Goal: Communication & Community: Answer question/provide support

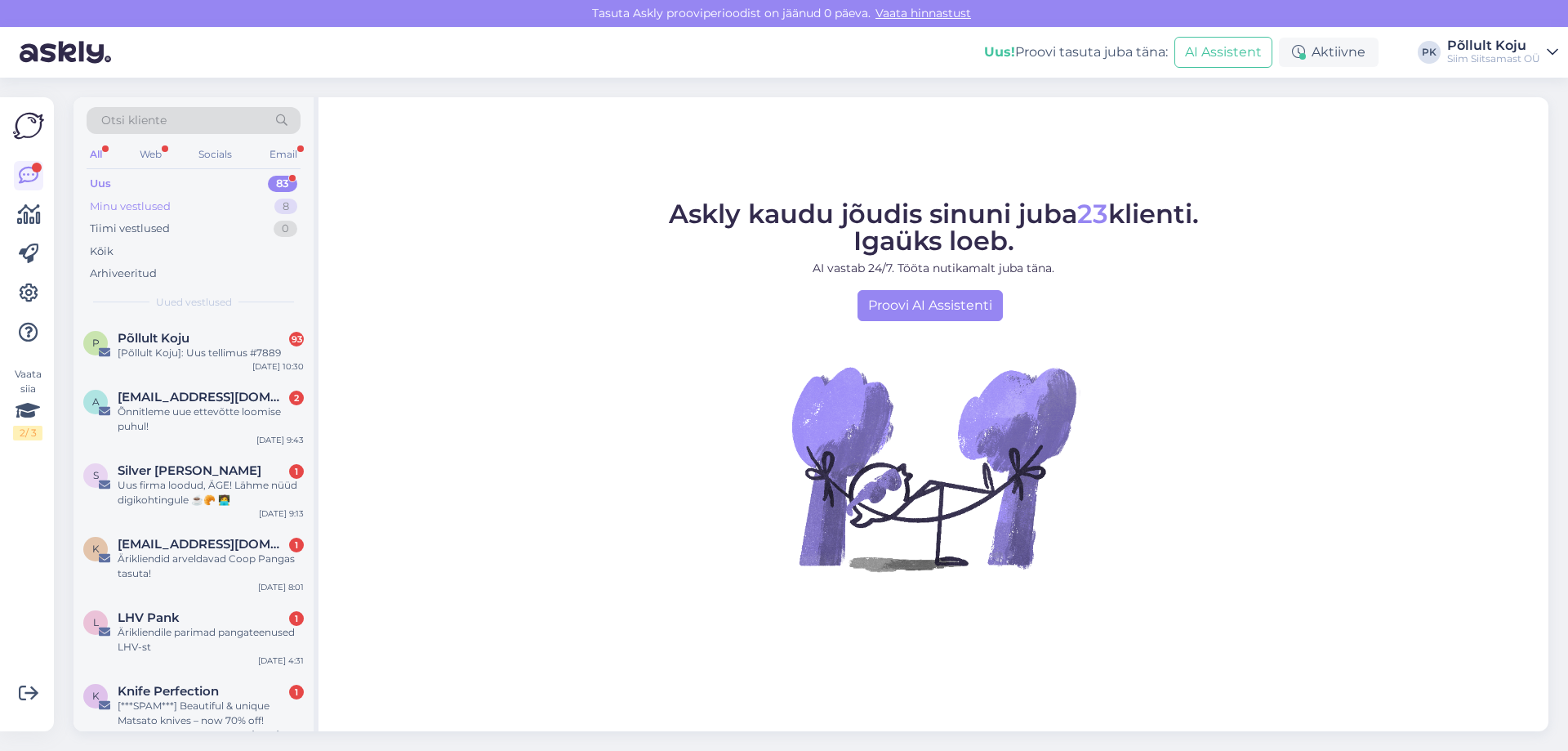
click at [285, 210] on div "8" at bounding box center [285, 207] width 22 height 16
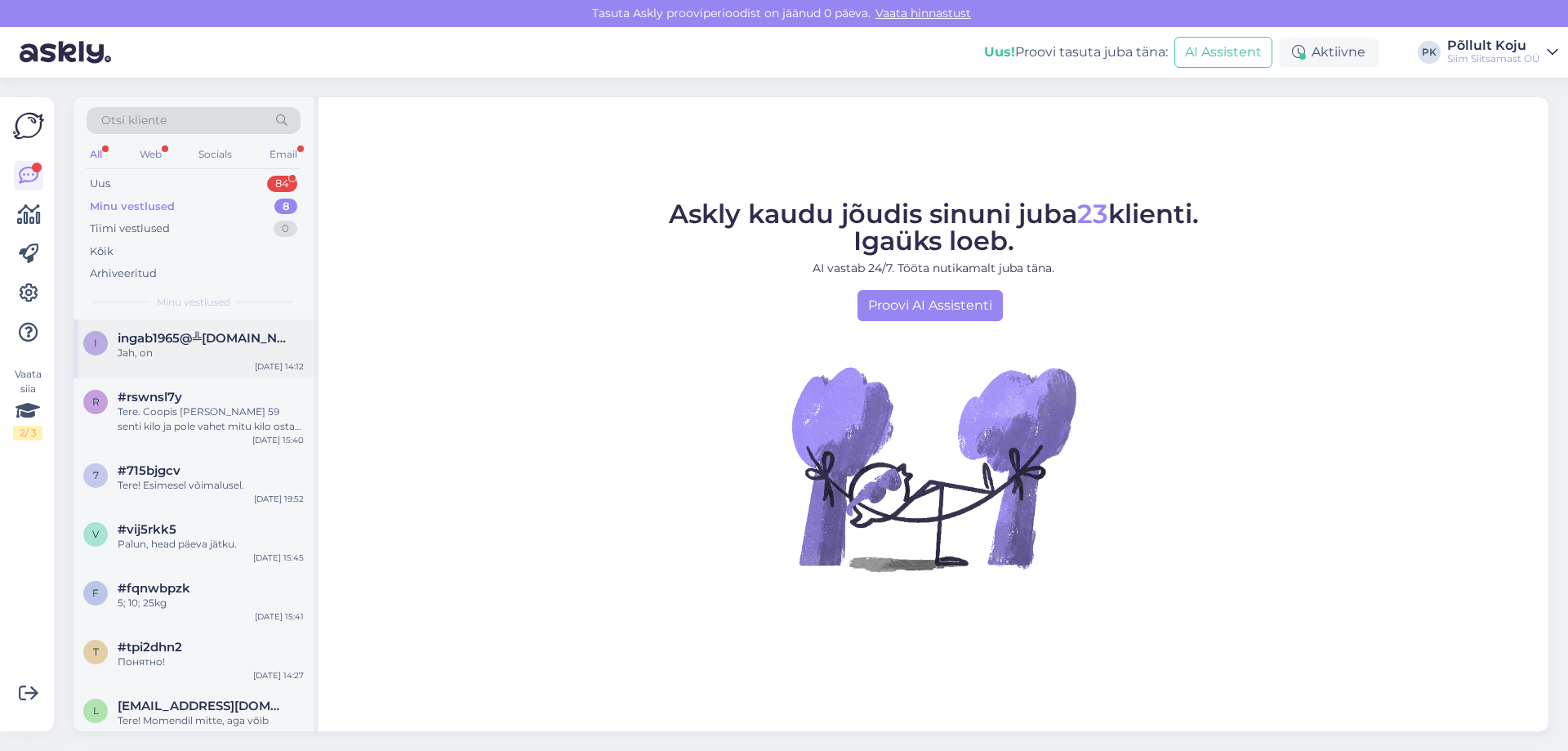
click at [213, 335] on span "ingab1965@╩gmail.com" at bounding box center [202, 338] width 170 height 14
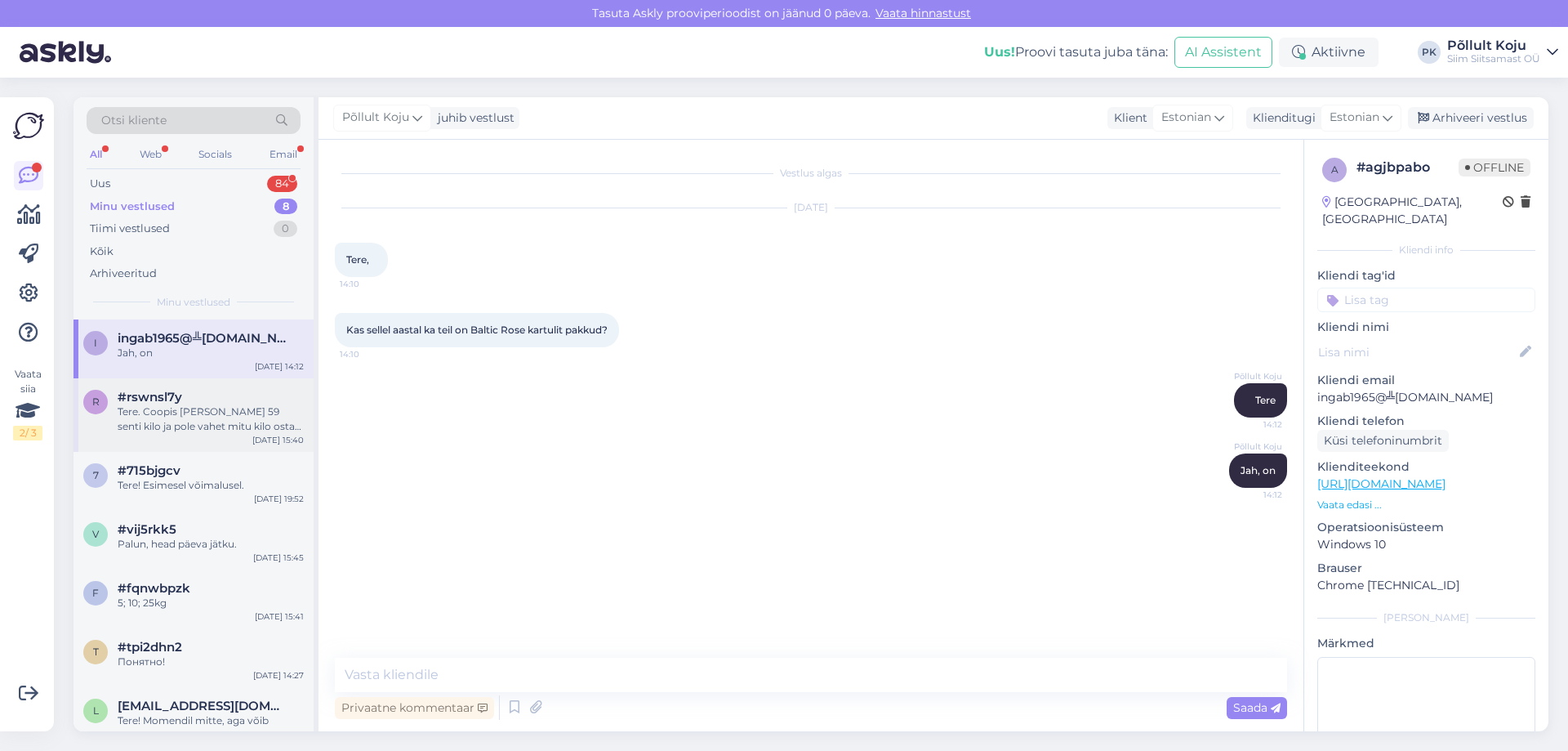
click at [214, 407] on div "Tere. Coopis [PERSON_NAME] 59 senti kilo ja pole vahet mitu kilo ostan. Öelge 1…" at bounding box center [210, 419] width 186 height 30
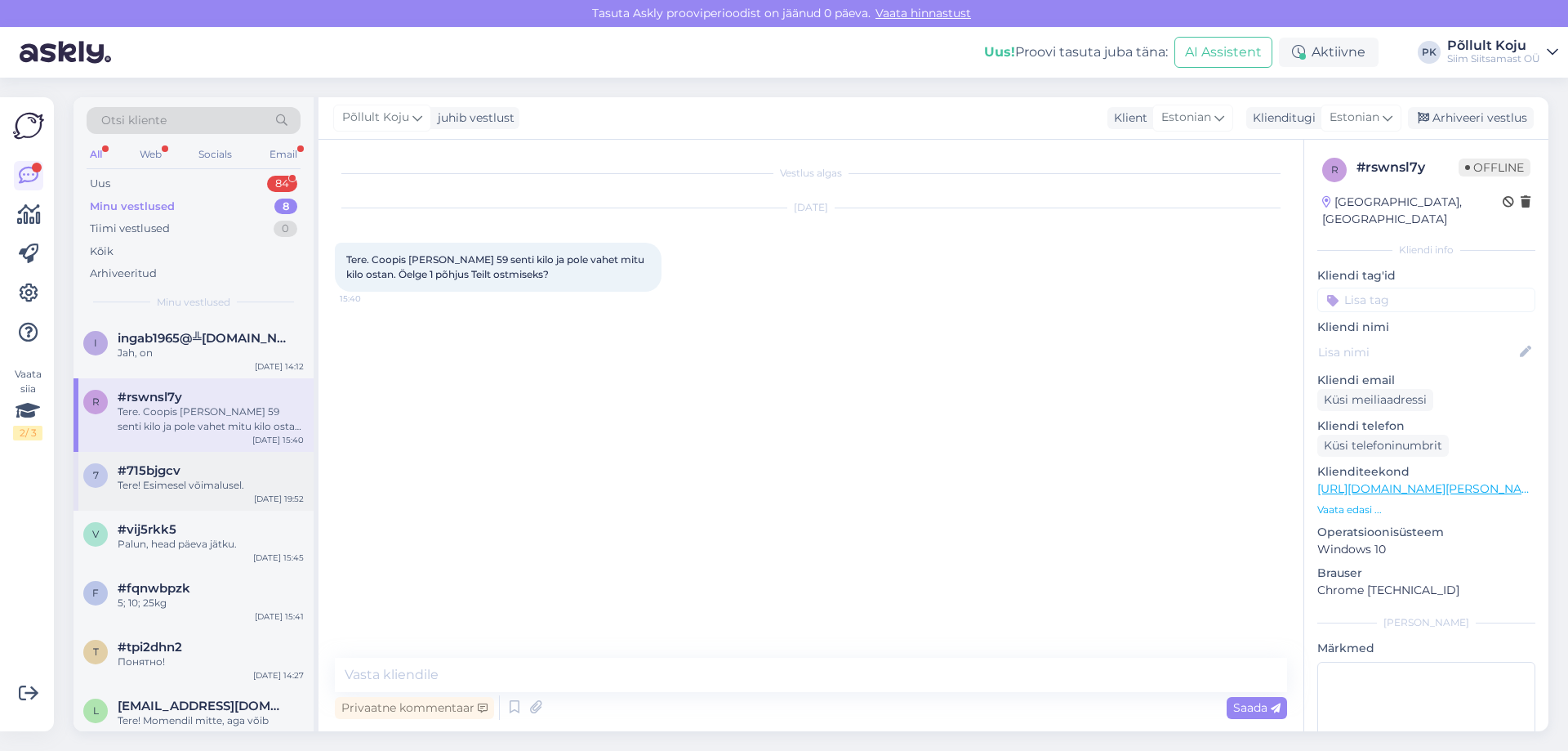
click at [209, 480] on div "Tere! Esimesel võimalusel." at bounding box center [210, 486] width 186 height 14
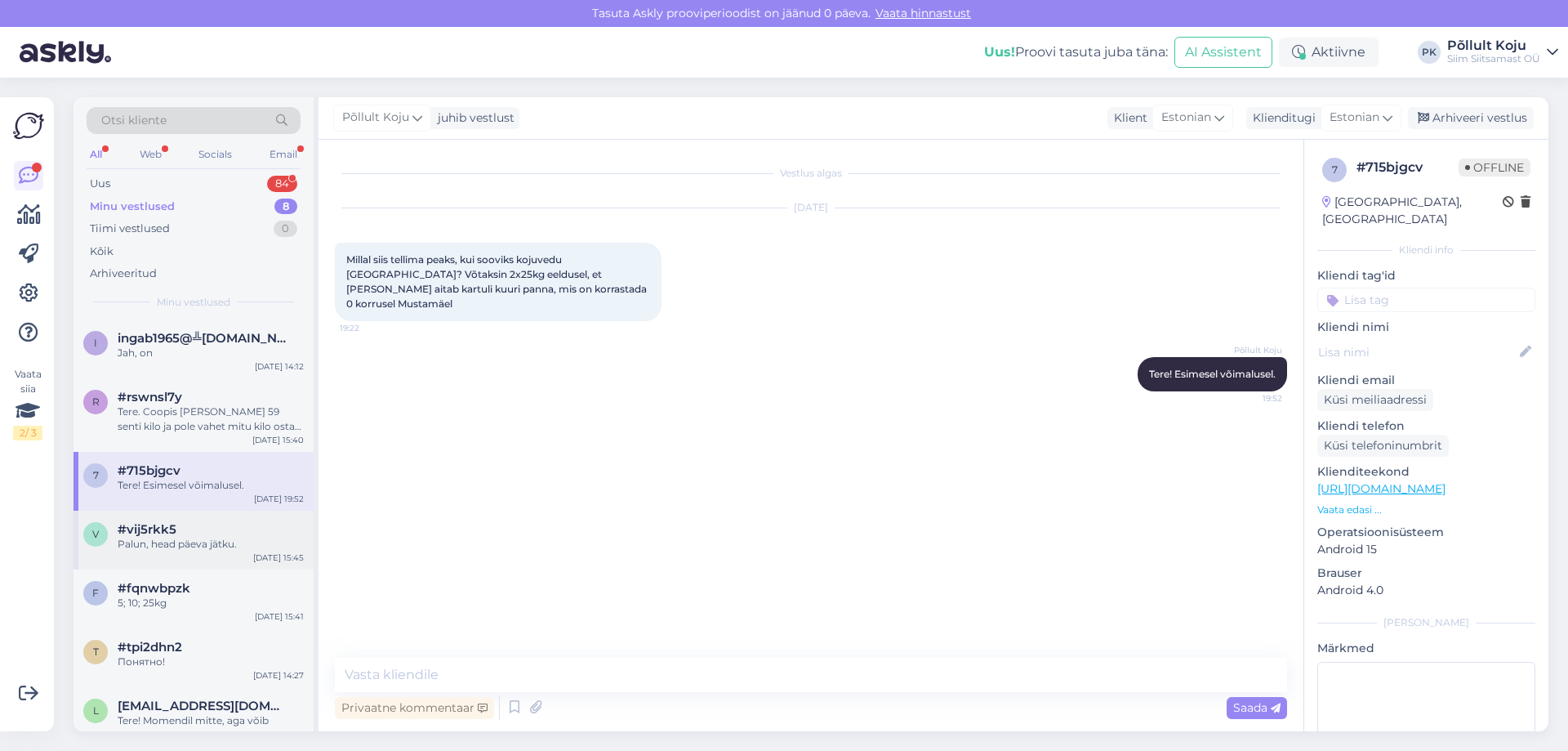
click at [205, 530] on div "#vij5rkk5" at bounding box center [210, 530] width 186 height 14
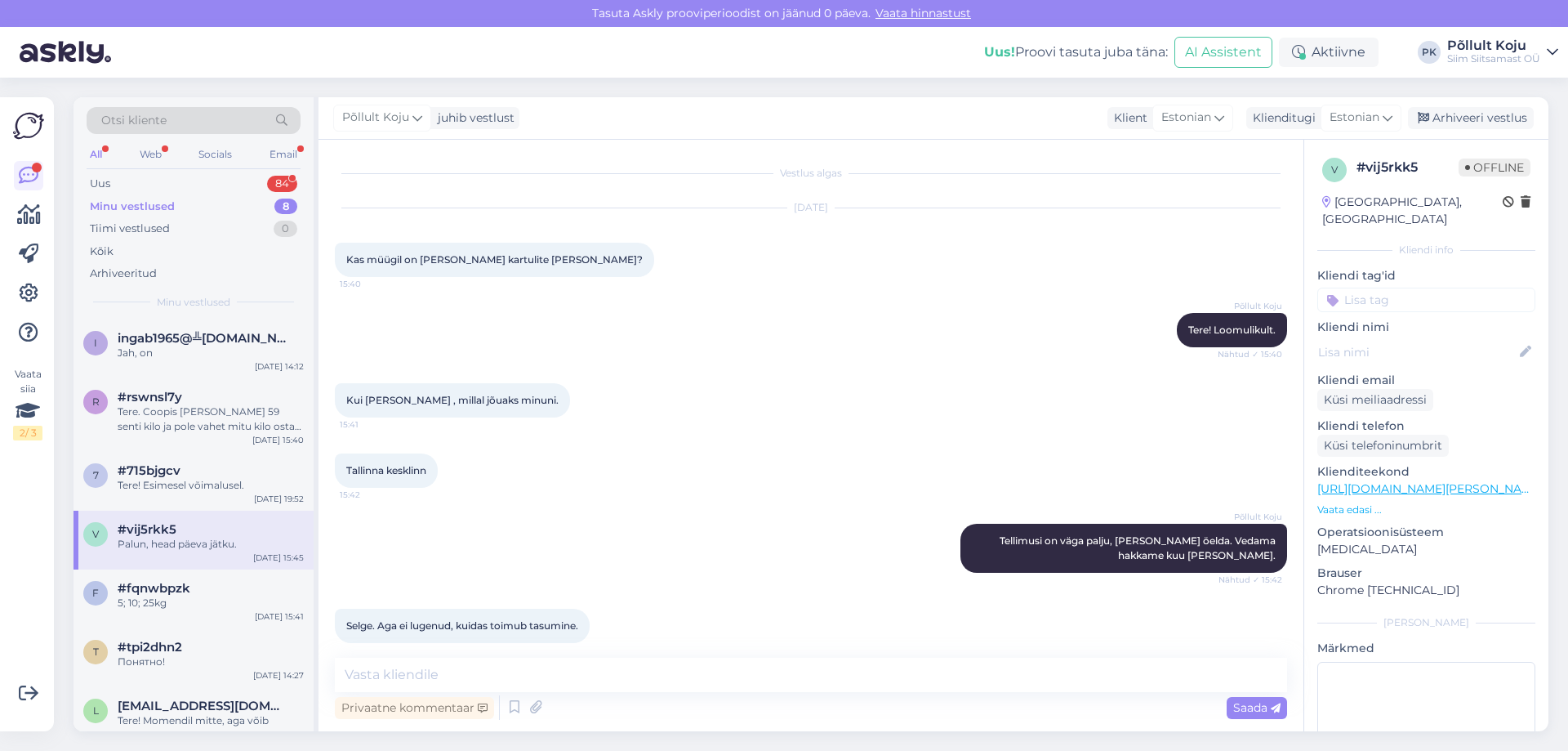
scroll to position [228, 0]
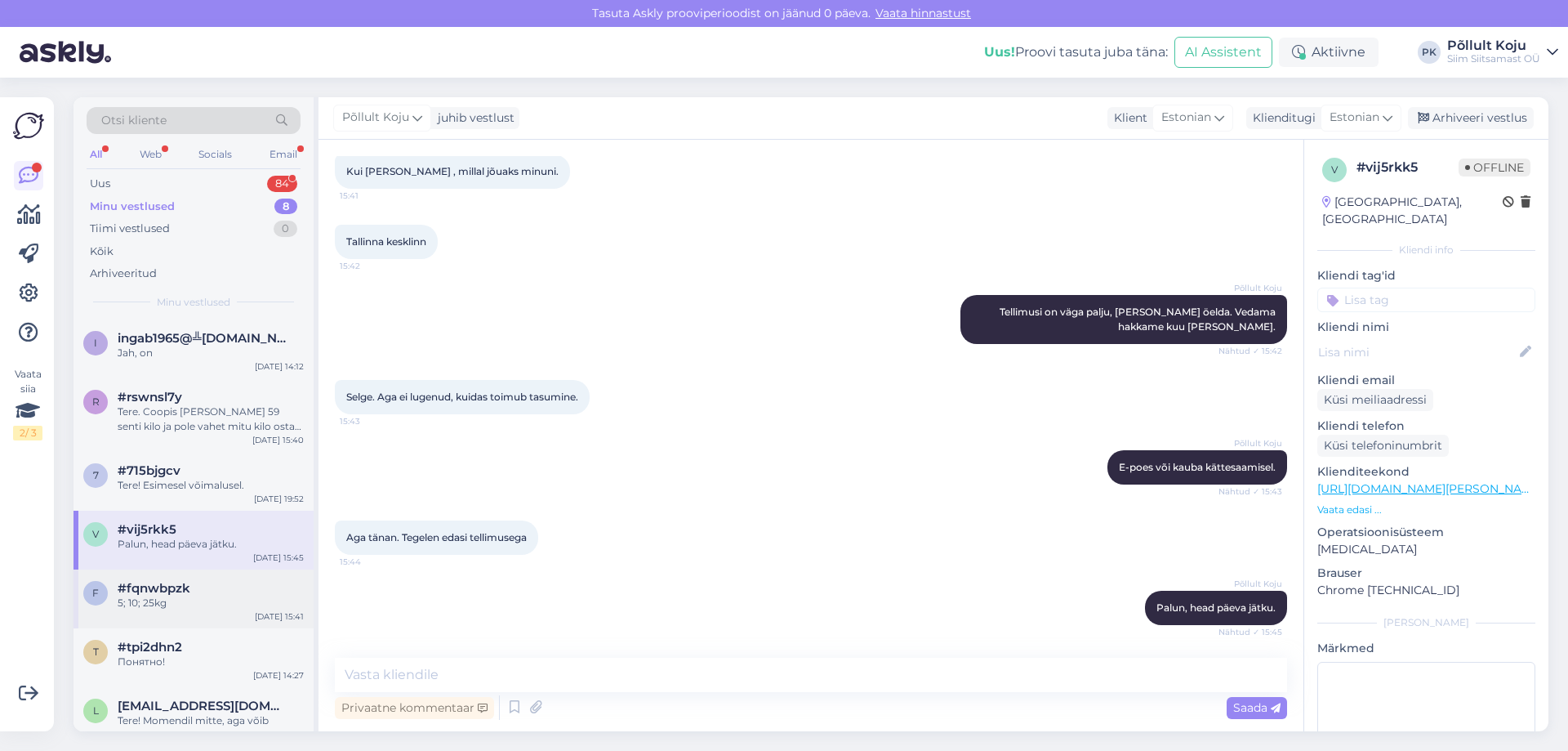
click at [200, 587] on div "#fqnwbpzk" at bounding box center [210, 588] width 186 height 14
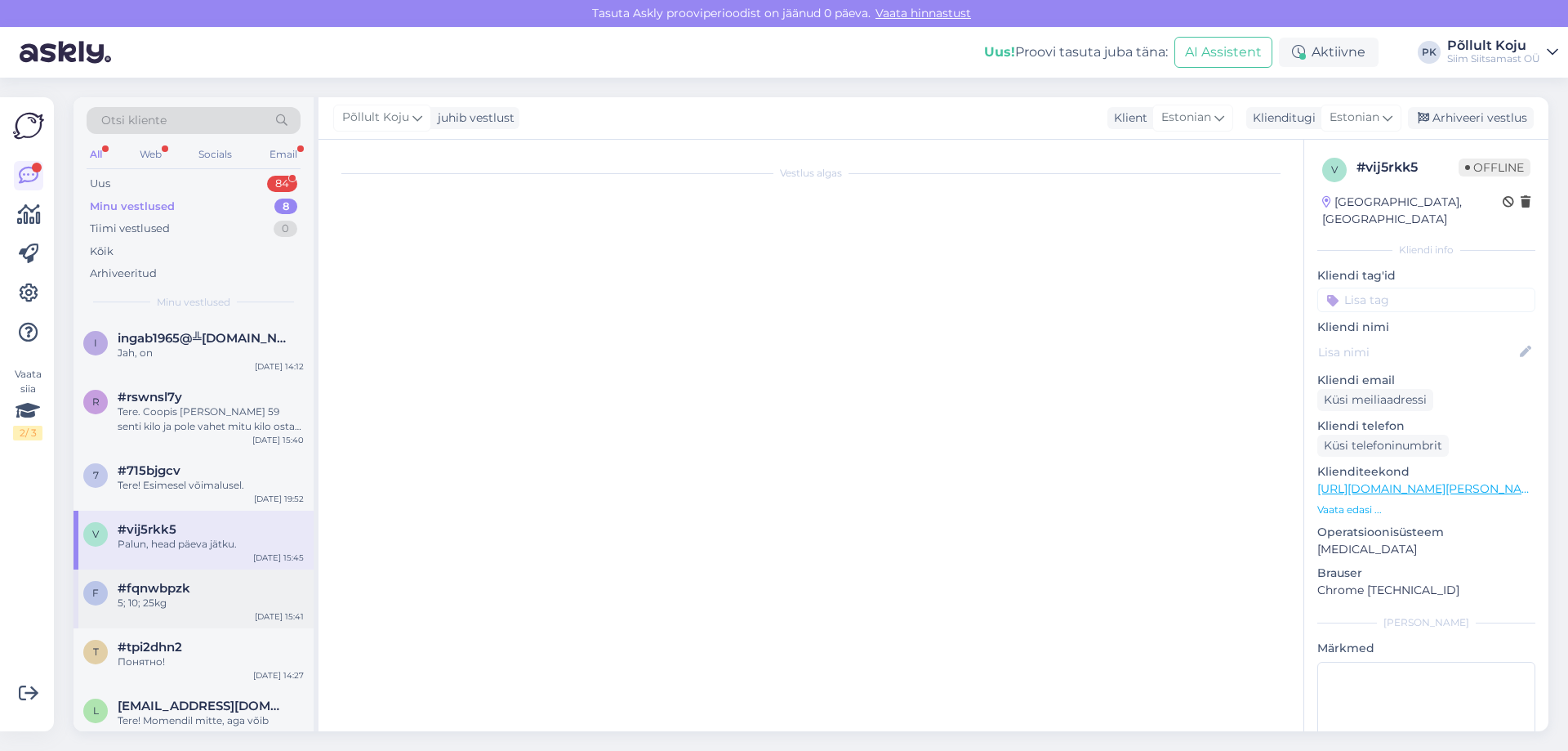
scroll to position [0, 0]
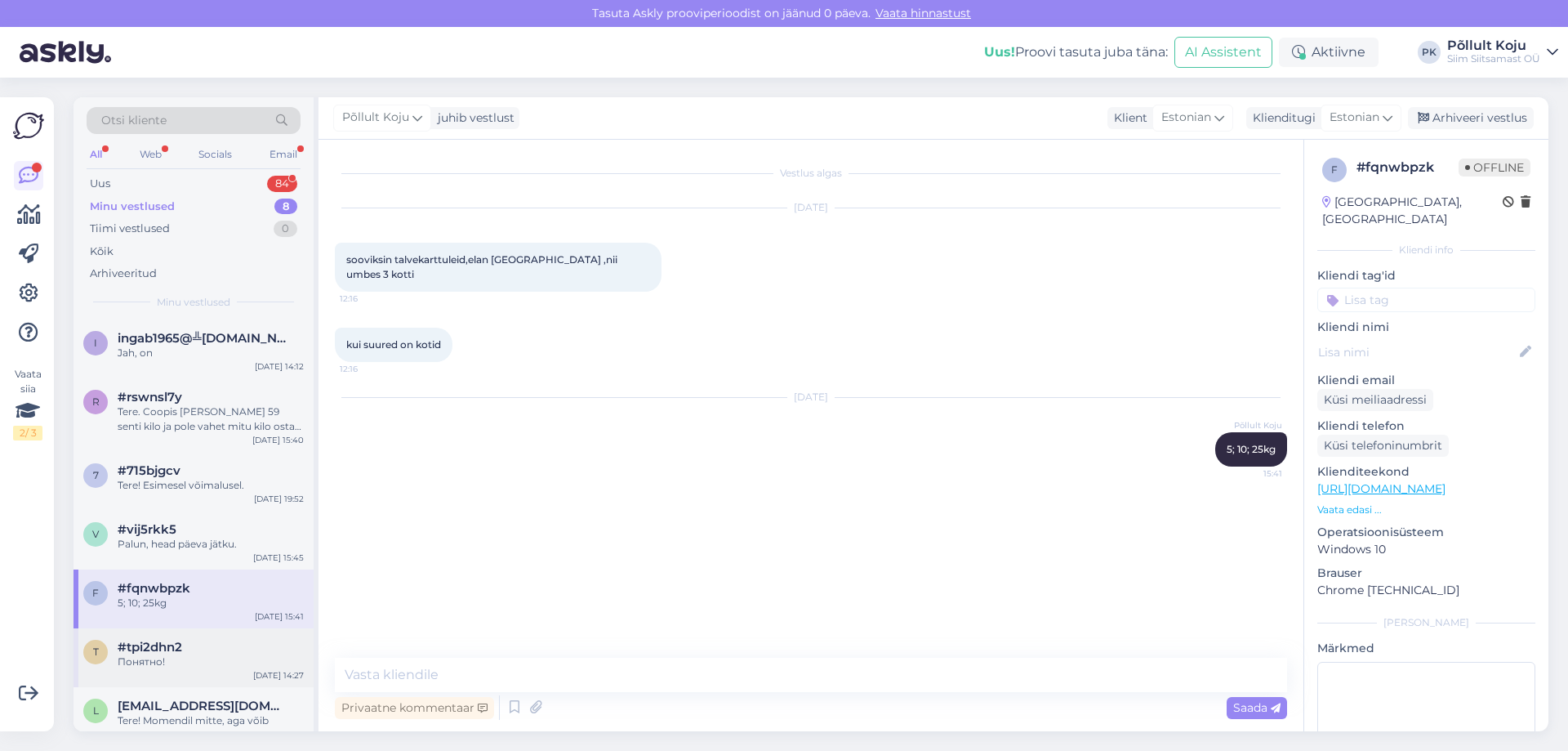
click at [168, 639] on div "t #tpi2dhn2 Понятно! Sep 20 14:27" at bounding box center [193, 657] width 240 height 58
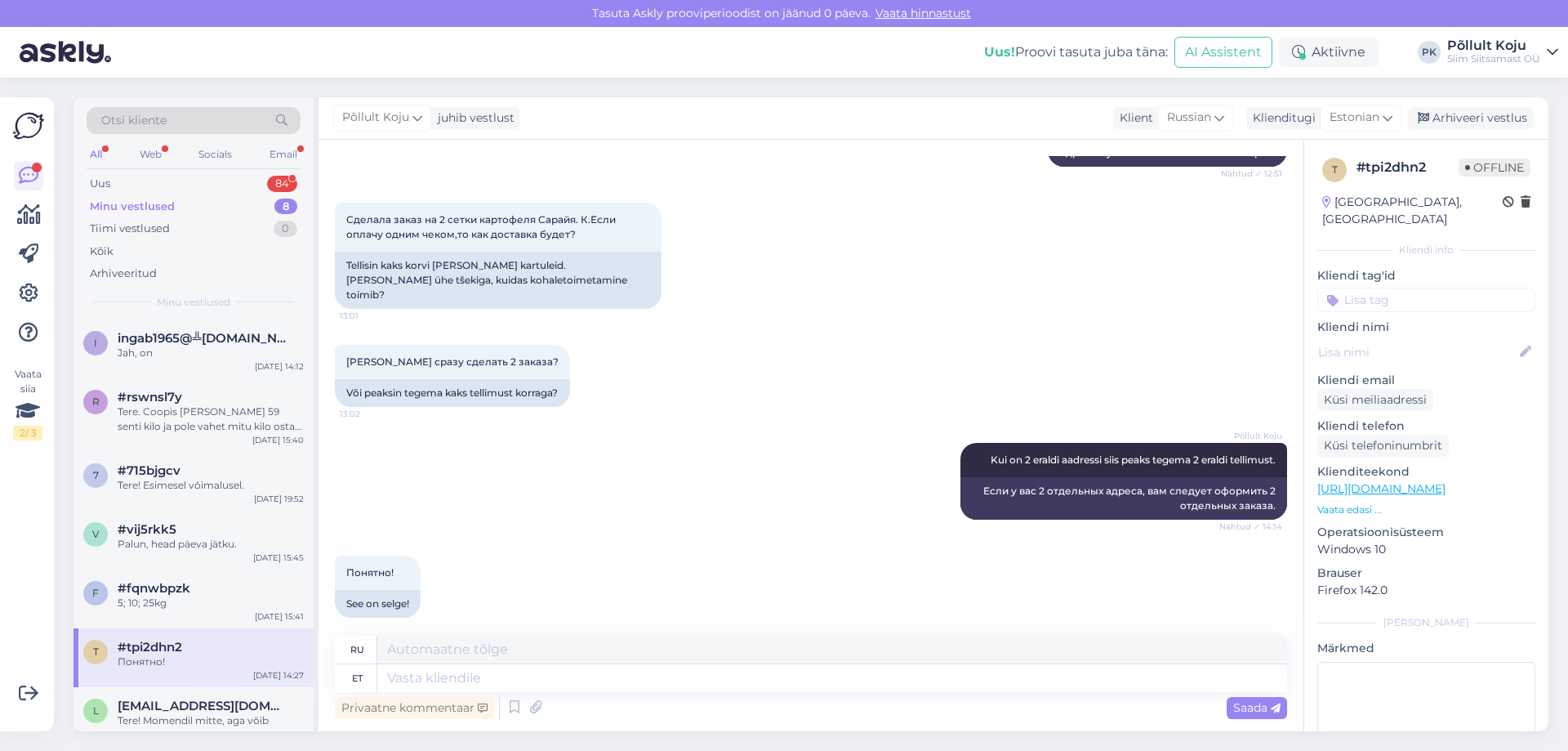
click at [92, 657] on div "t" at bounding box center [95, 651] width 24 height 24
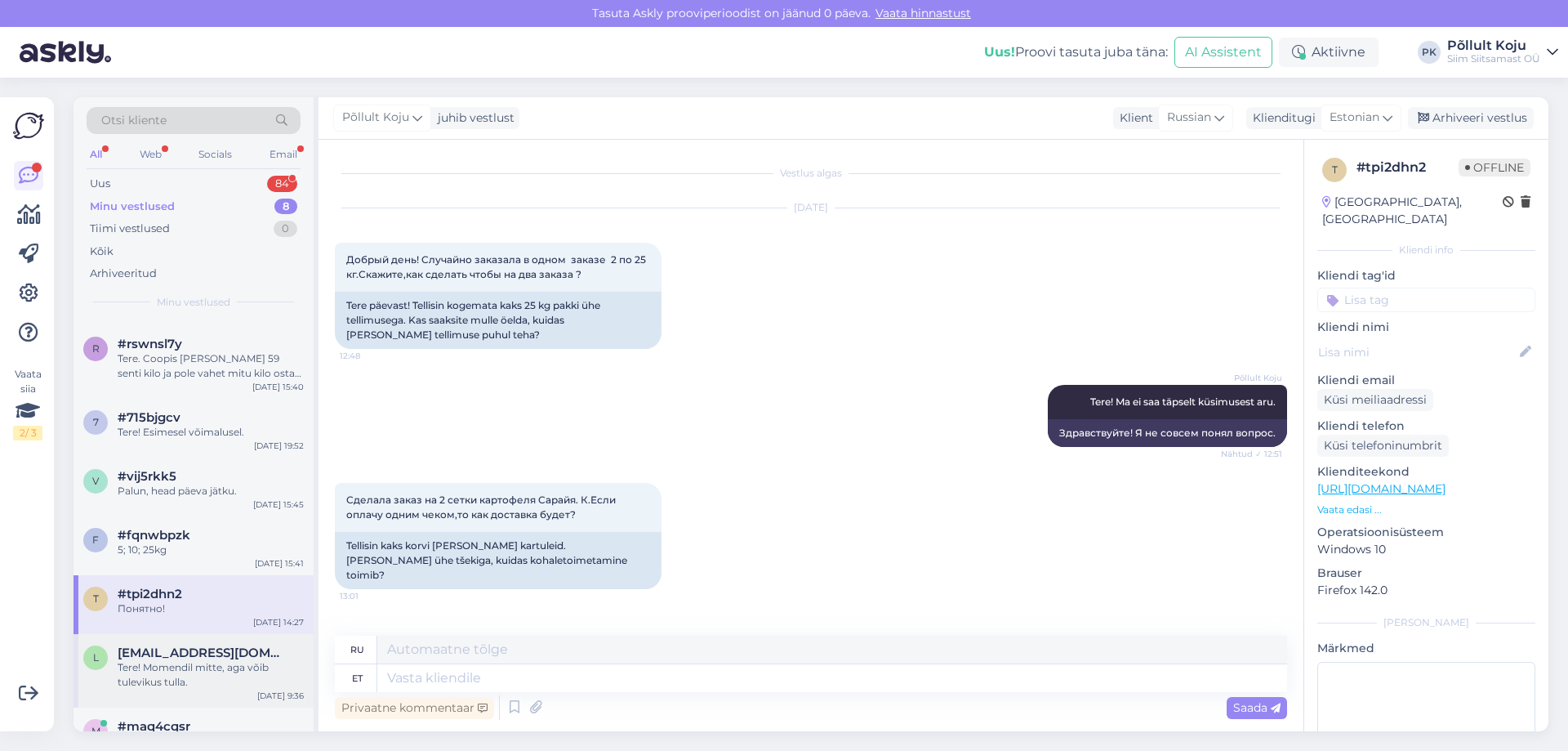
scroll to position [103, 0]
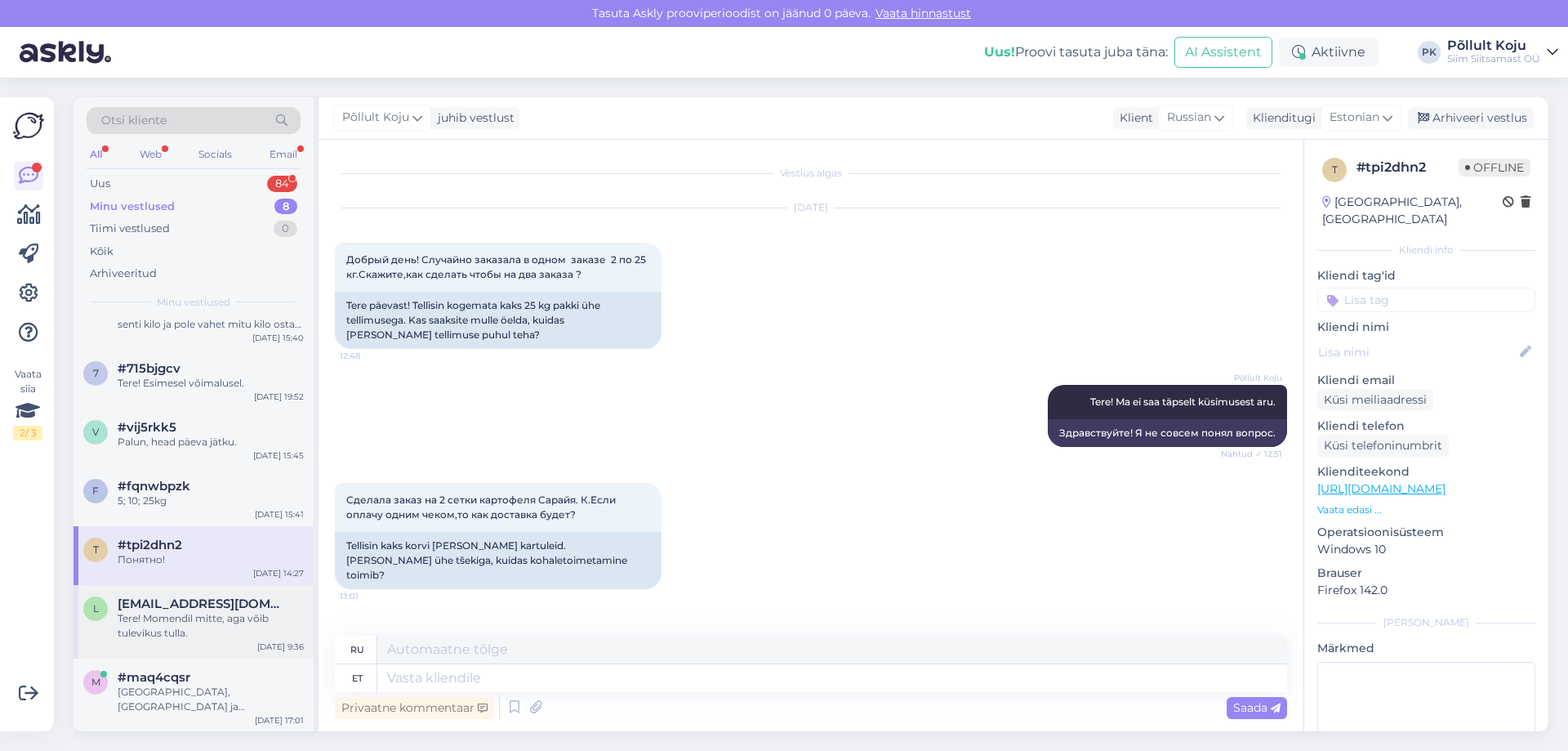
click at [129, 654] on div "l laine.tullus@mail.ee Tere! Momendil mitte, aga võib tulevikus tulla. Sep 19 9…" at bounding box center [193, 622] width 240 height 74
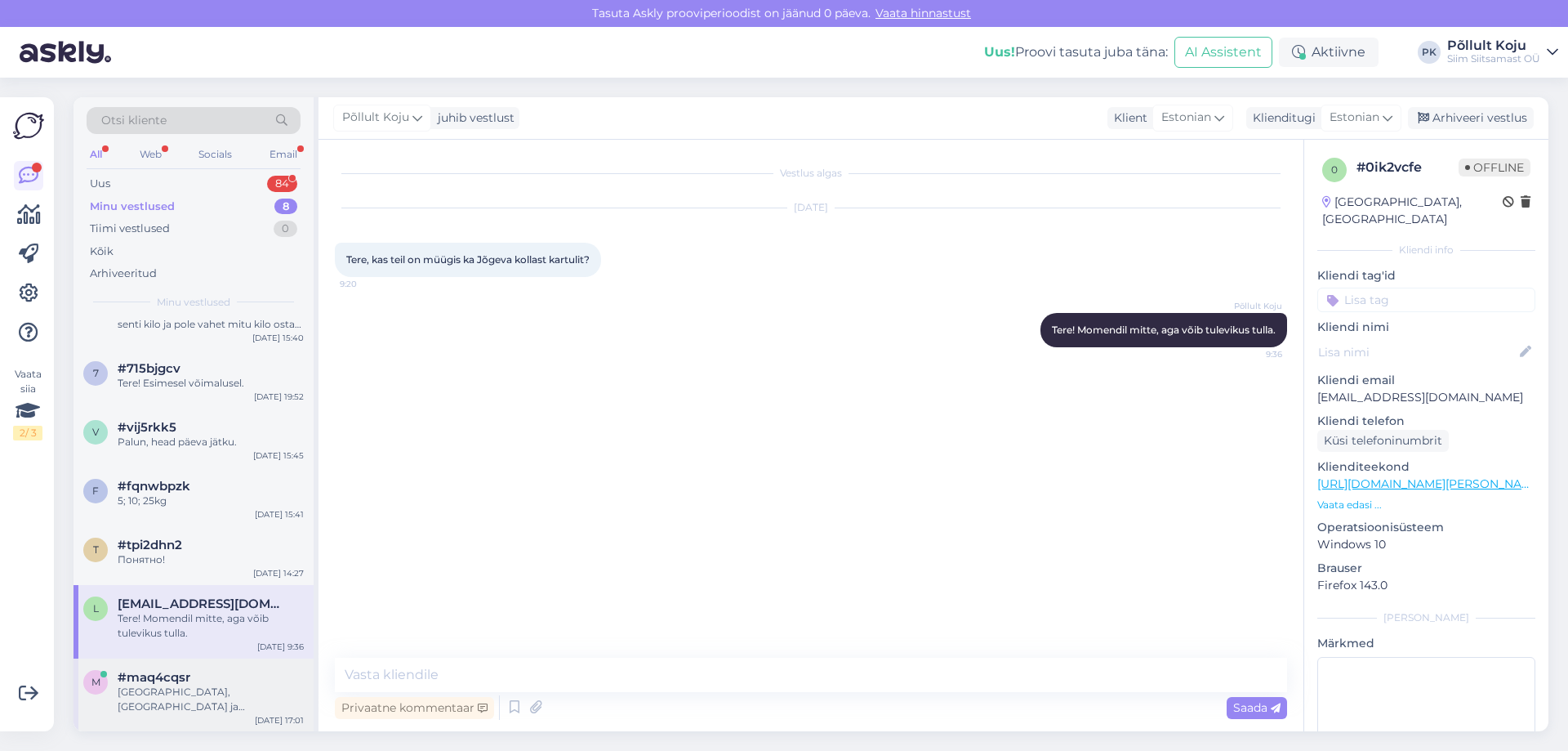
click at [143, 698] on div "[GEOGRAPHIC_DATA], [GEOGRAPHIC_DATA] ja lähiümbruses kehtib tasuta tarne alates…" at bounding box center [210, 699] width 186 height 30
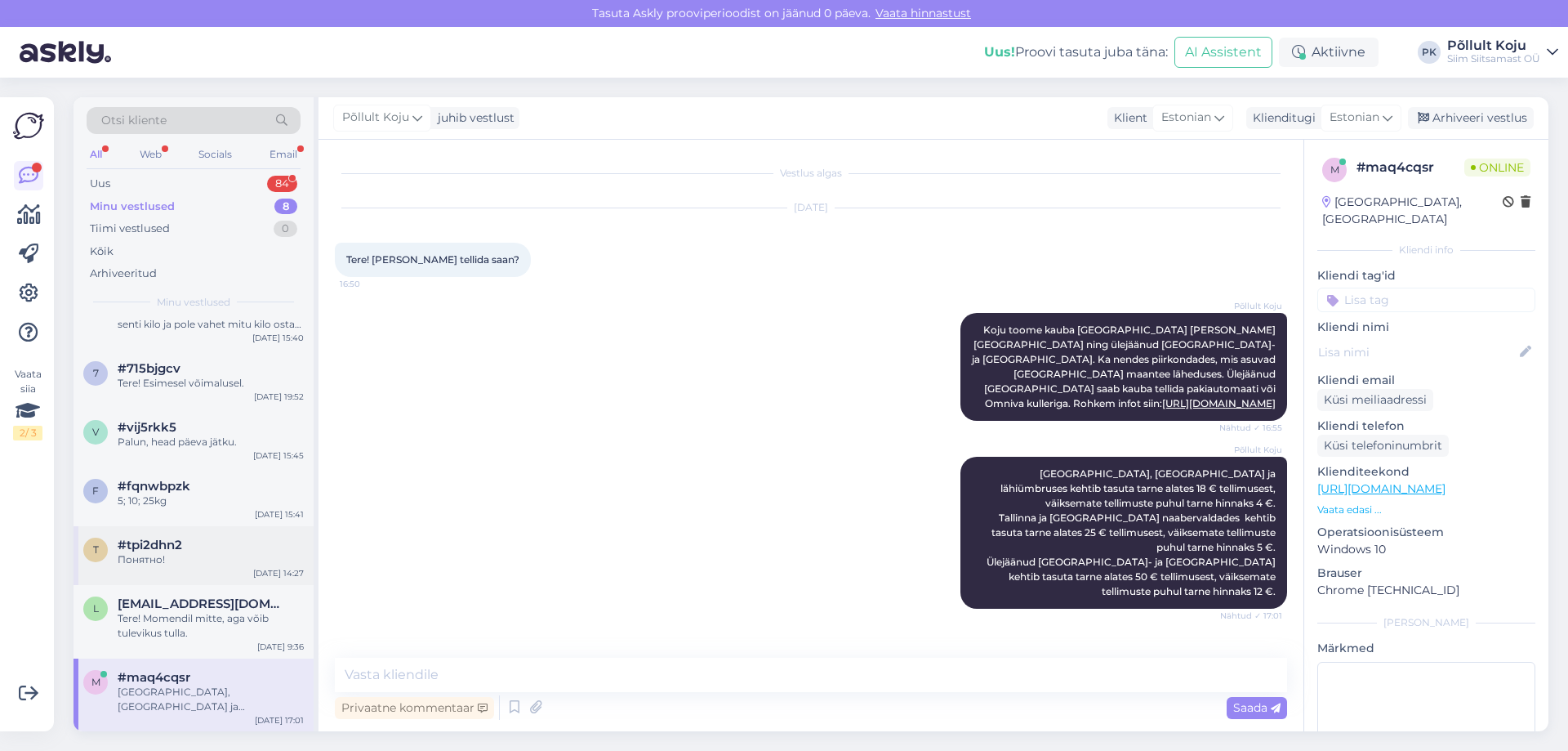
scroll to position [0, 0]
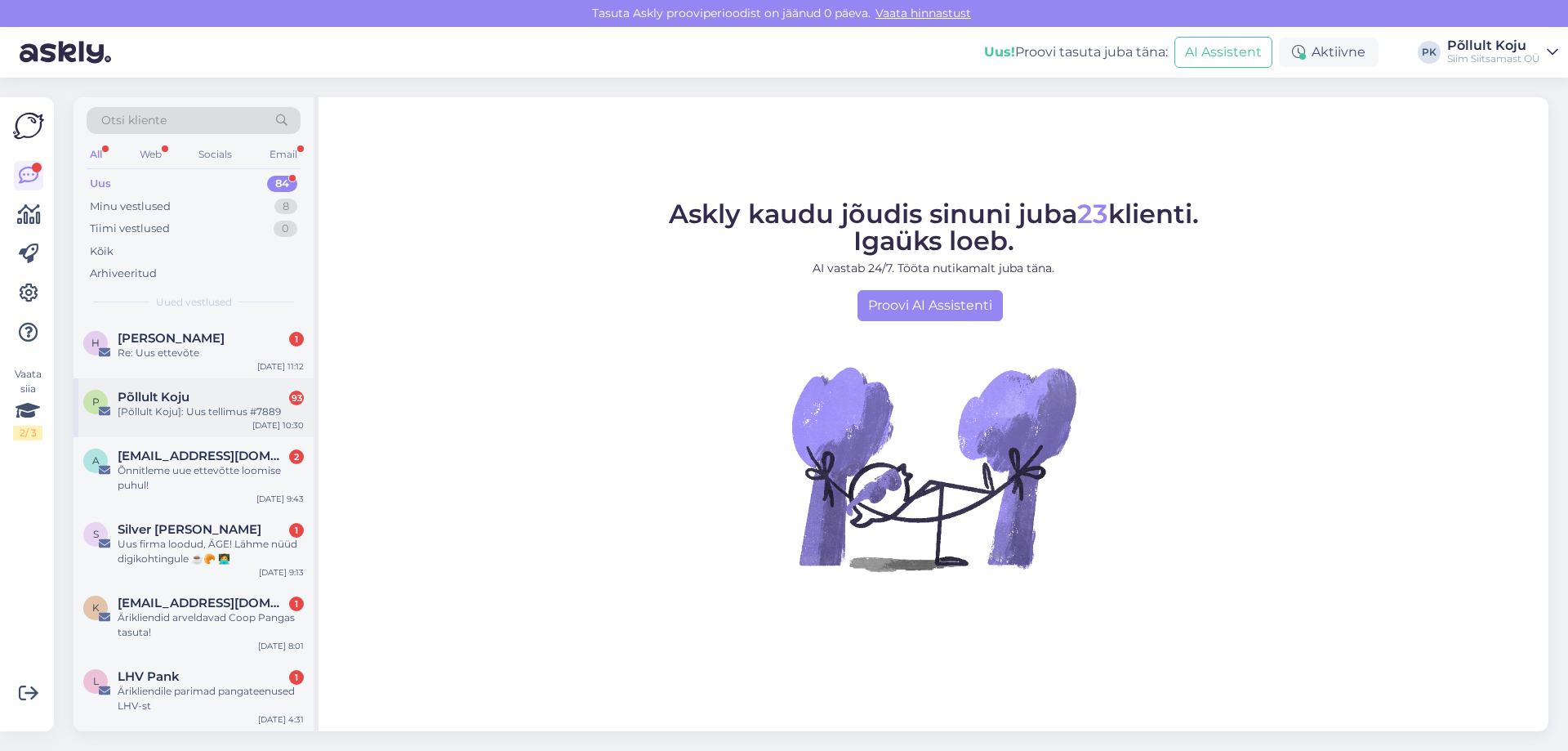
click at [283, 417] on div "[Põllult Koju]: Uus tellimus #7889" at bounding box center [210, 412] width 186 height 14
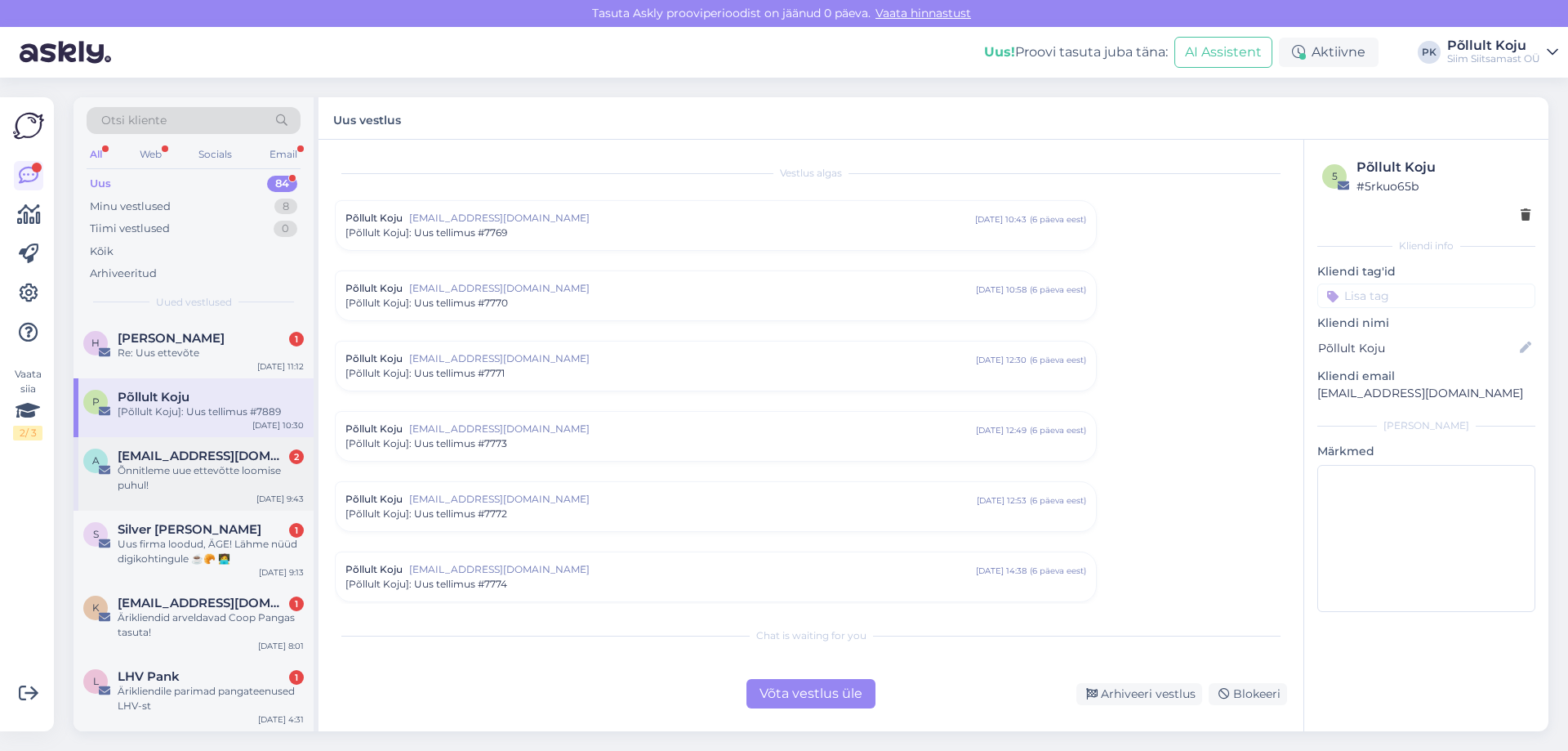
scroll to position [6672, 0]
click at [283, 468] on div "Õnnitleme uue ettevõtte loomise puhul!" at bounding box center [210, 478] width 186 height 30
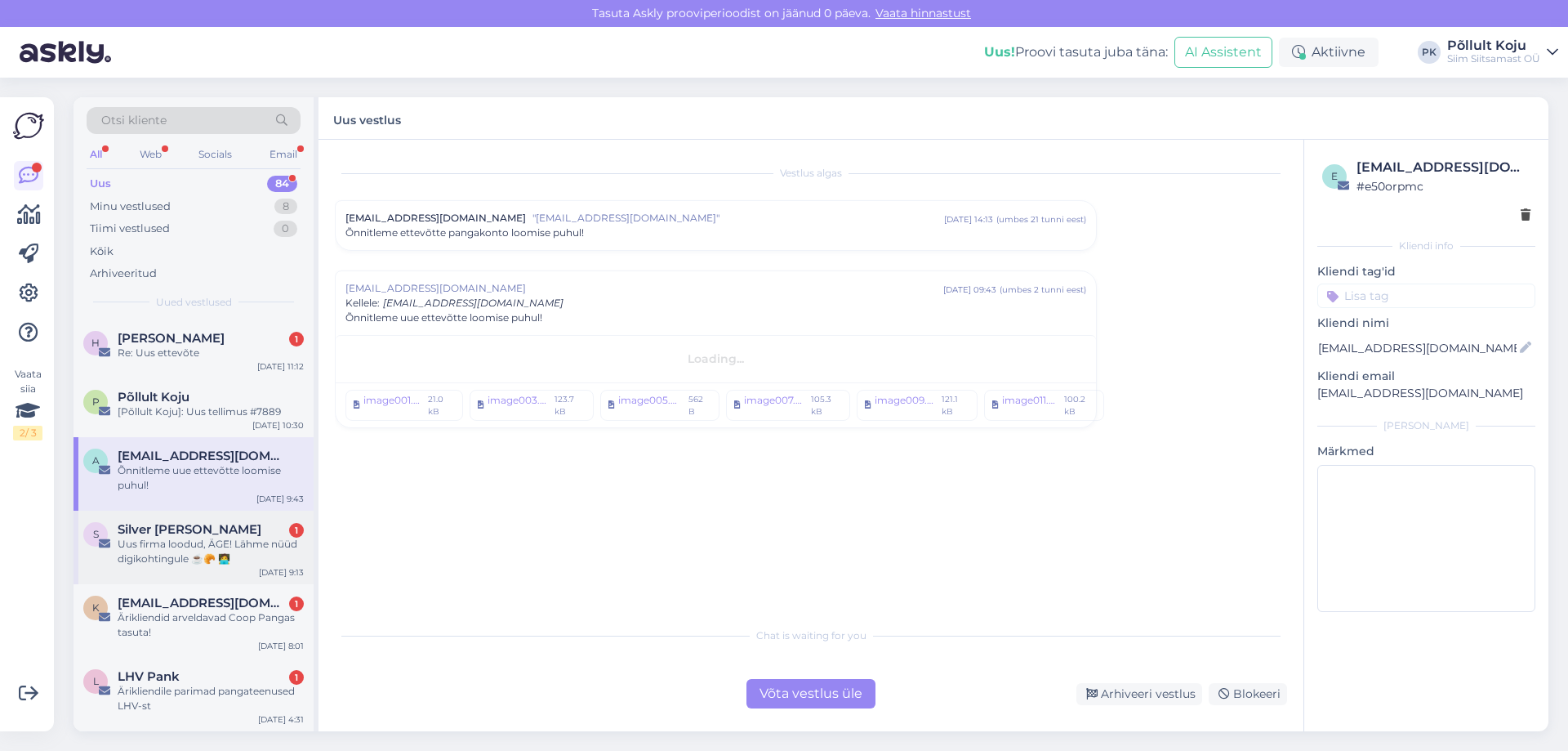
scroll to position [0, 0]
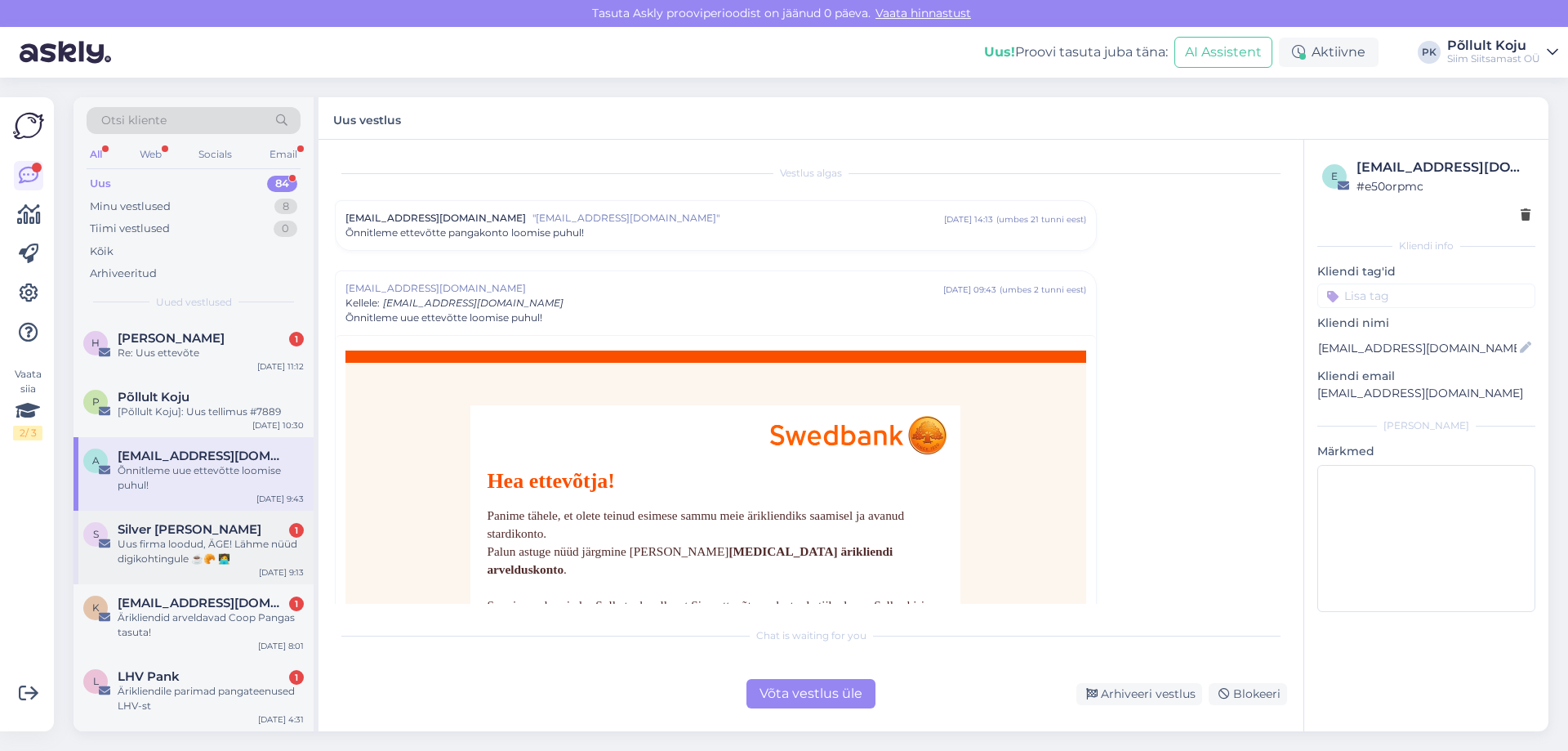
click at [280, 549] on div "Uus firma loodud, ÄGE! Lähme nüüd digikohtingule ☕️🥐 🧑‍💻" at bounding box center [210, 551] width 186 height 30
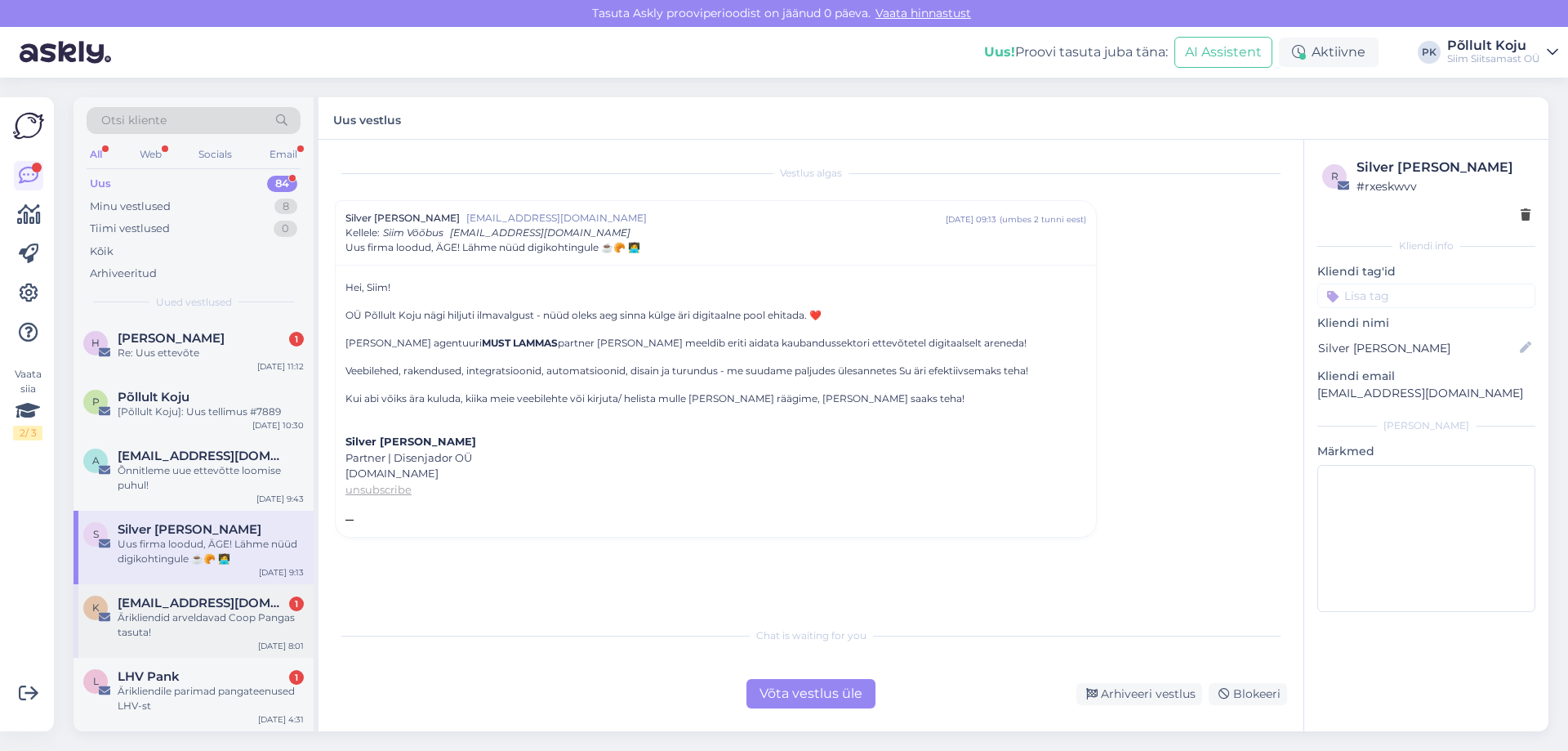
click at [255, 612] on div "Ärikliendid arveldavad Coop Pangas tasuta!" at bounding box center [210, 625] width 186 height 30
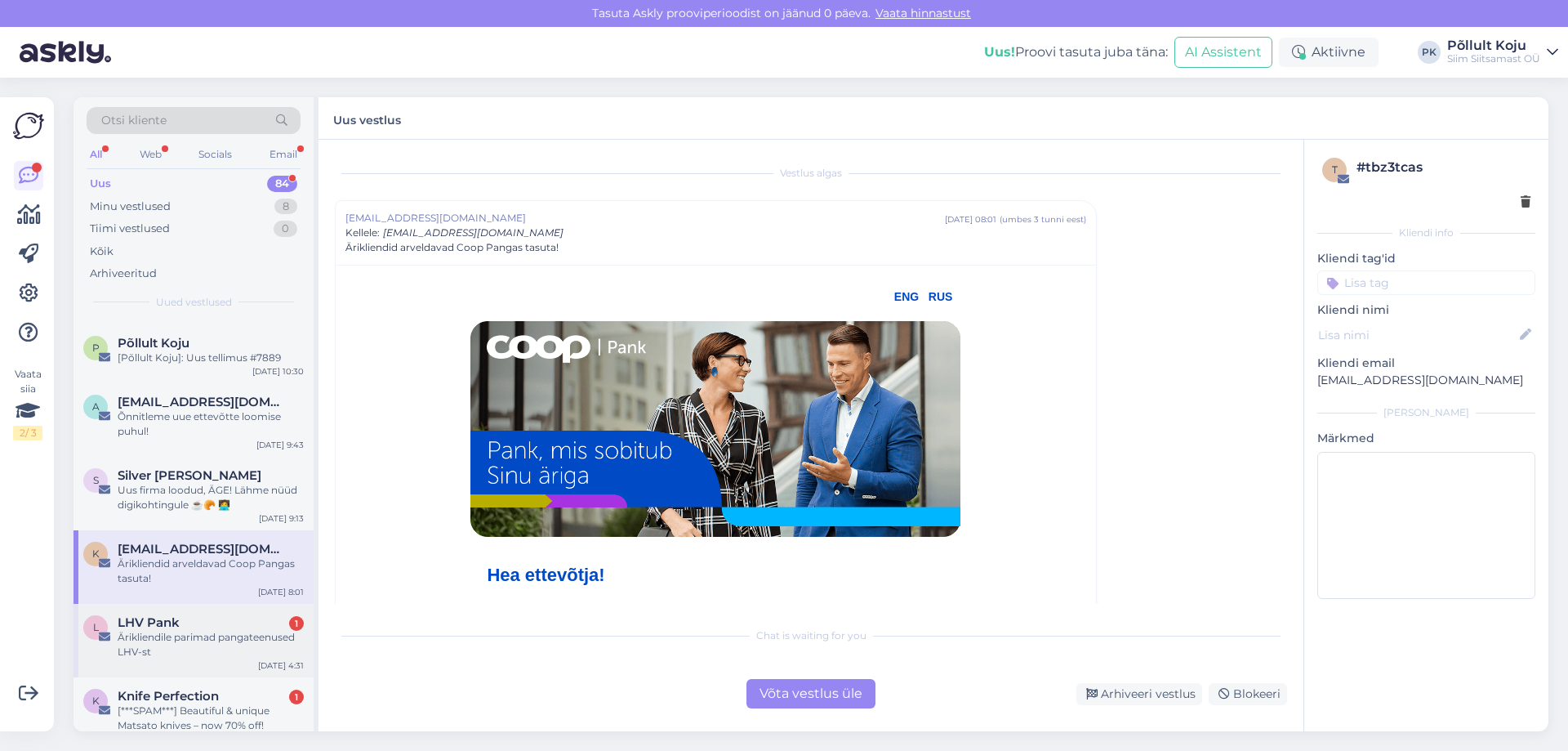
scroll to position [82, 0]
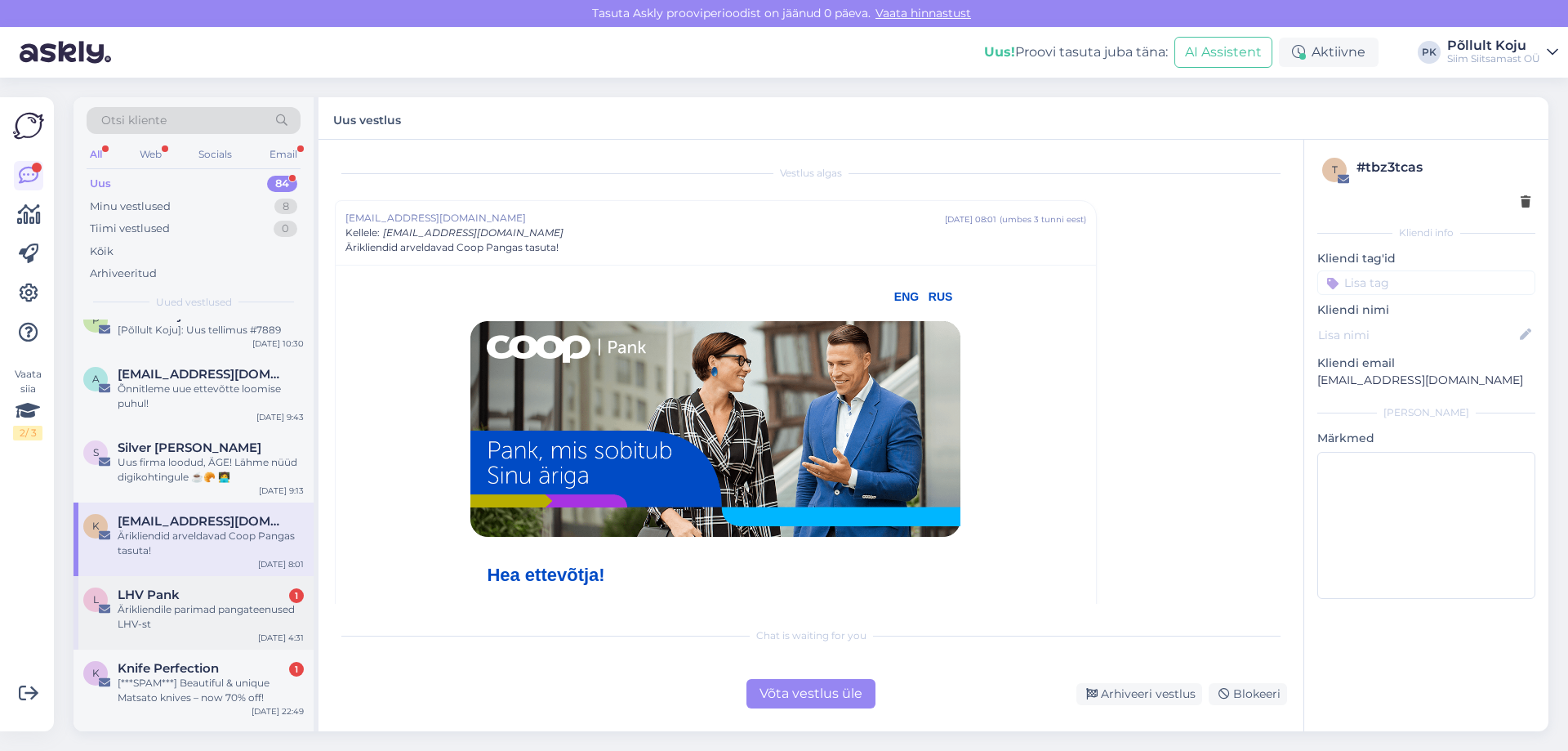
click at [254, 612] on div "Ärikliendile parimad pangateenused LHV-st" at bounding box center [210, 617] width 186 height 30
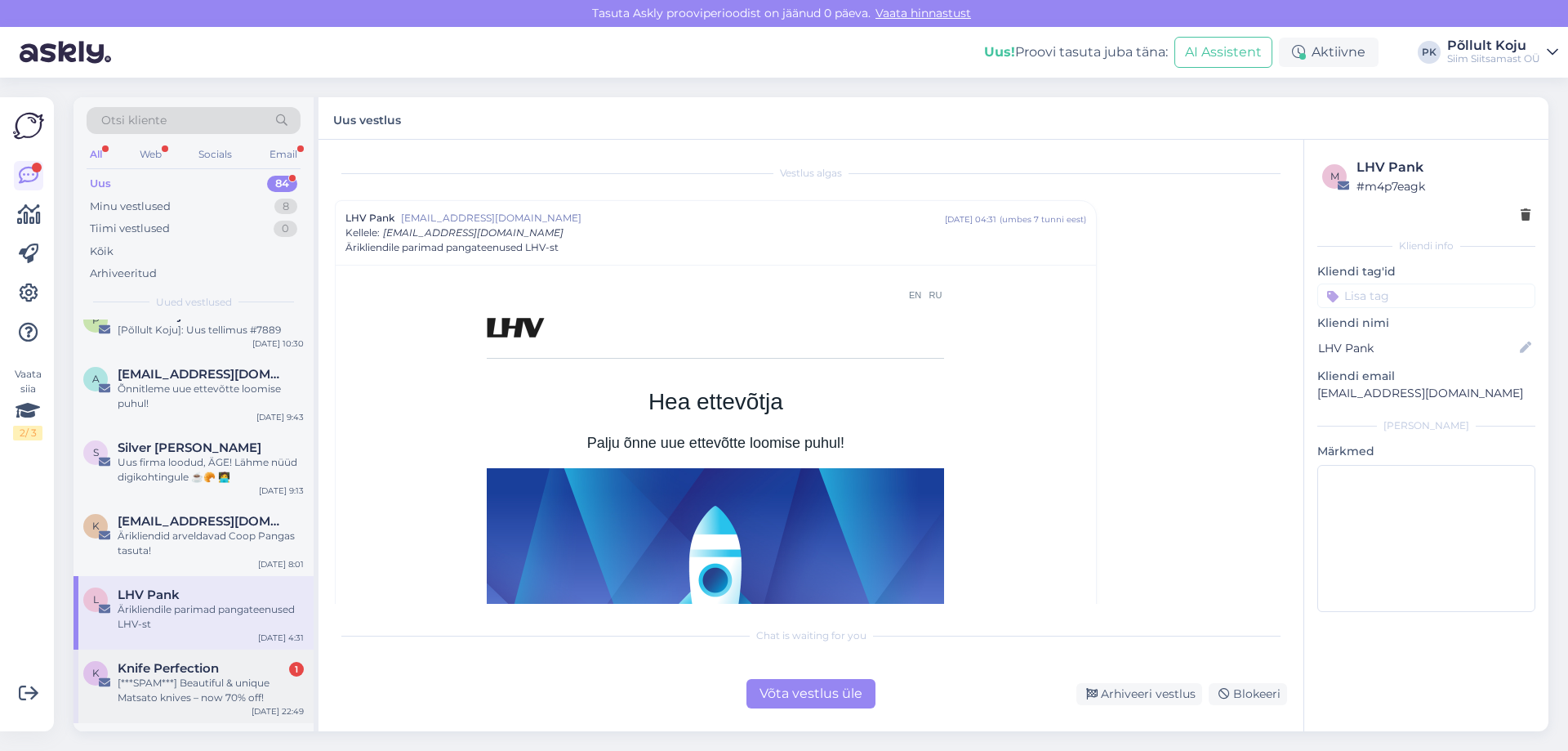
click at [239, 684] on div "[***SPAM***] Beautiful & unique Matsato knives – now 70% off!" at bounding box center [210, 690] width 186 height 30
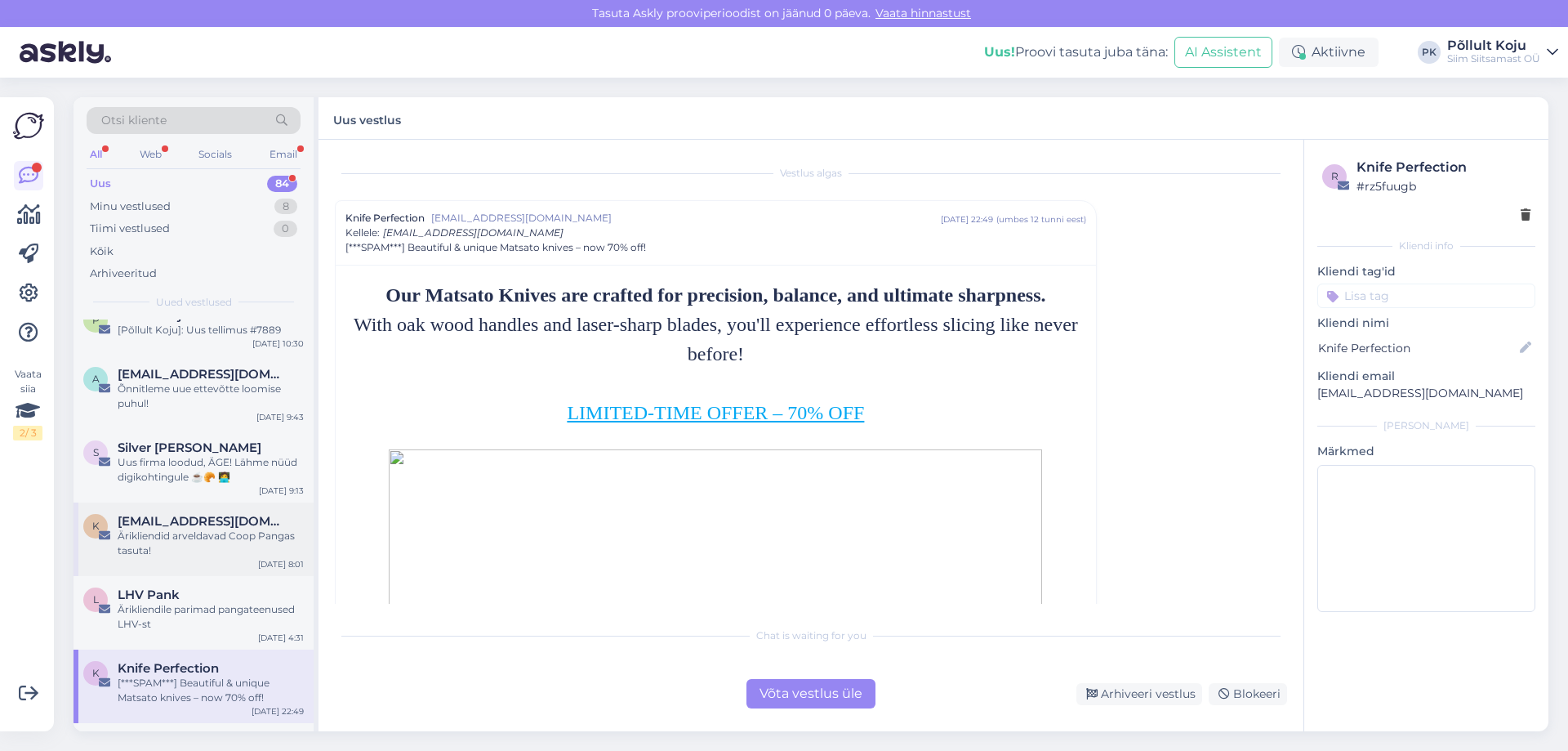
scroll to position [408, 0]
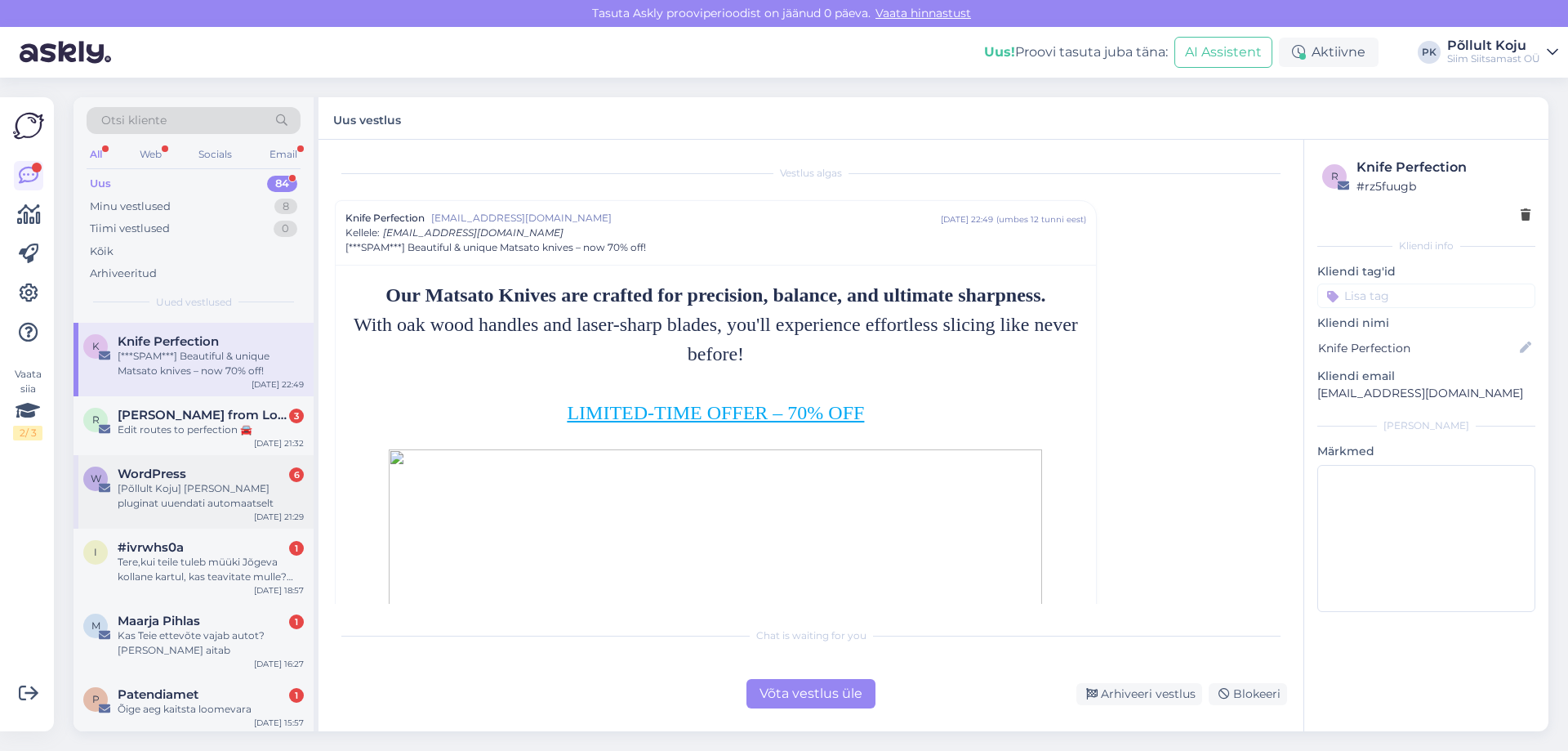
click at [225, 506] on div "[Põllult Koju] [PERSON_NAME] pluginat uuendati automaatselt" at bounding box center [210, 496] width 186 height 30
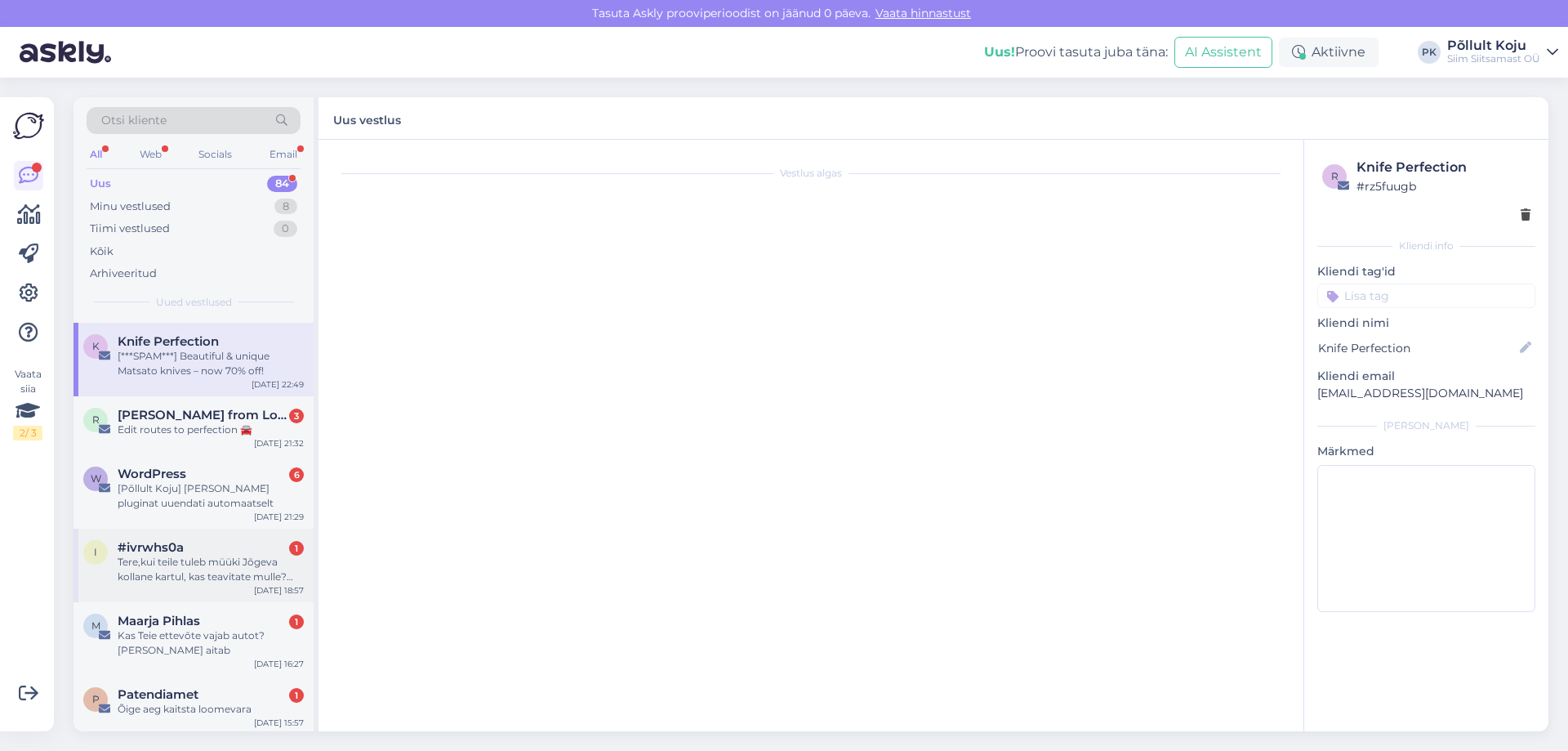
scroll to position [416, 0]
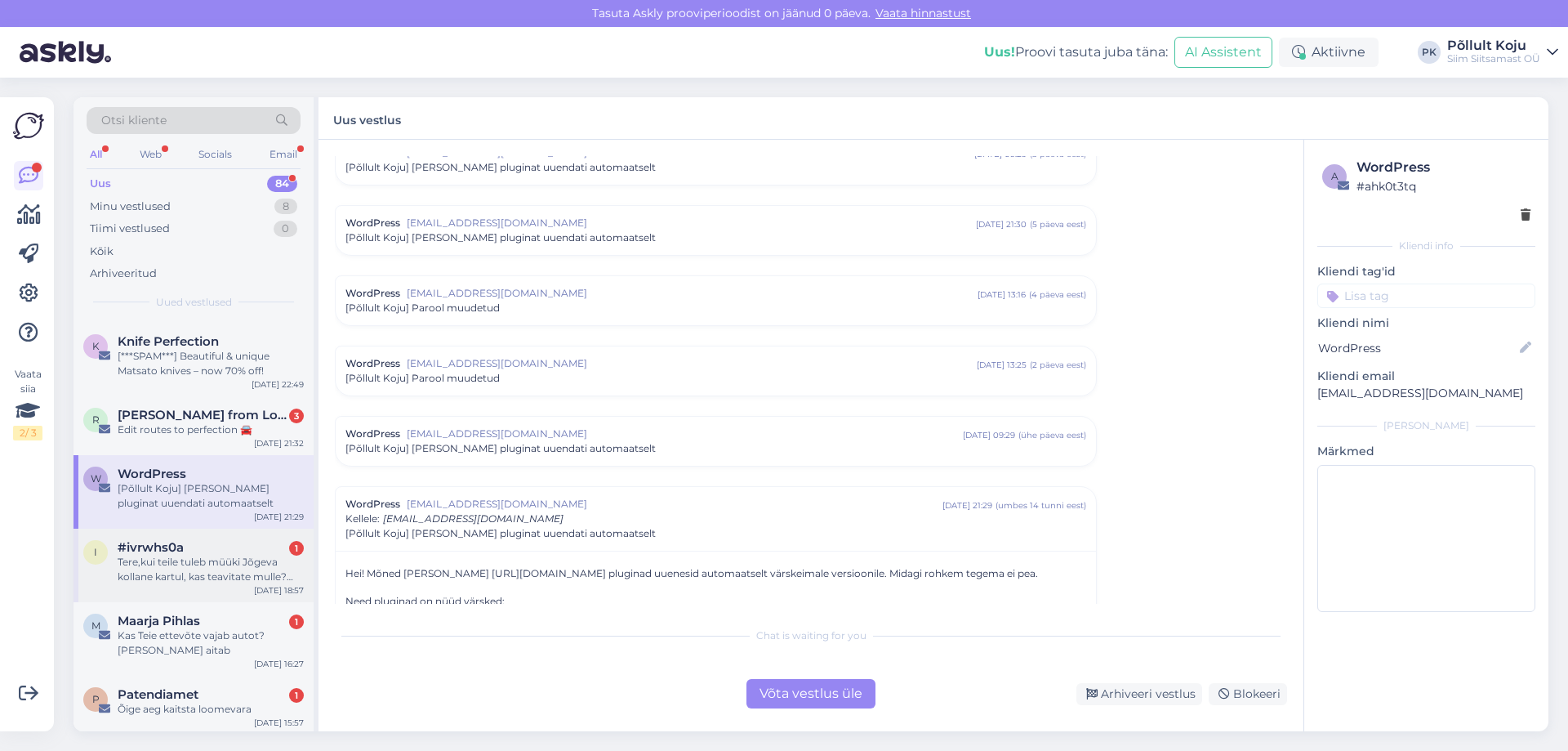
click at [227, 560] on div "Tere,kui teile tuleb müüki Jõgeva kollane kartul, kas teavitate mulle? Soovin s…" at bounding box center [210, 569] width 186 height 30
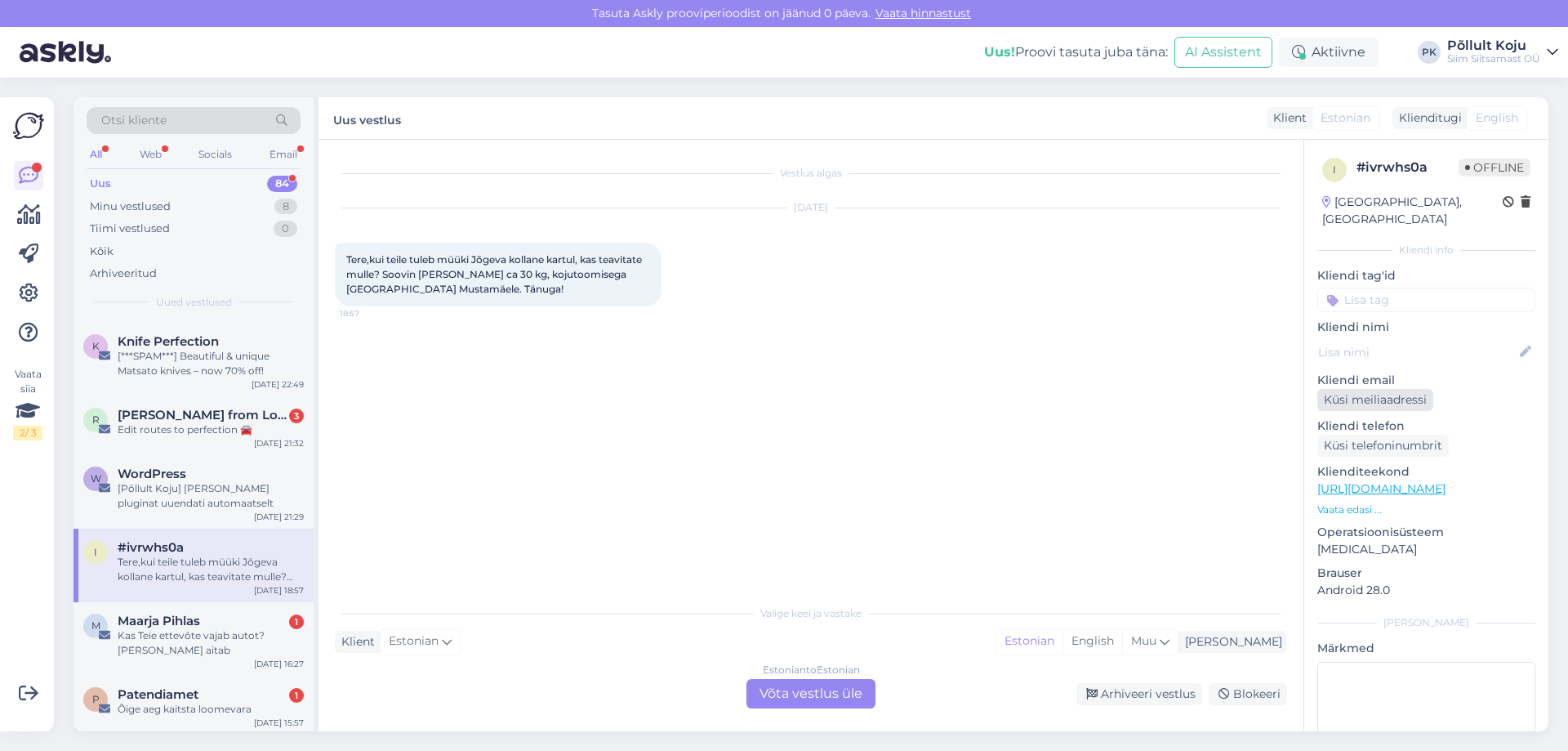
click at [1403, 389] on div "Küsi meiliaadressi" at bounding box center [1376, 399] width 116 height 22
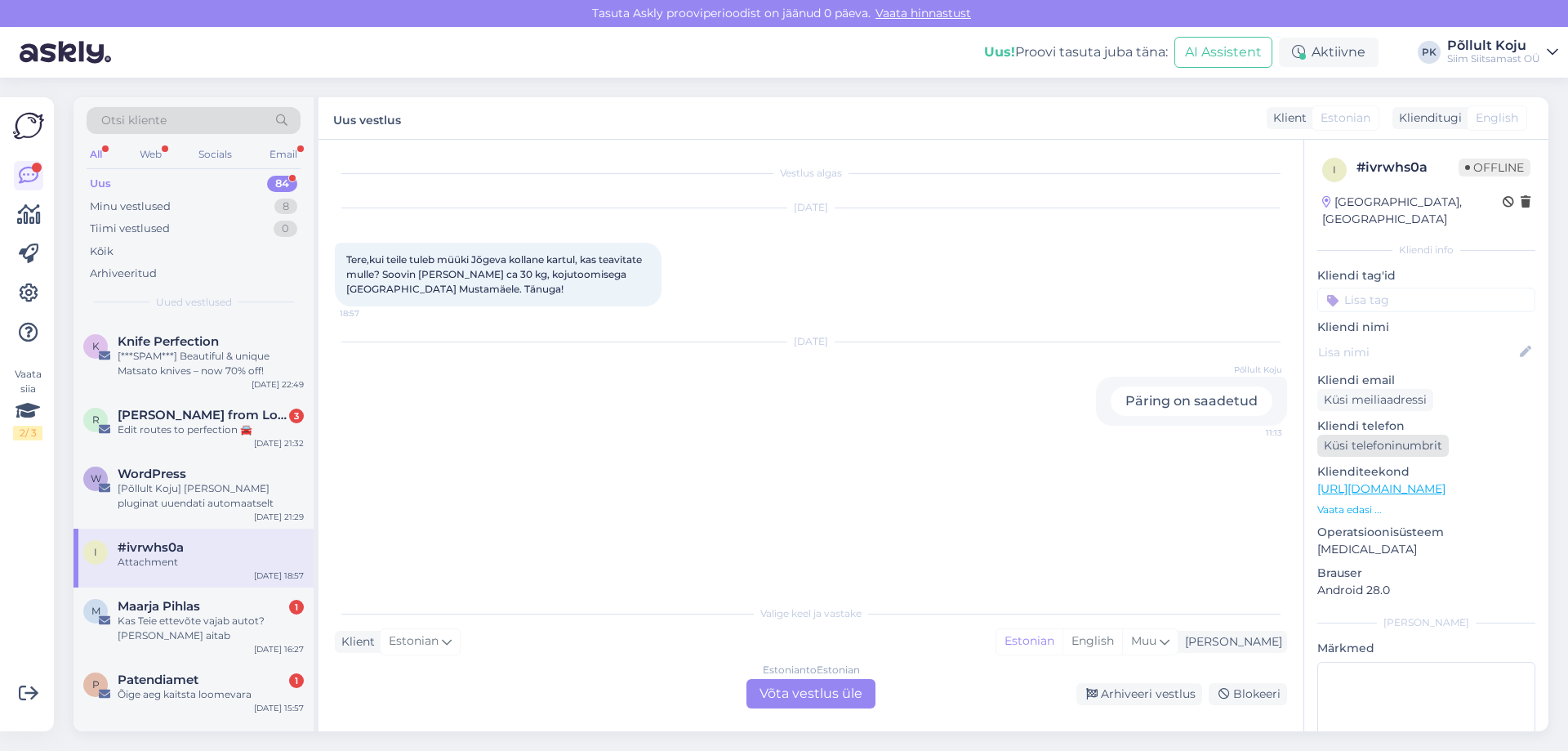
click at [1394, 434] on div "Küsi telefoninumbrit" at bounding box center [1384, 445] width 131 height 22
click at [227, 630] on div "Kas Teie ettevõte vajab autot? [PERSON_NAME] aitab" at bounding box center [210, 628] width 186 height 30
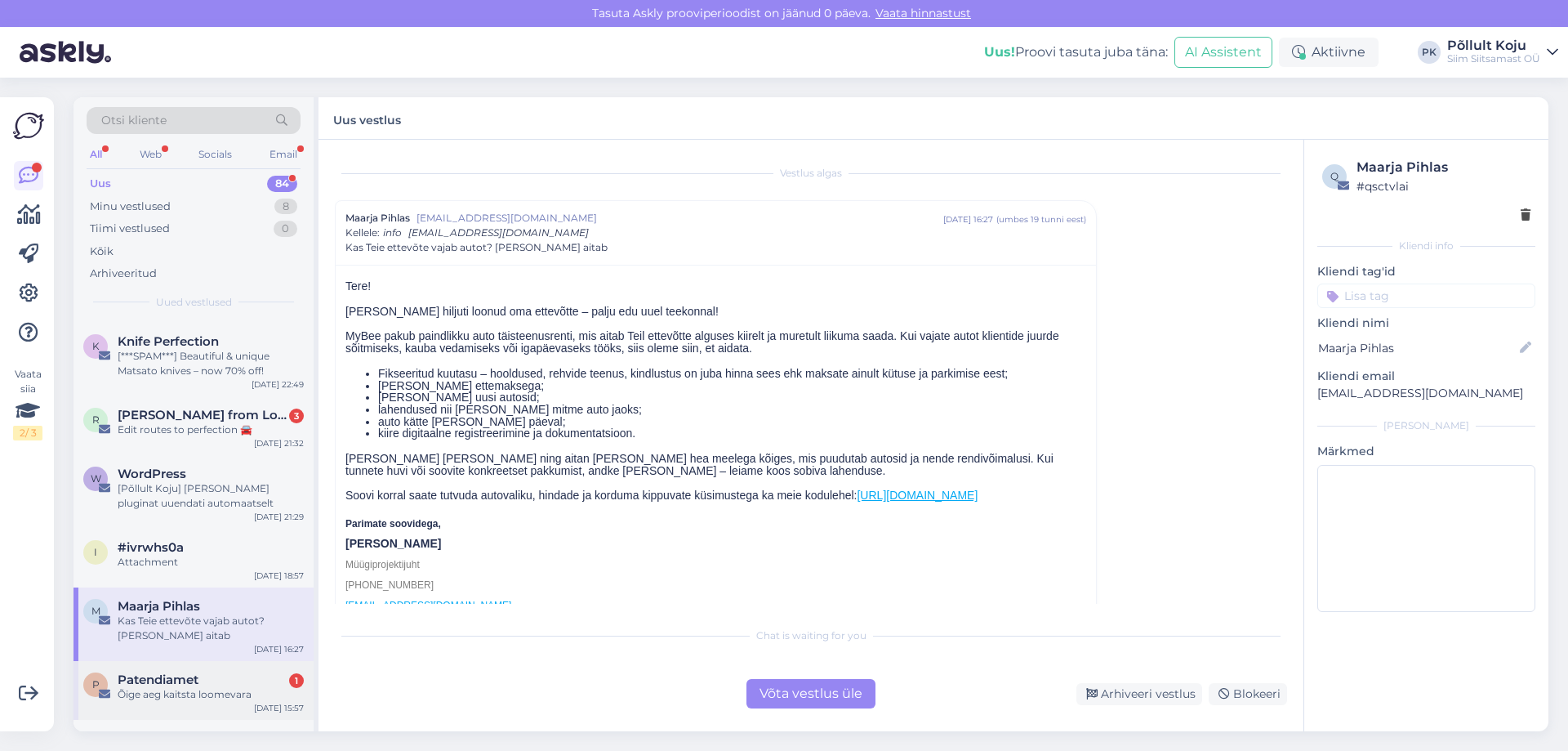
click at [238, 688] on div "Õige aeg kaitsta loomevara" at bounding box center [210, 694] width 186 height 14
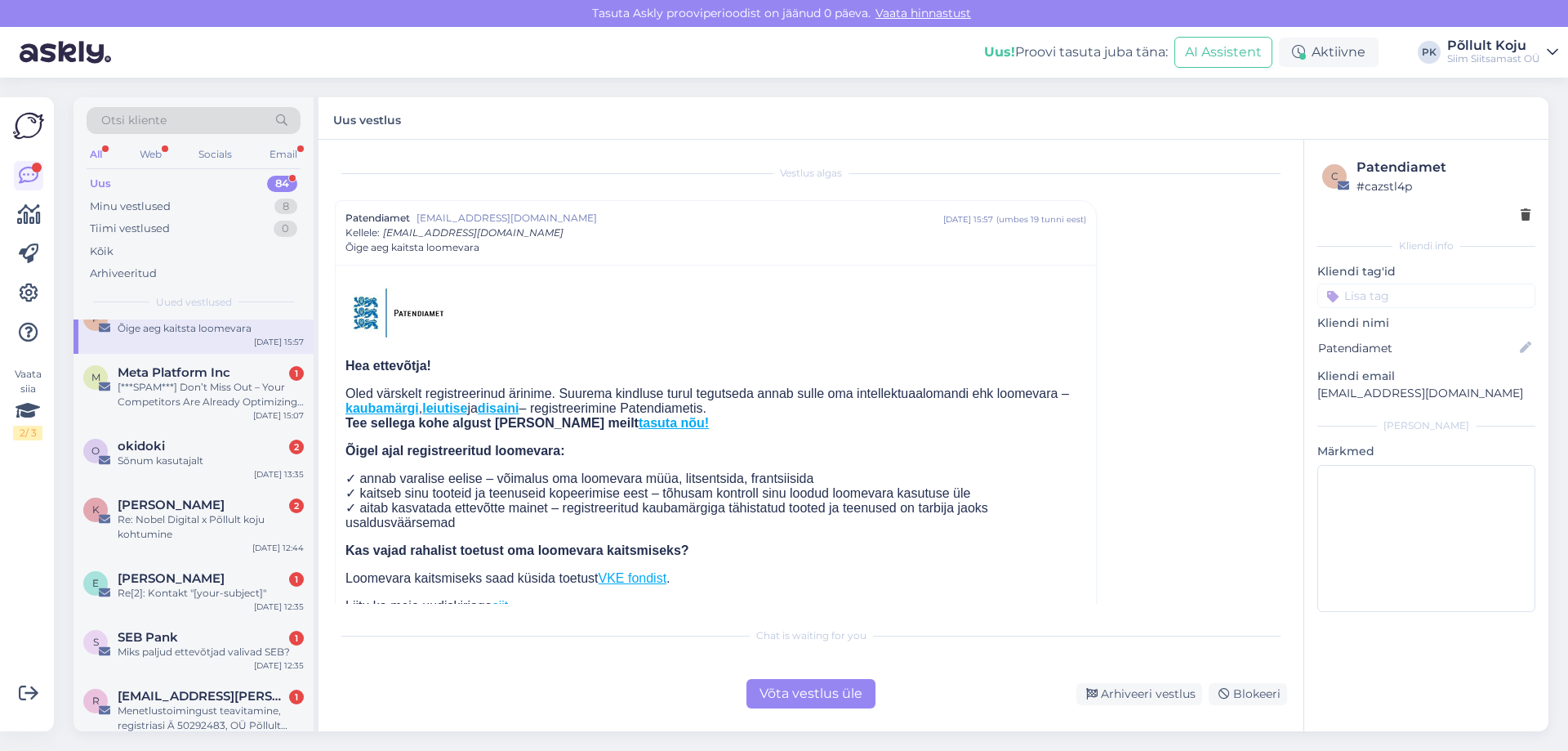
scroll to position [736, 0]
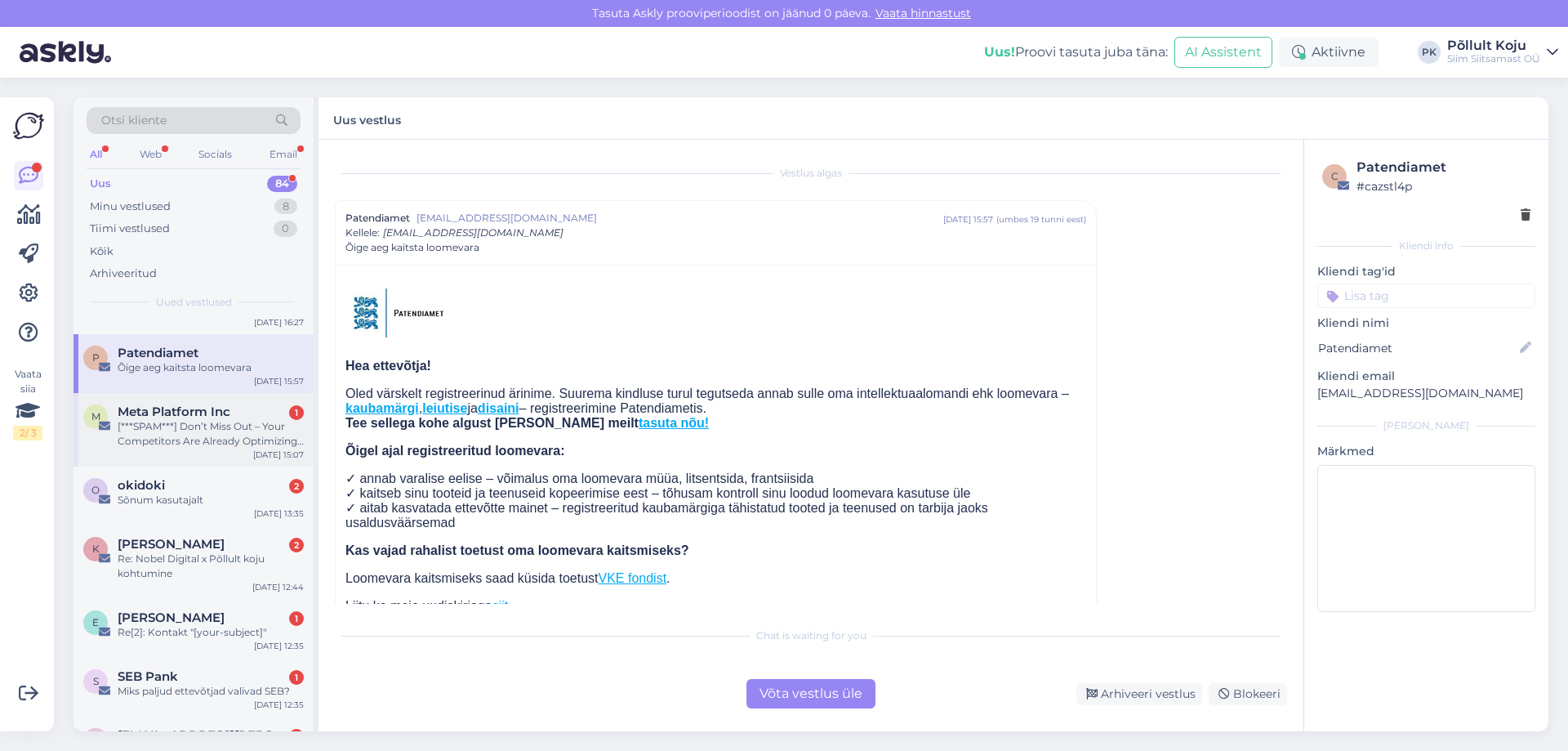
click at [248, 428] on div "[***SPAM***] Don’t Miss Out – Your Competitors Are Already Optimizing Their Ads" at bounding box center [210, 434] width 186 height 30
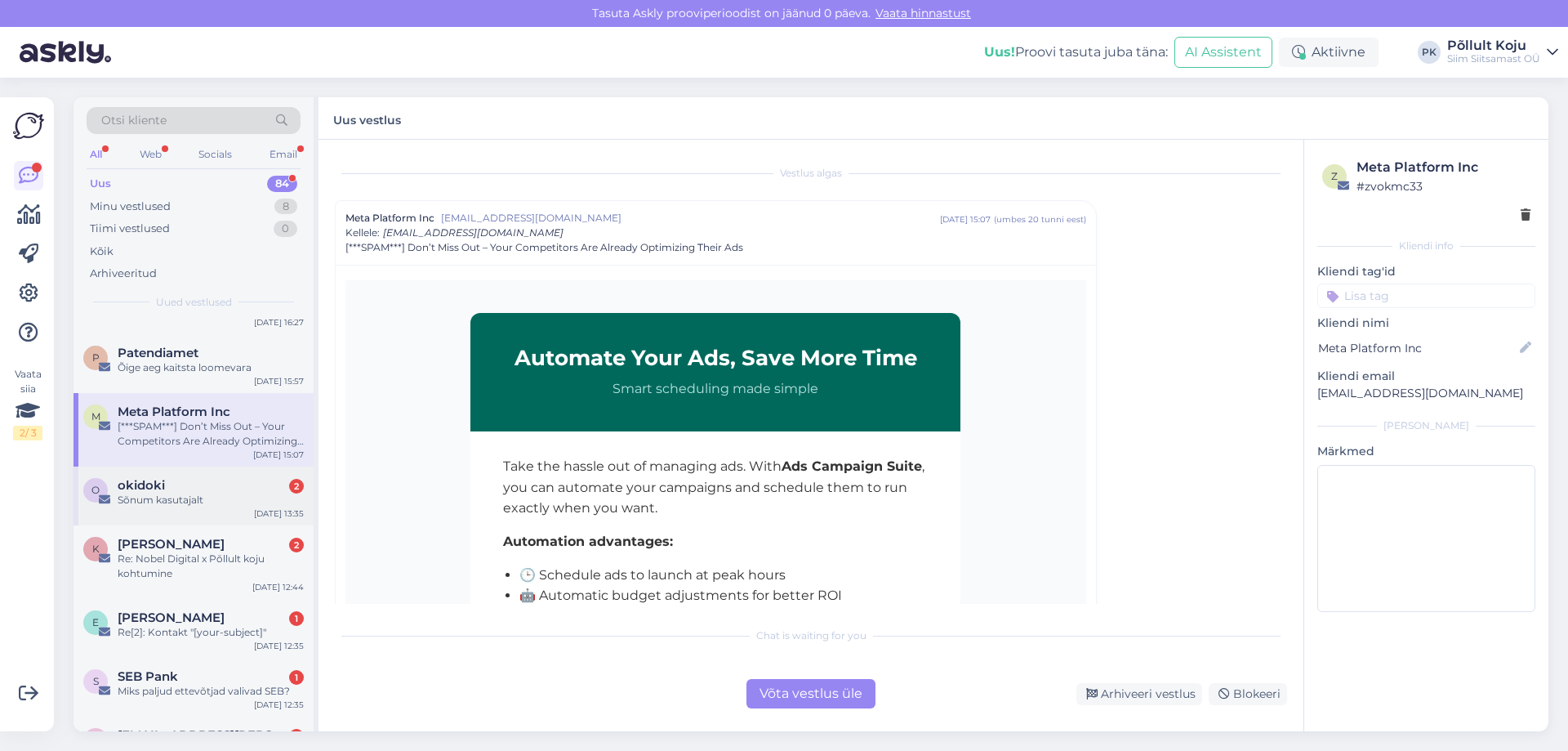
click at [251, 474] on div "o okidoki 2 Sõnum kasutajalt Sep 22 13:35" at bounding box center [193, 496] width 240 height 58
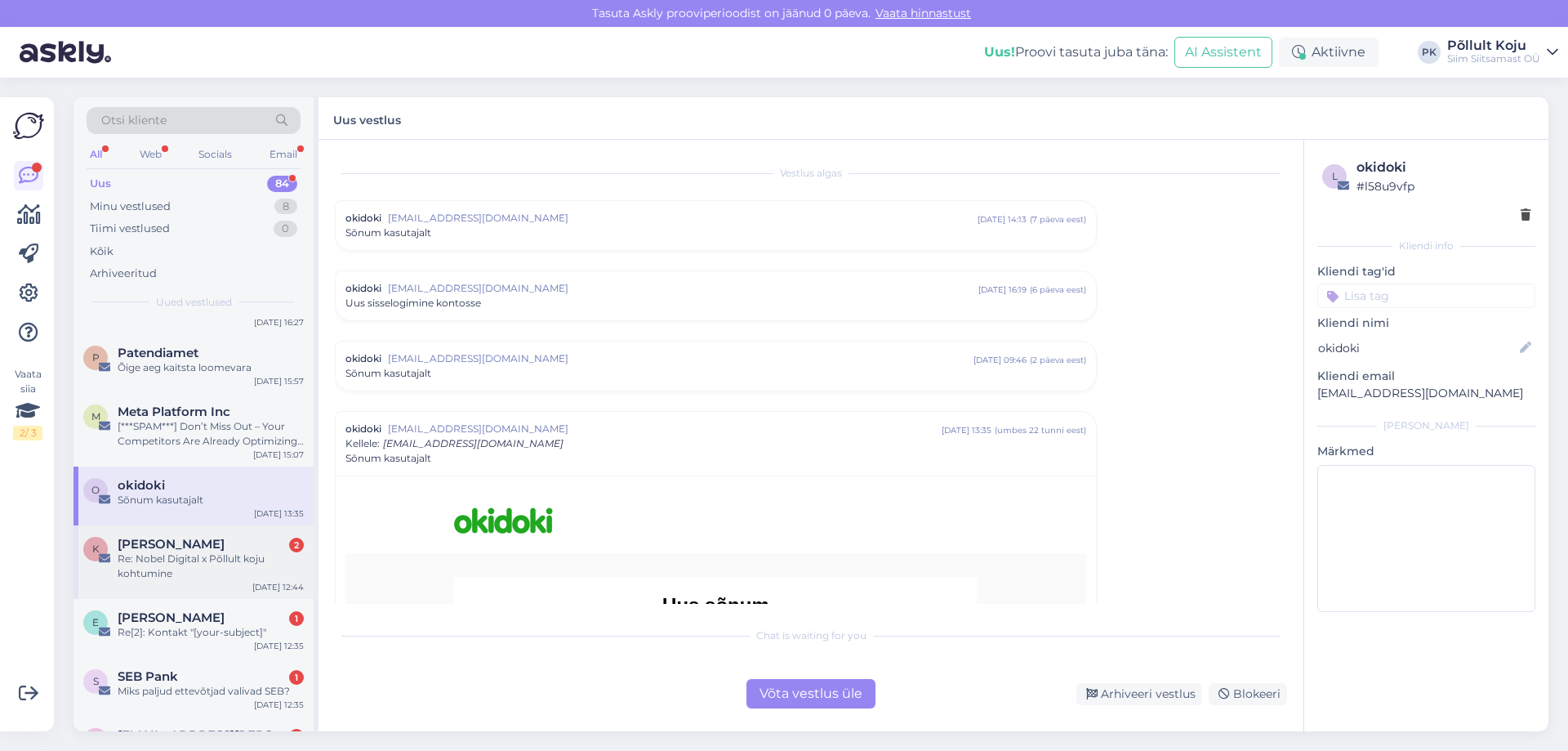
click at [250, 554] on div "Re: Nobel Digital x Põllult koju kohtumine" at bounding box center [210, 566] width 186 height 30
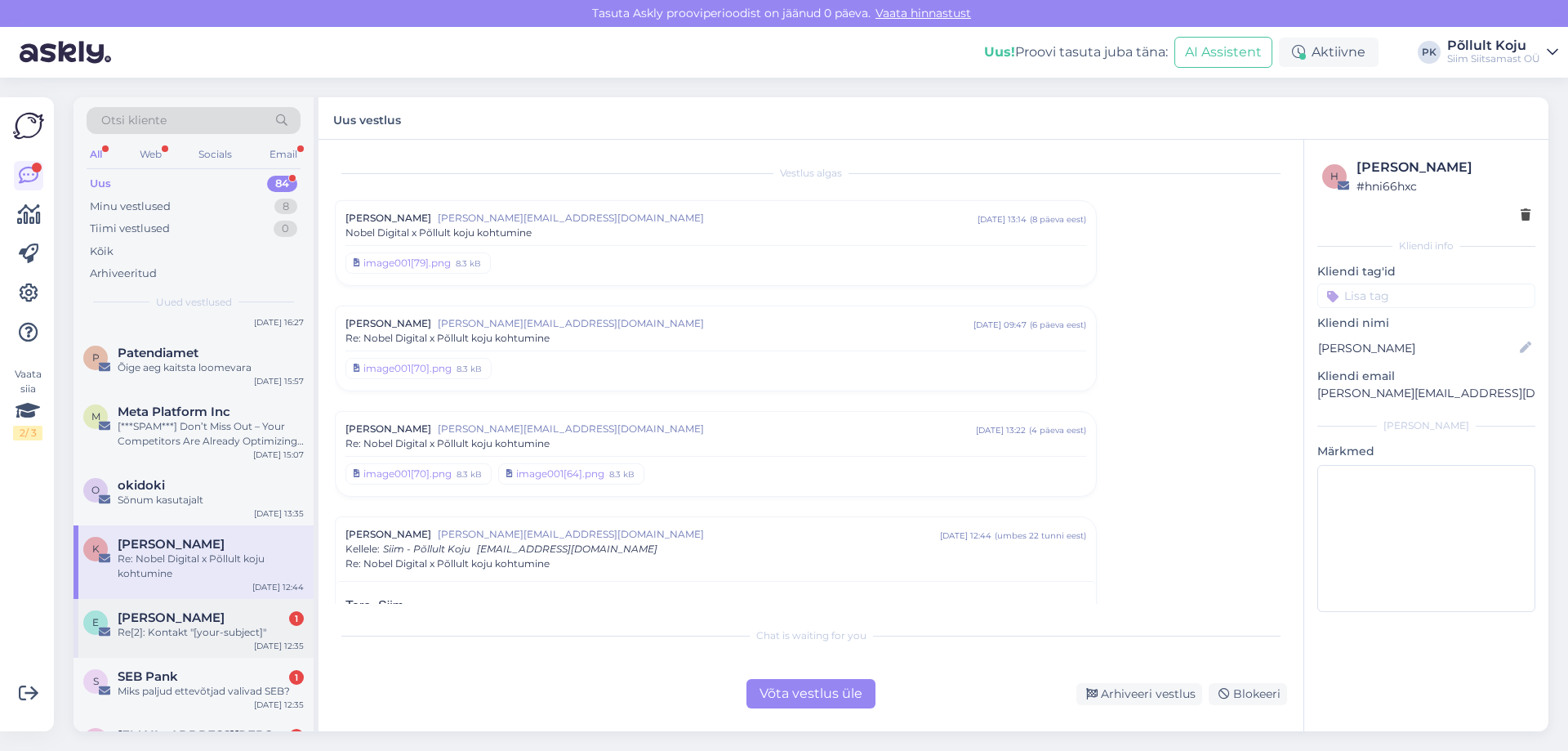
scroll to position [70, 0]
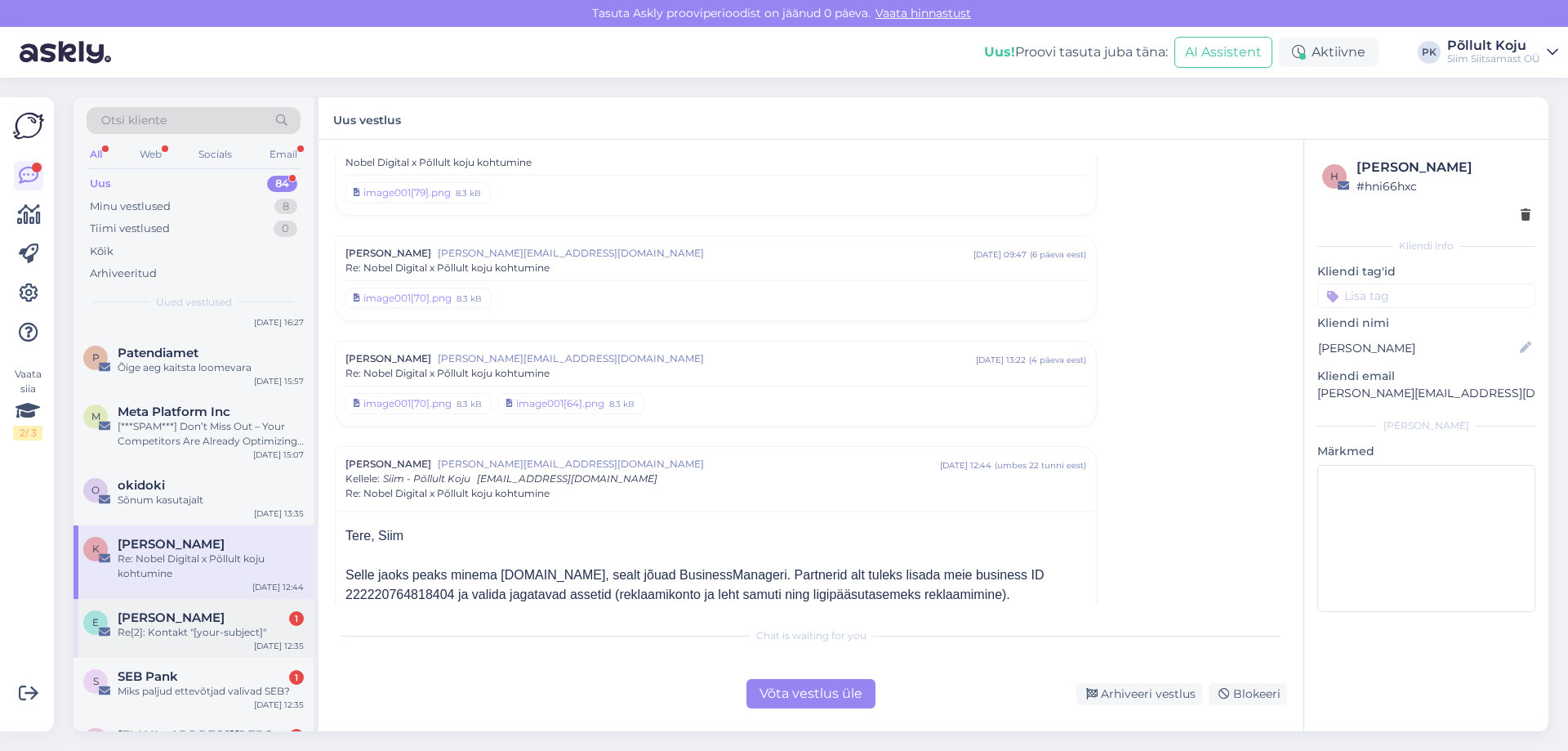
click at [245, 600] on div "e elena kovetskaya 1 Re[2]: Kontakt "[your-subject]" Sep 22 12:35" at bounding box center [193, 628] width 240 height 58
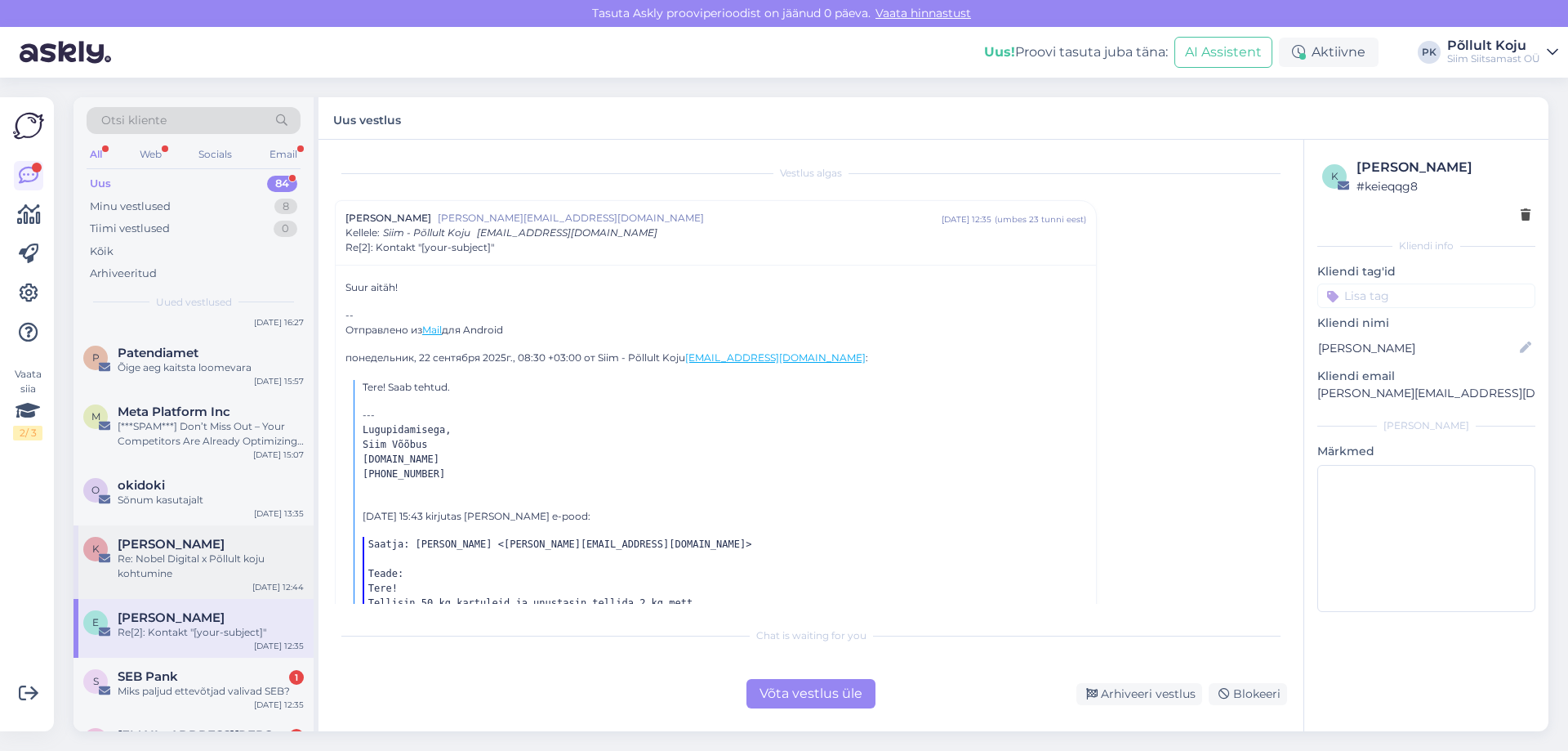
scroll to position [818, 0]
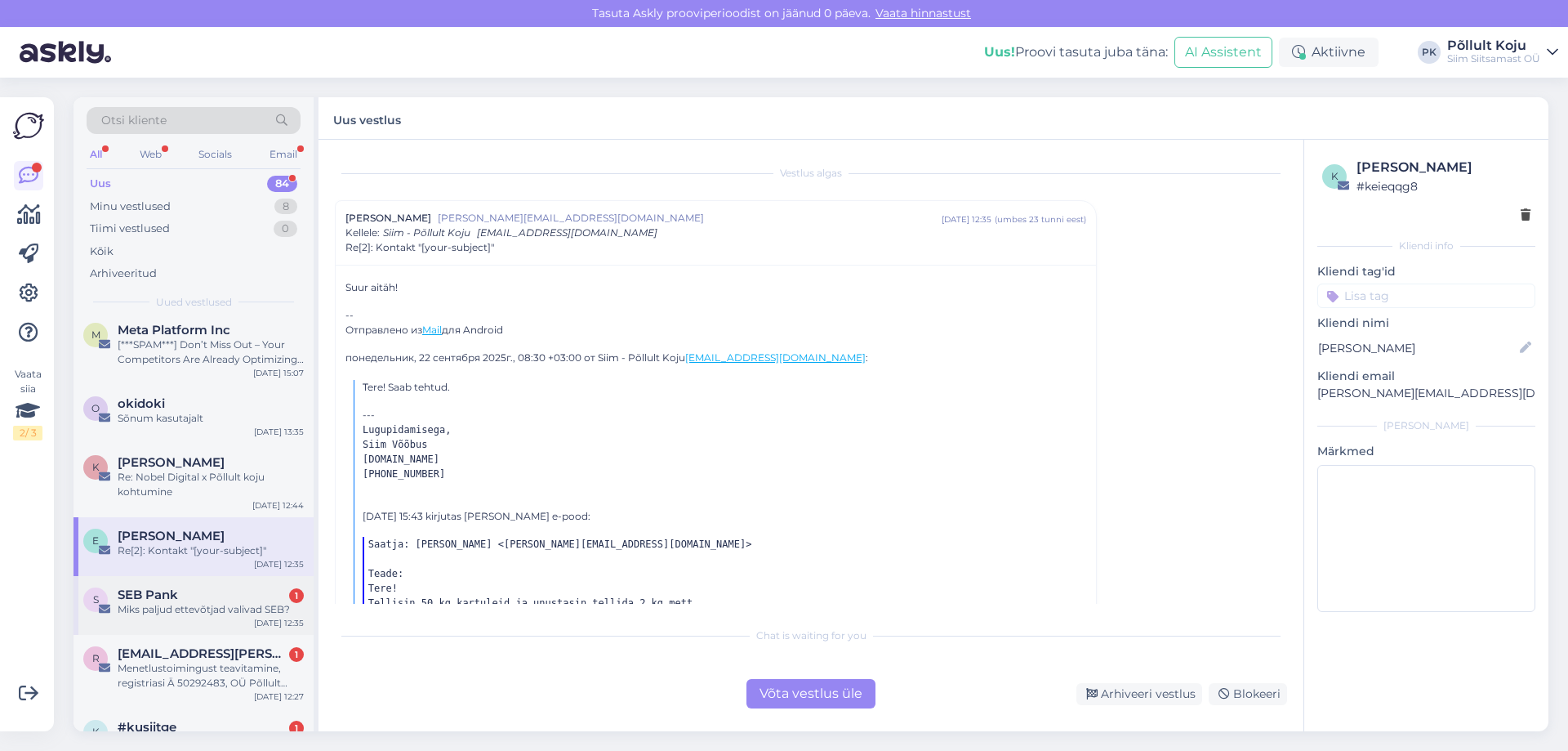
click at [245, 595] on div "SEB Pank 1" at bounding box center [210, 595] width 186 height 14
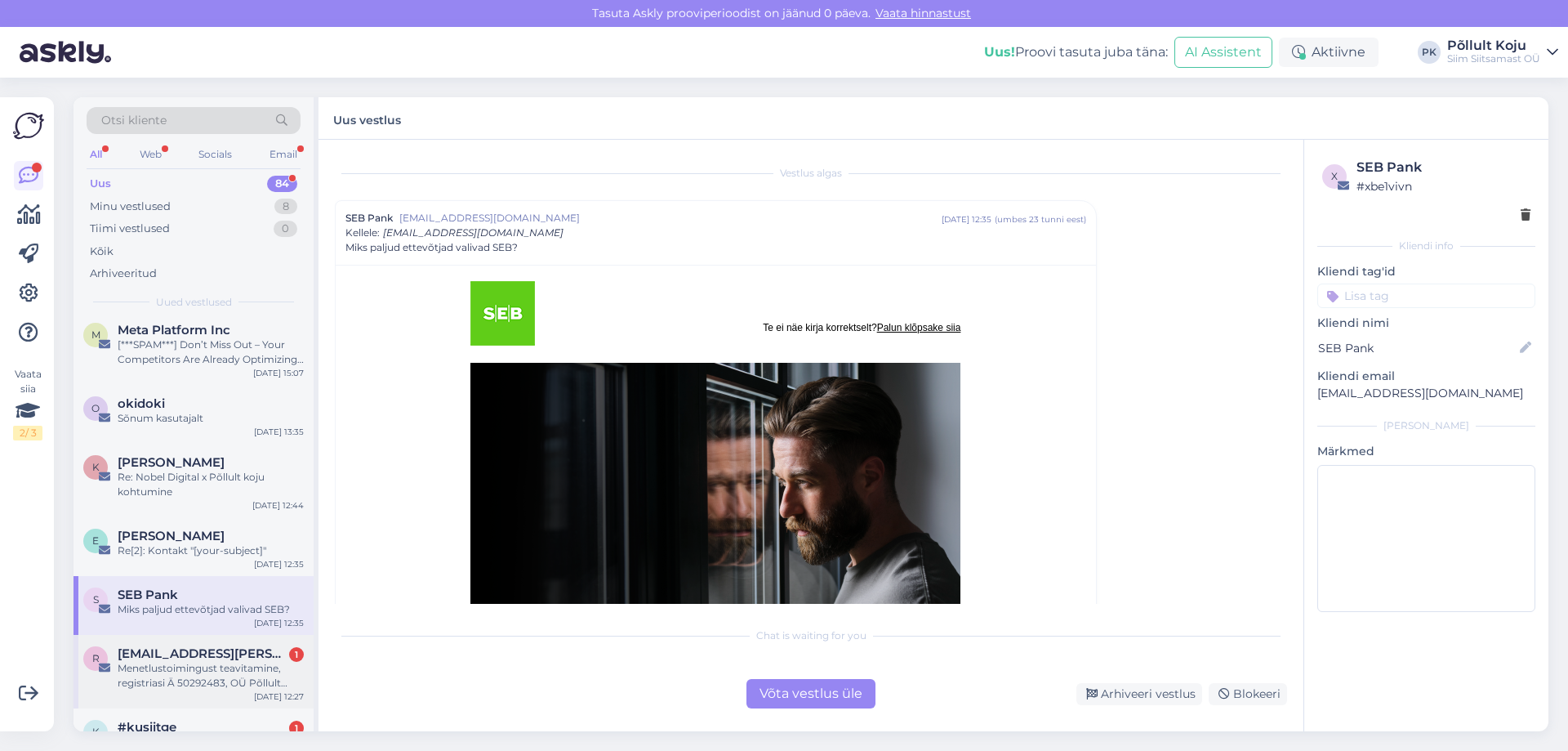
click at [245, 661] on div "Menetlustoimingust teavitamine, registriasi Ä 50292483, OÜ Põllult Koju (regist…" at bounding box center [210, 675] width 186 height 30
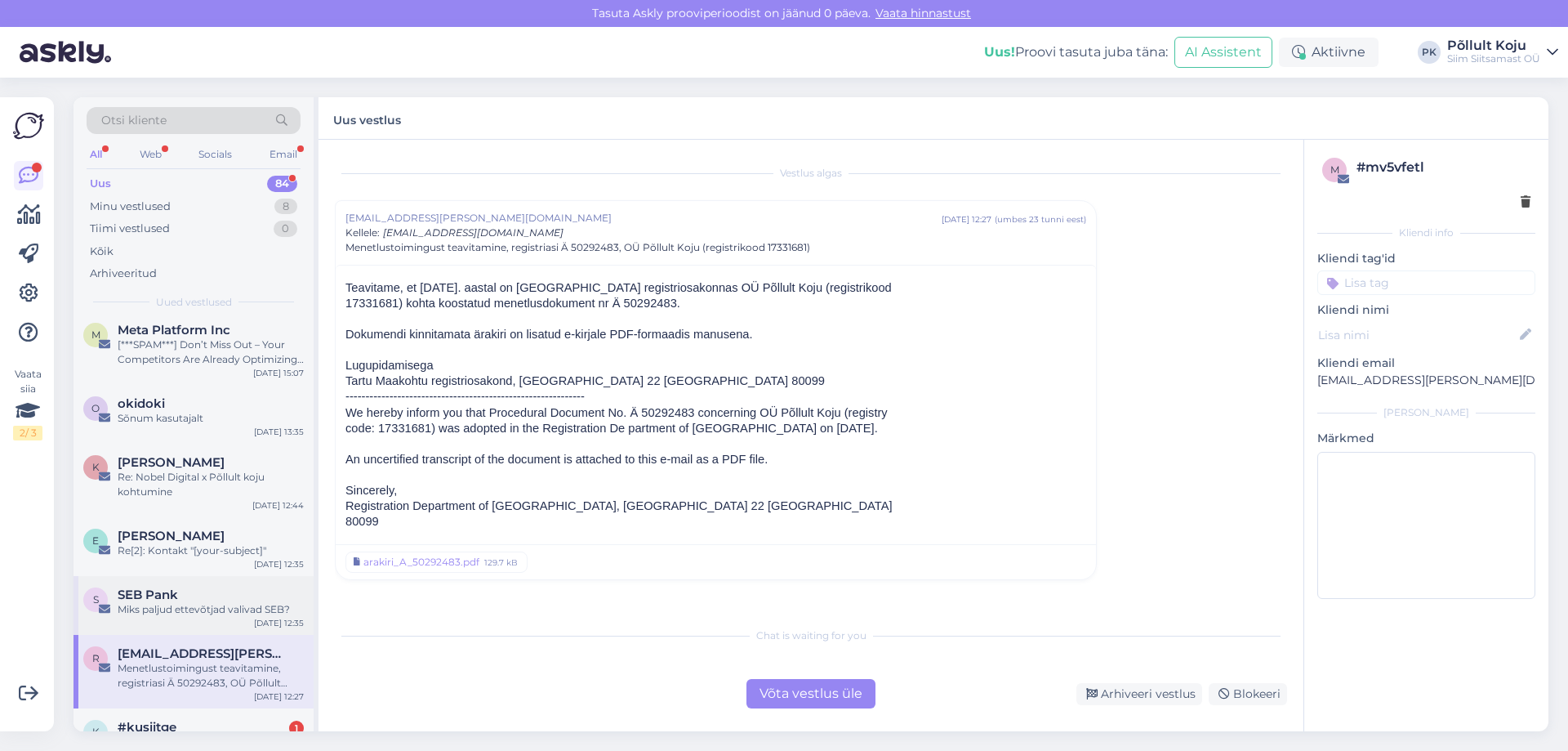
scroll to position [980, 0]
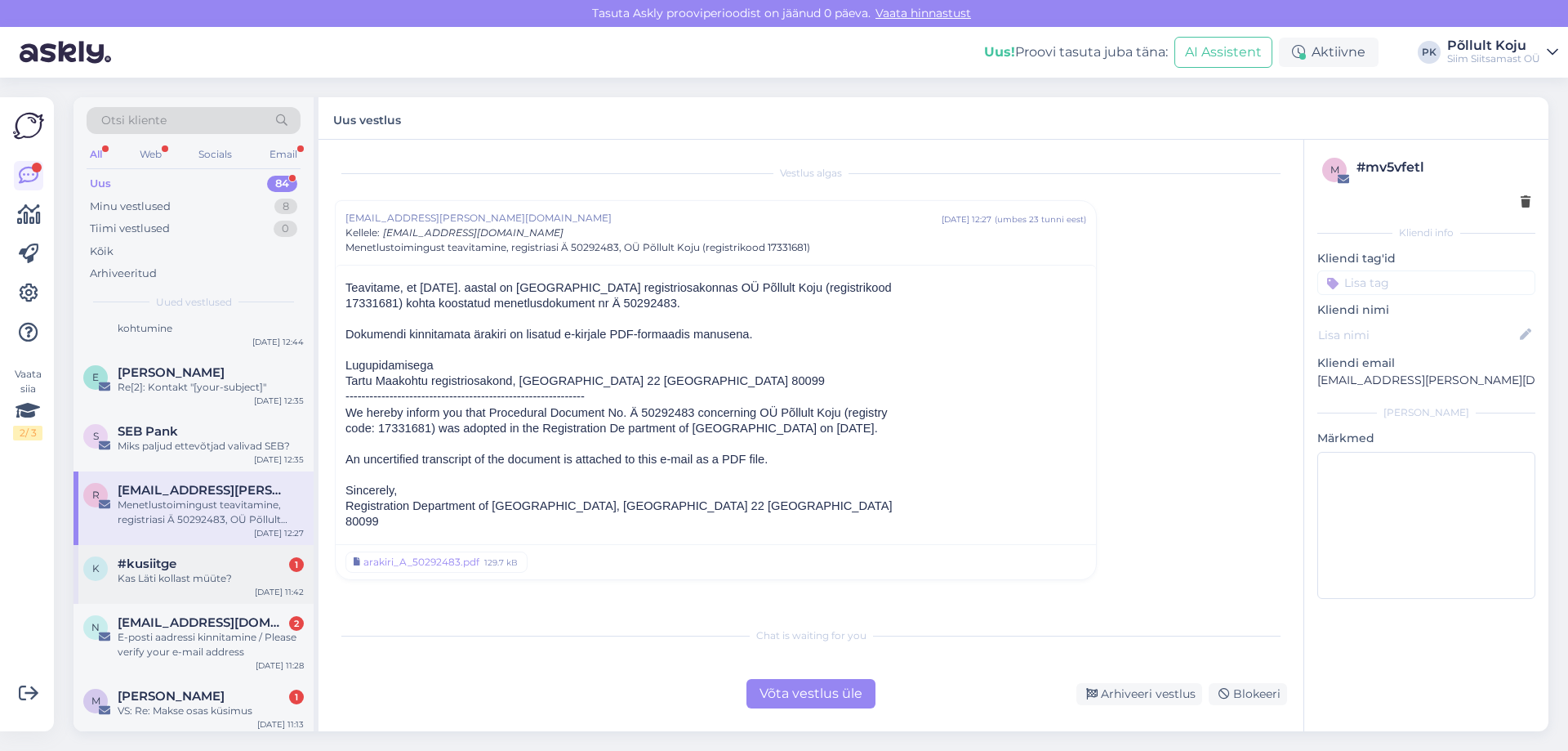
click at [252, 575] on div "Kas Läti kollast müüte?" at bounding box center [210, 578] width 186 height 14
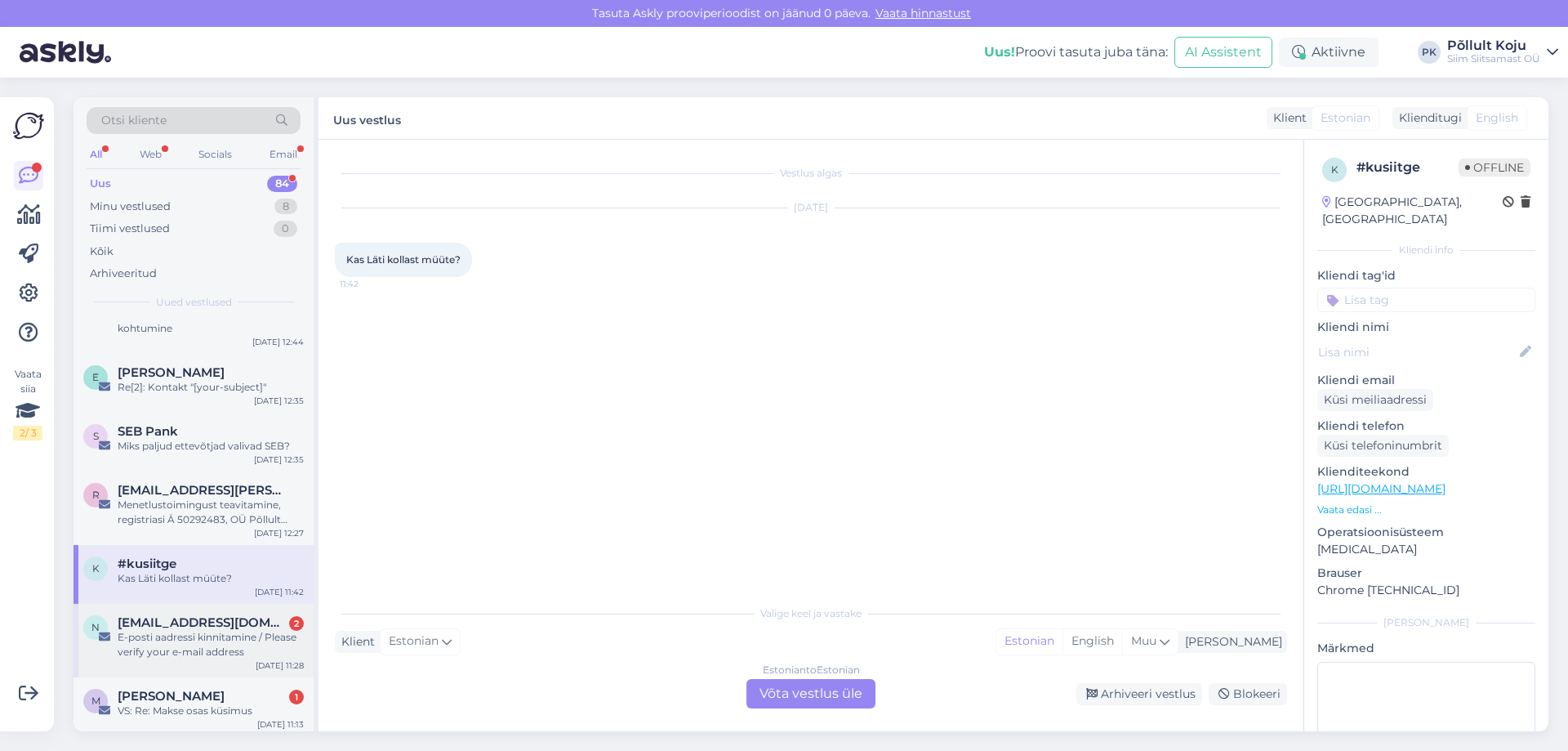
click at [251, 630] on div "E-posti aadressi kinnitamine / Please verify your e-mail address" at bounding box center [210, 645] width 186 height 30
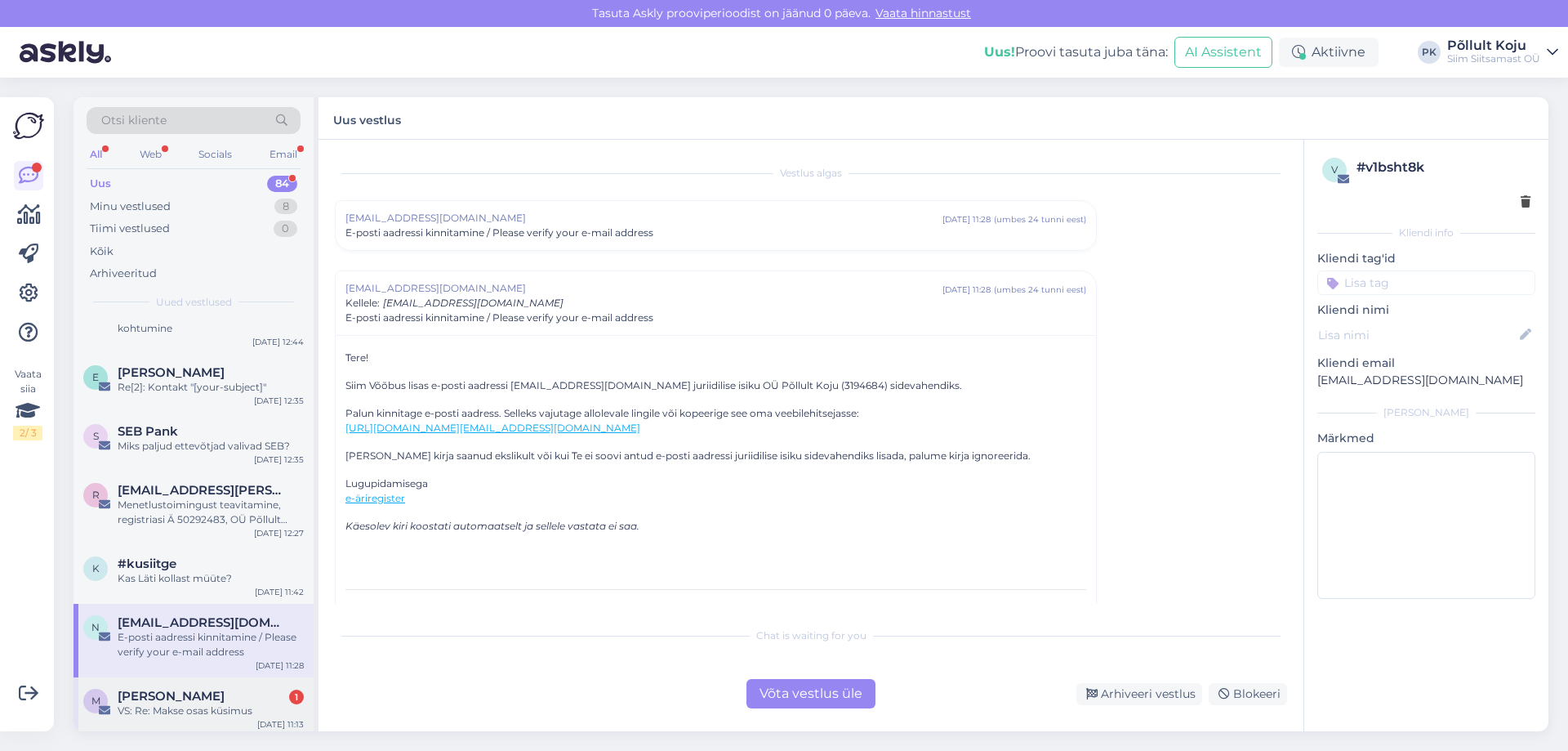
click at [244, 684] on div "M Marek Paas 1 VS: Re: Makse osas küsimus Sep 22 11:13" at bounding box center [193, 706] width 240 height 58
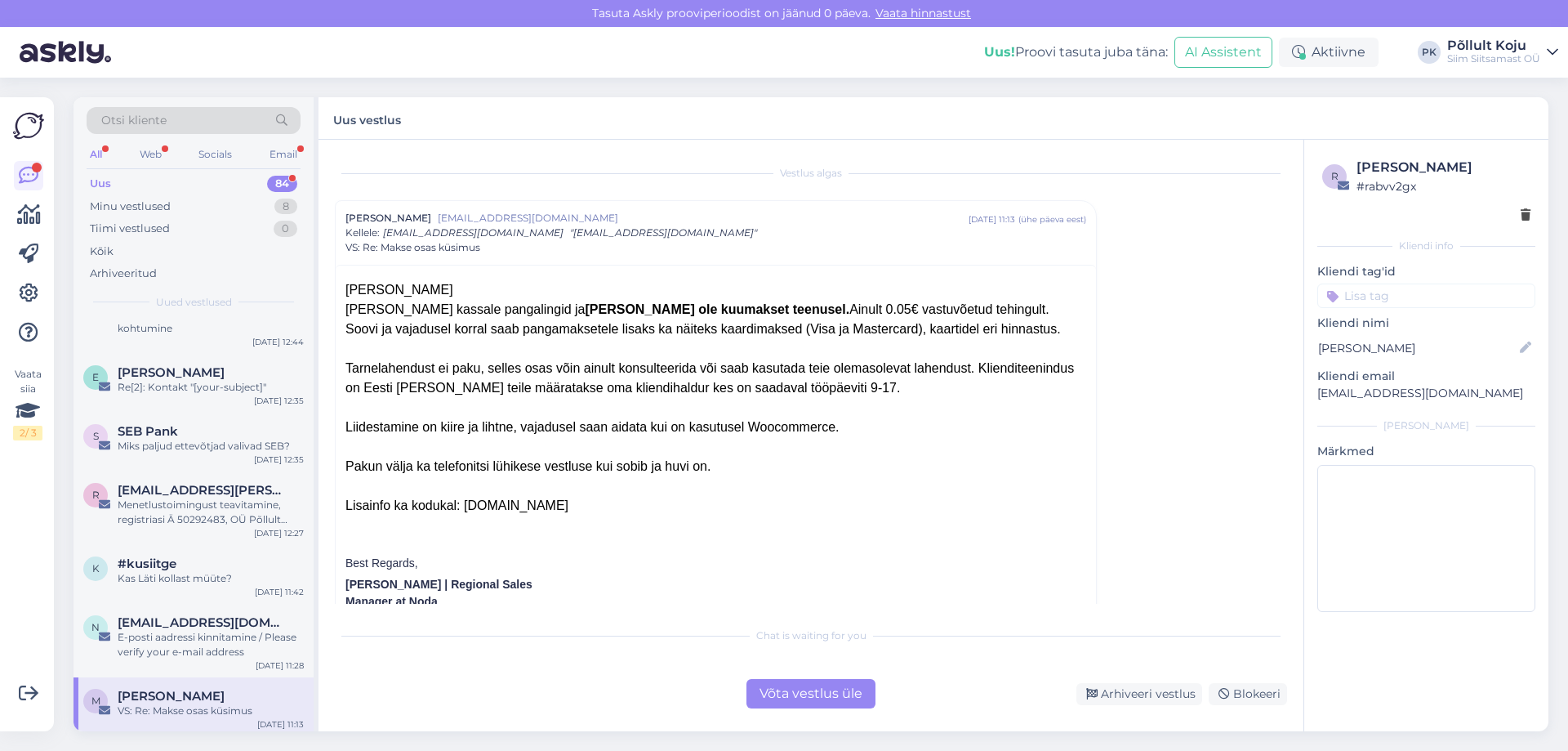
scroll to position [1144, 0]
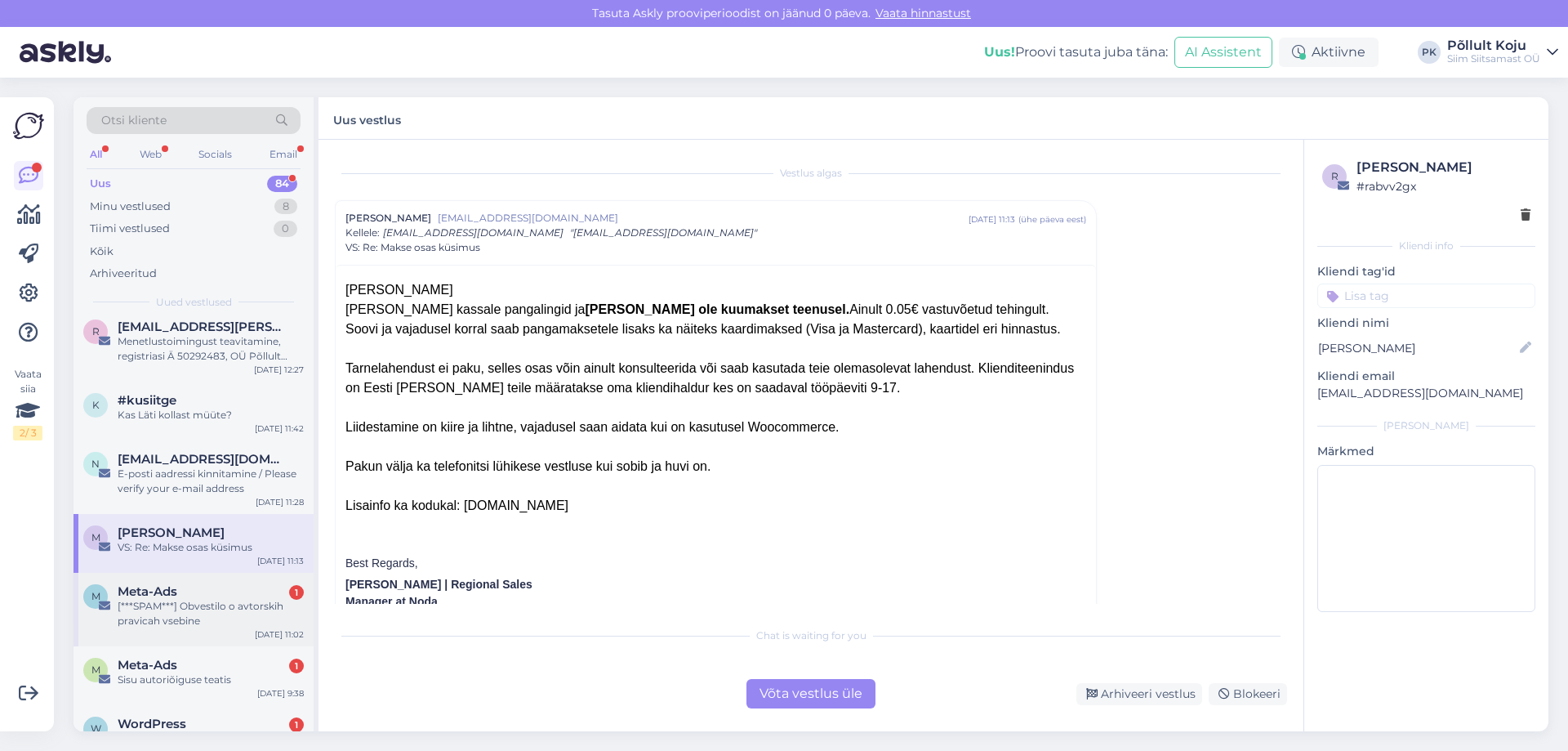
click at [279, 588] on div "Meta-Ads 1" at bounding box center [210, 592] width 186 height 14
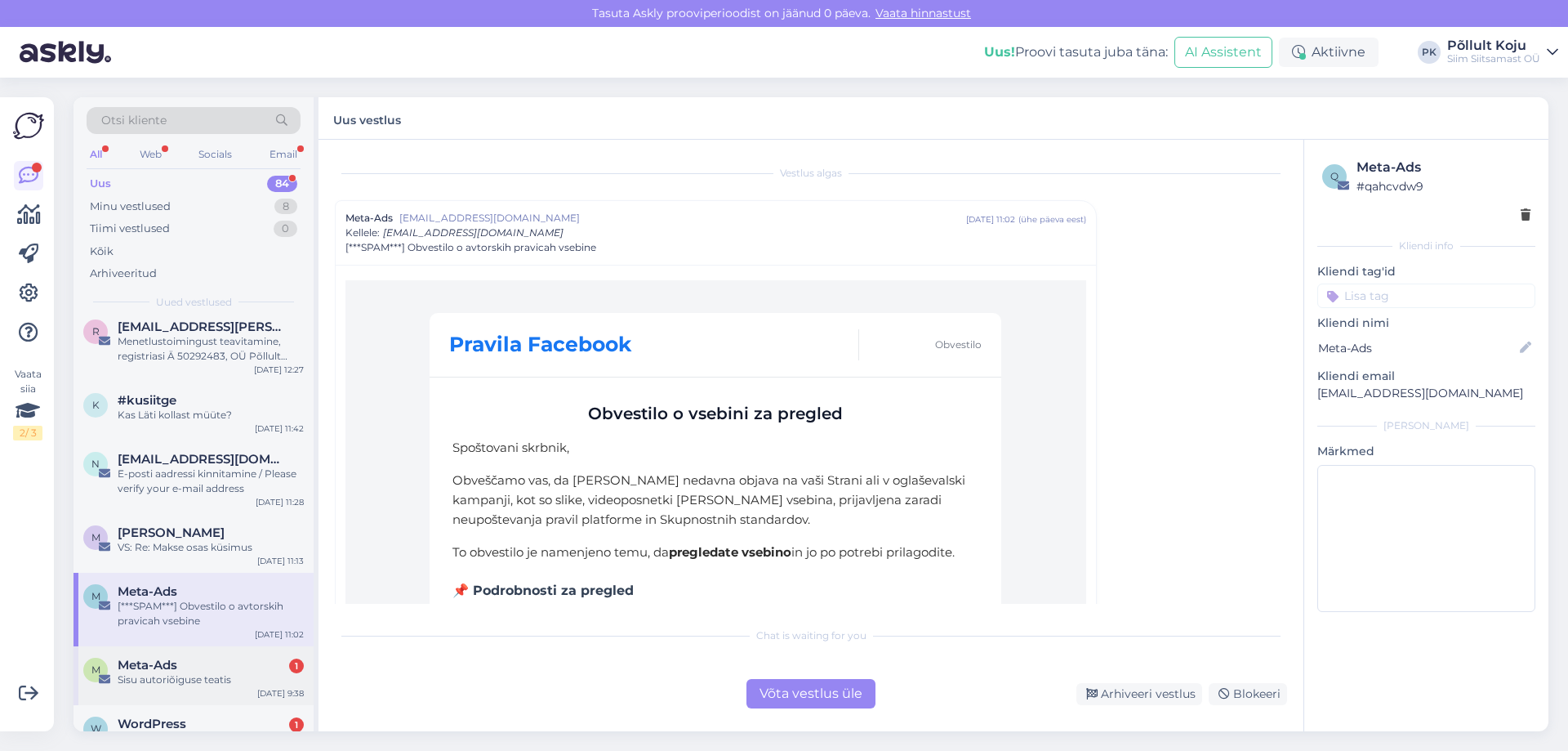
click at [263, 657] on div "Meta-Ads 1" at bounding box center [210, 665] width 186 height 14
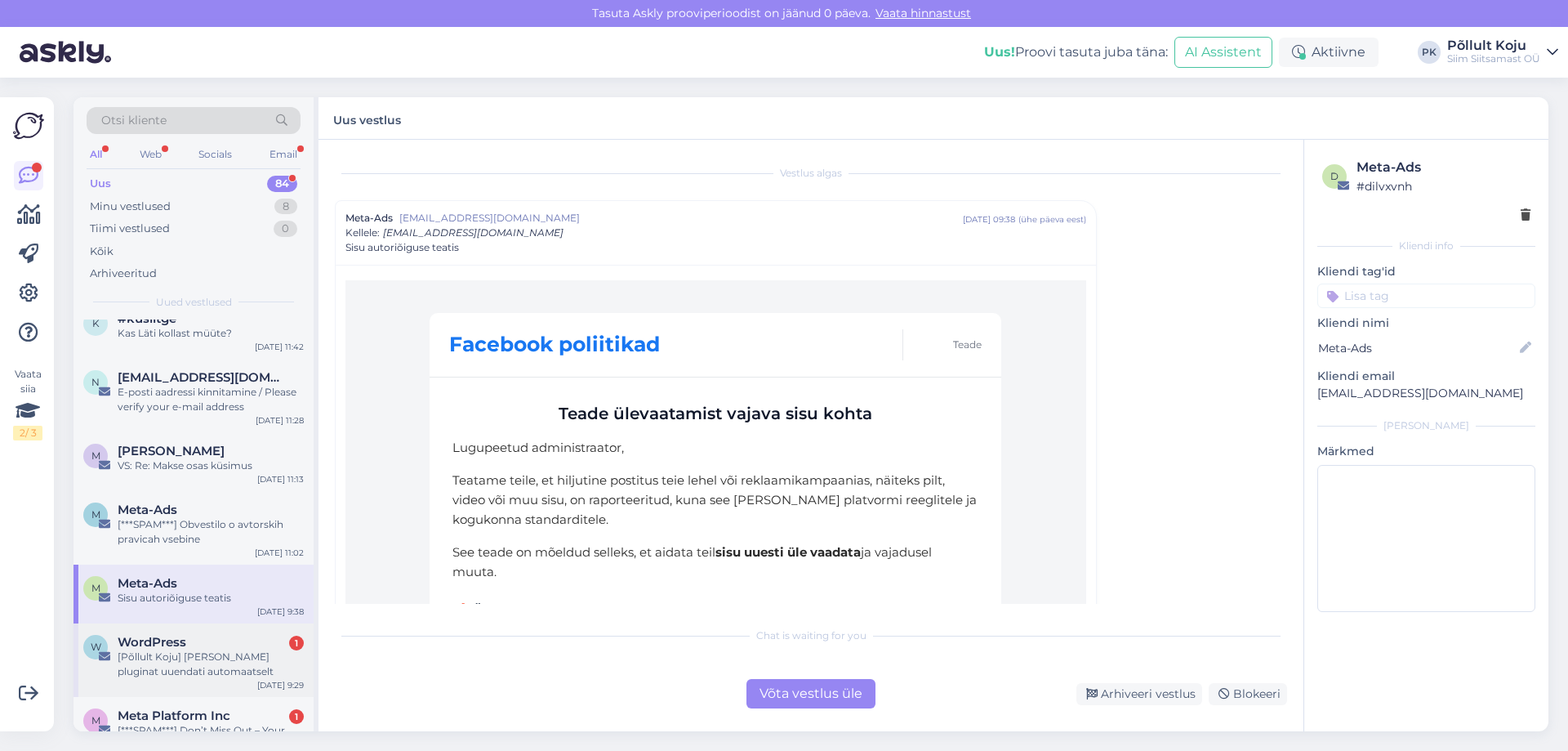
click at [257, 647] on div "WordPress 1" at bounding box center [210, 642] width 186 height 14
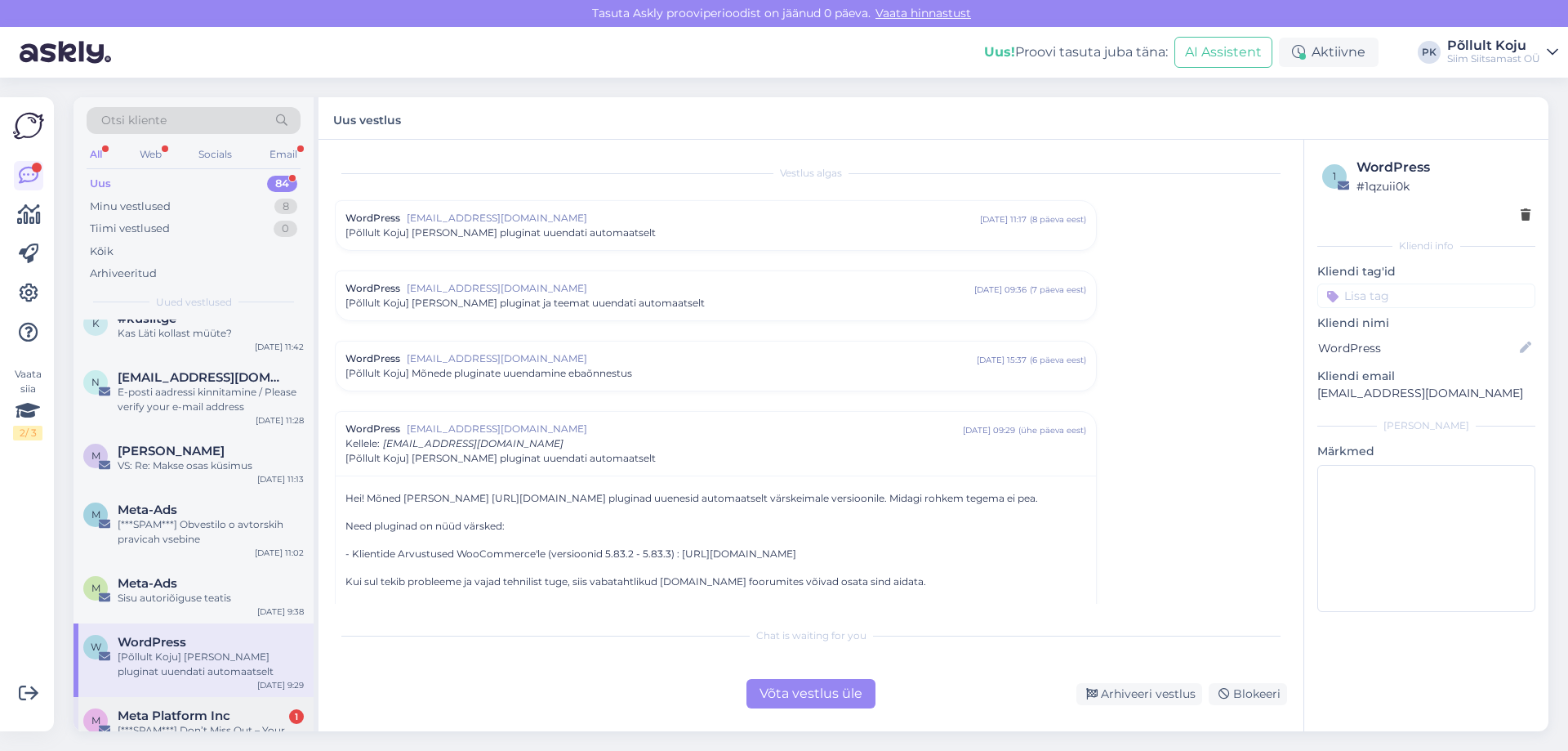
scroll to position [1308, 0]
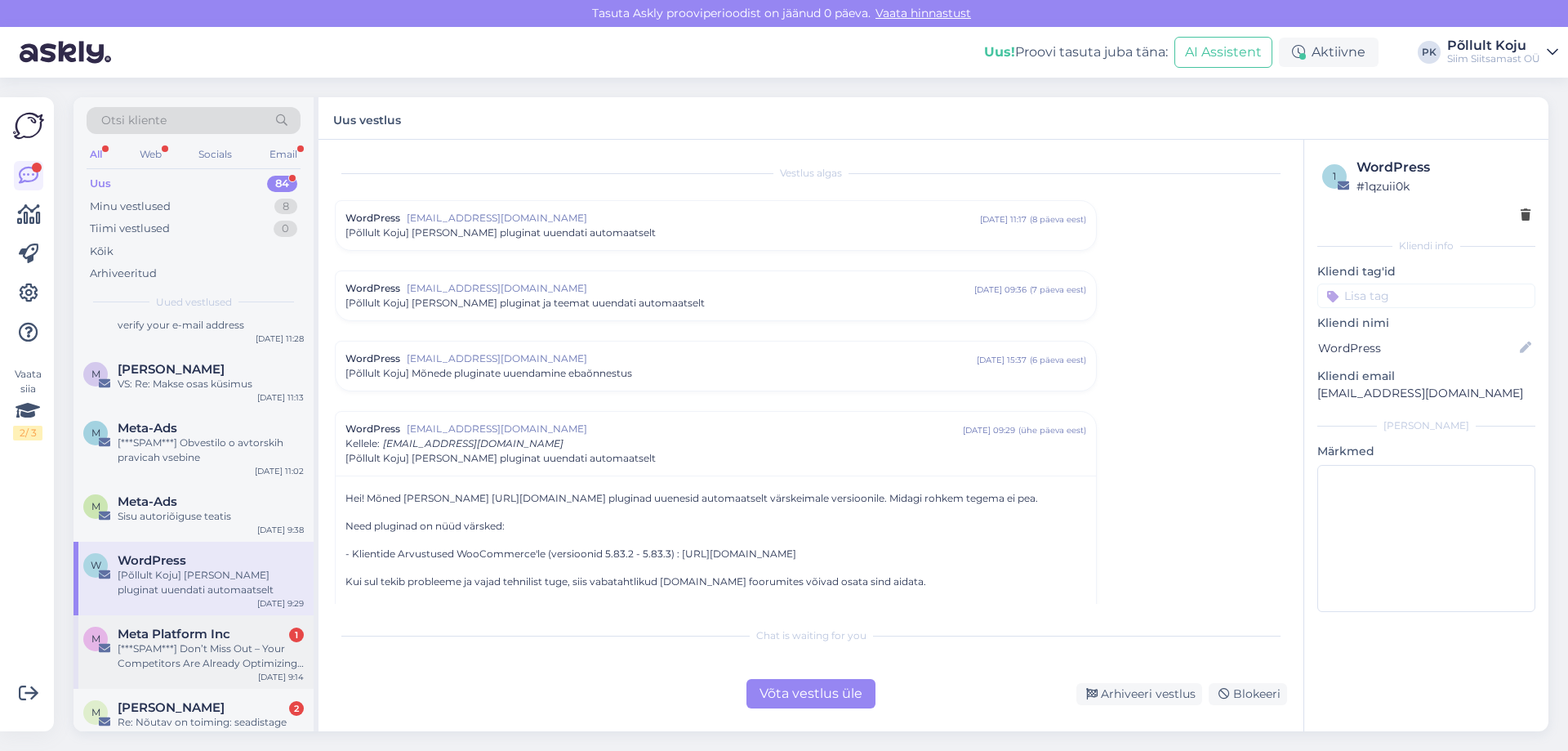
click at [260, 644] on div "[***SPAM***] Don’t Miss Out – Your Competitors Are Already Optimizing Their Ads" at bounding box center [210, 656] width 186 height 30
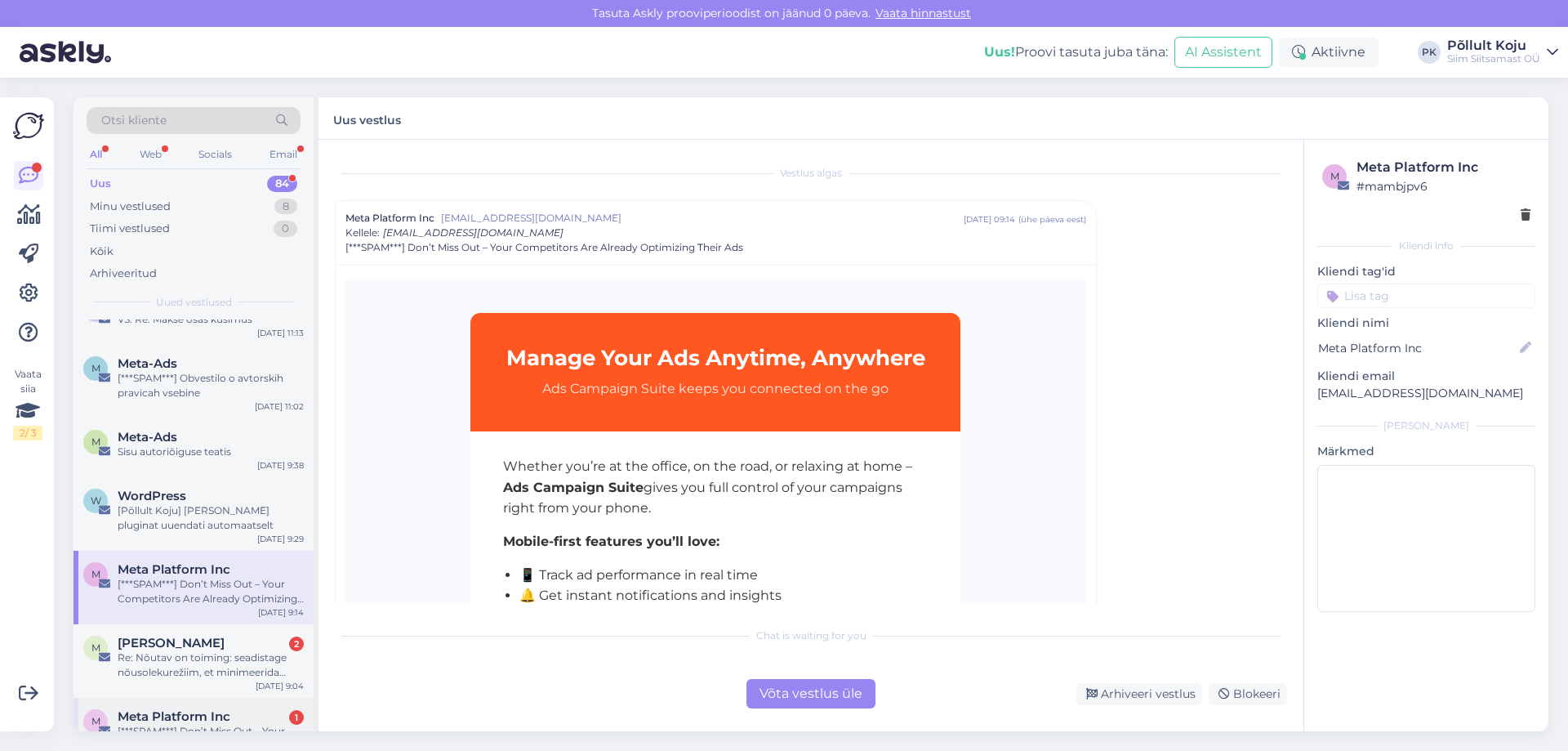
scroll to position [1471, 0]
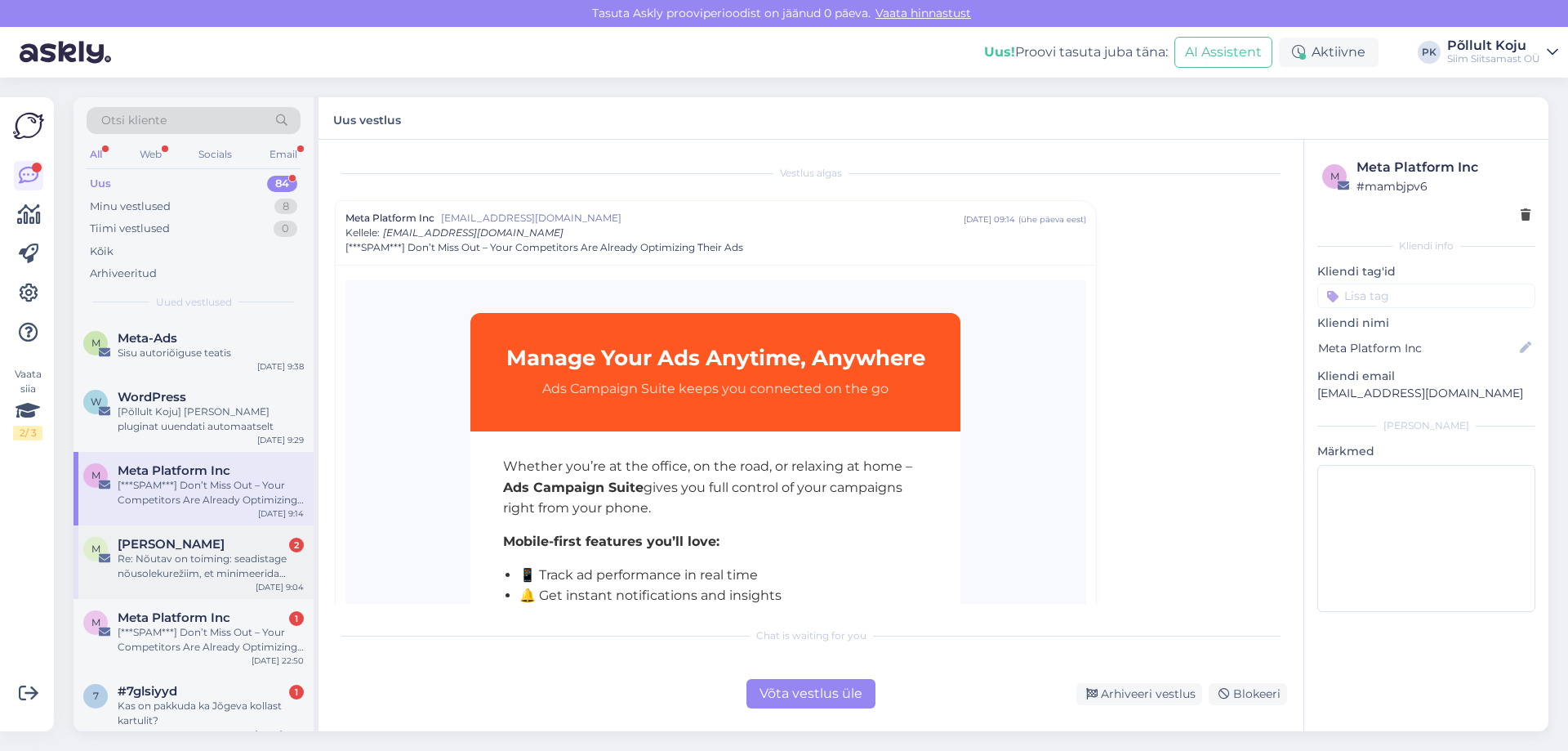
click at [243, 565] on div "Re: Nõutav on toiming: seadistage nõusolekurežiim, et minimeerida negatiivset m…" at bounding box center [210, 566] width 186 height 30
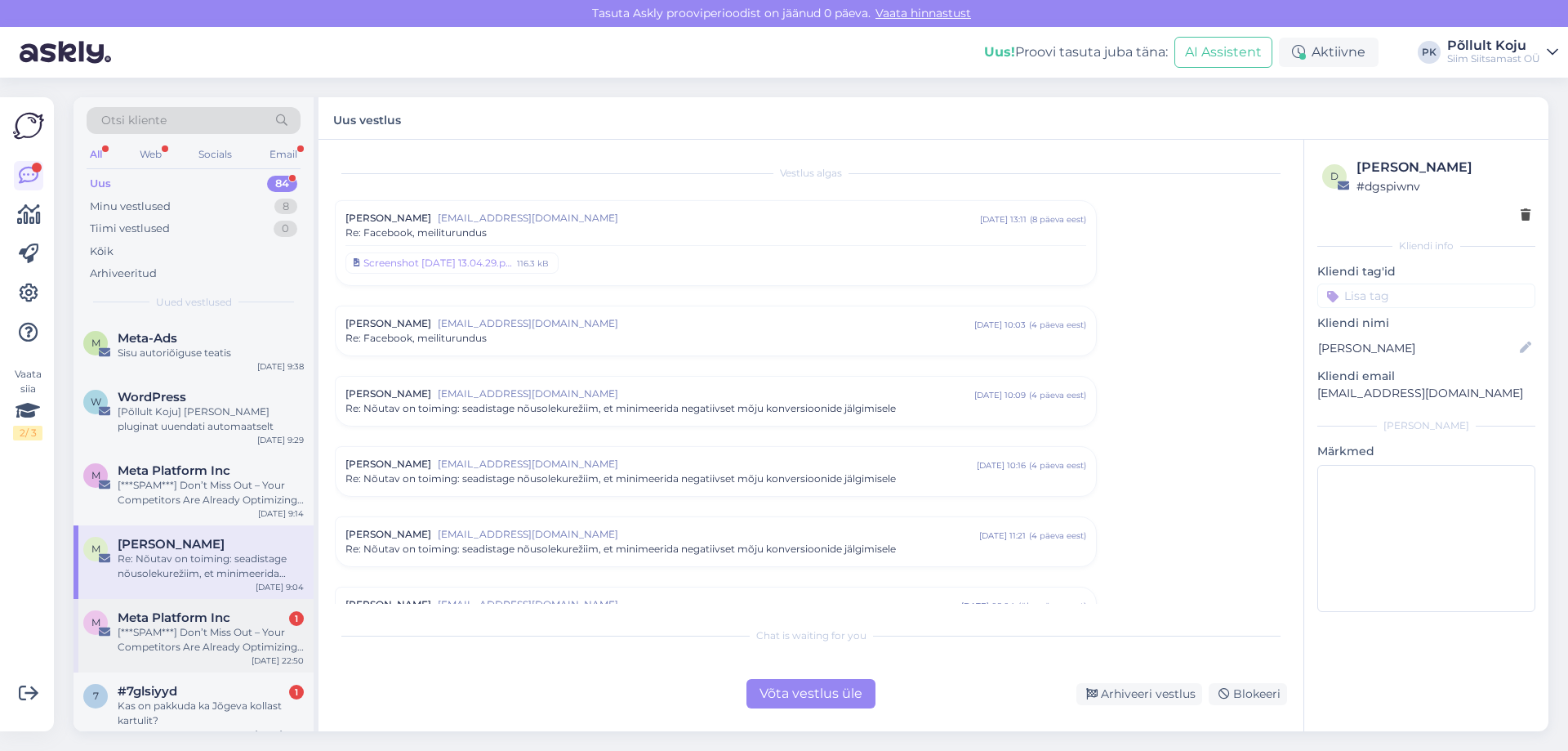
scroll to position [101, 0]
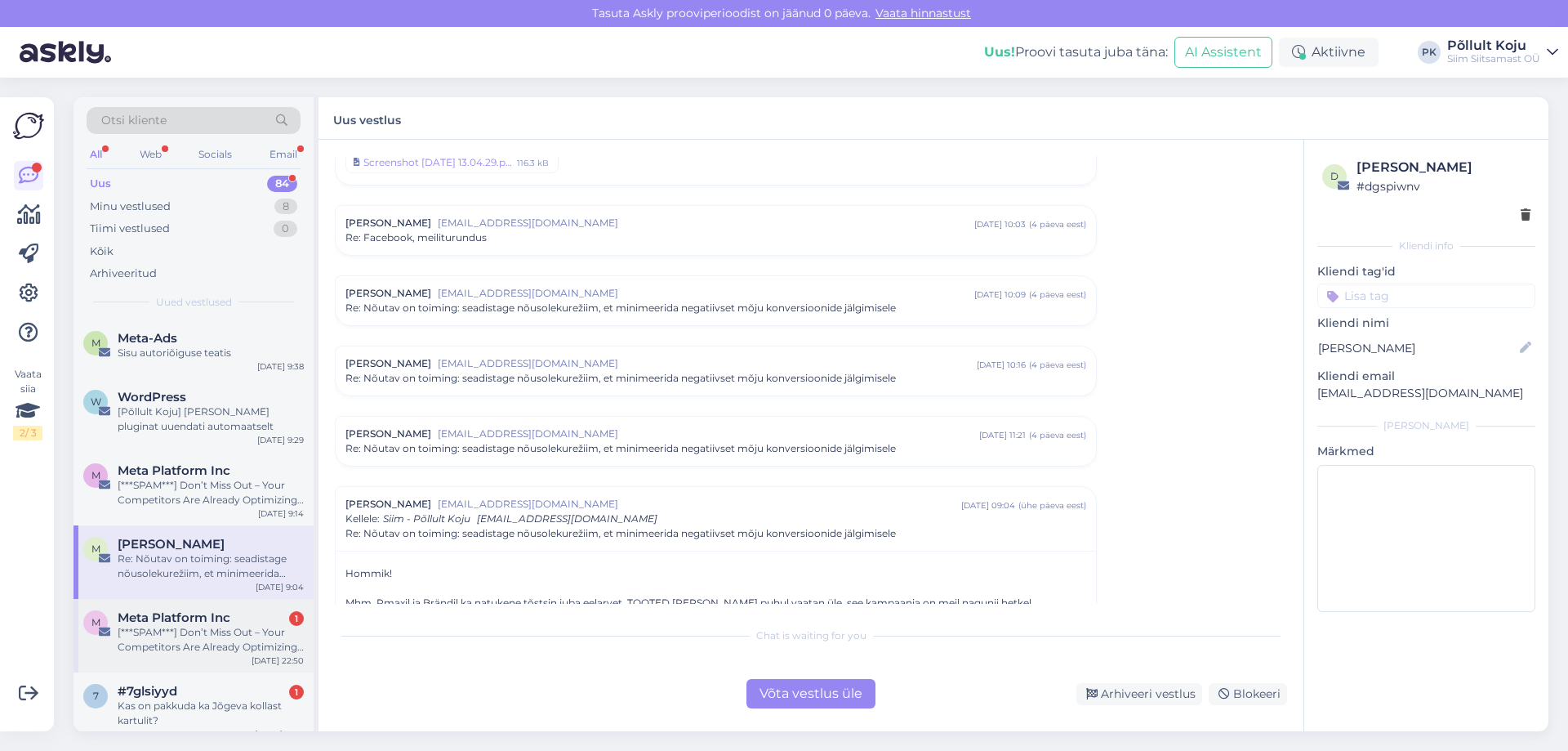
click at [246, 633] on div "[***SPAM***] Don’t Miss Out – Your Competitors Are Already Optimizing Their Ads" at bounding box center [210, 639] width 186 height 30
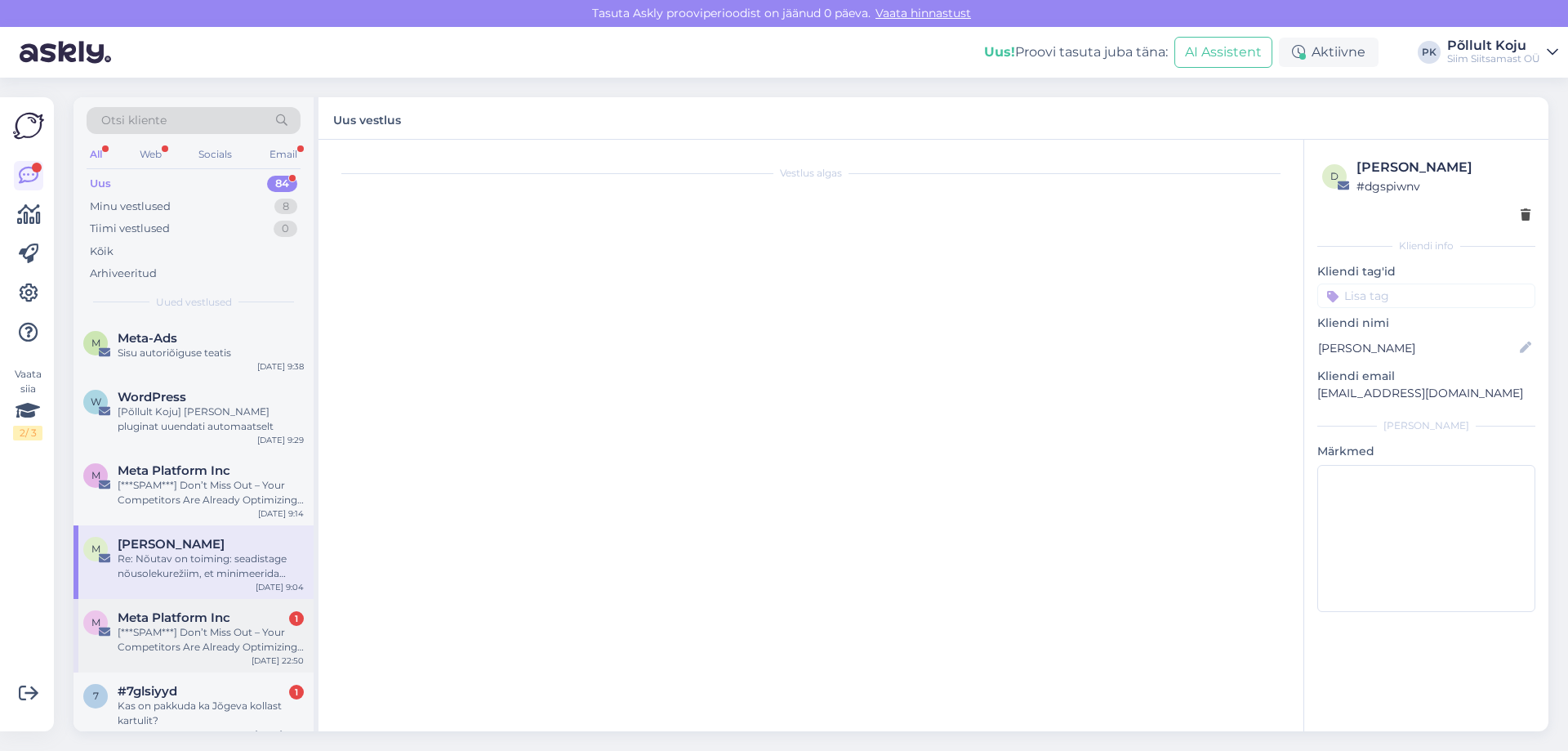
scroll to position [0, 0]
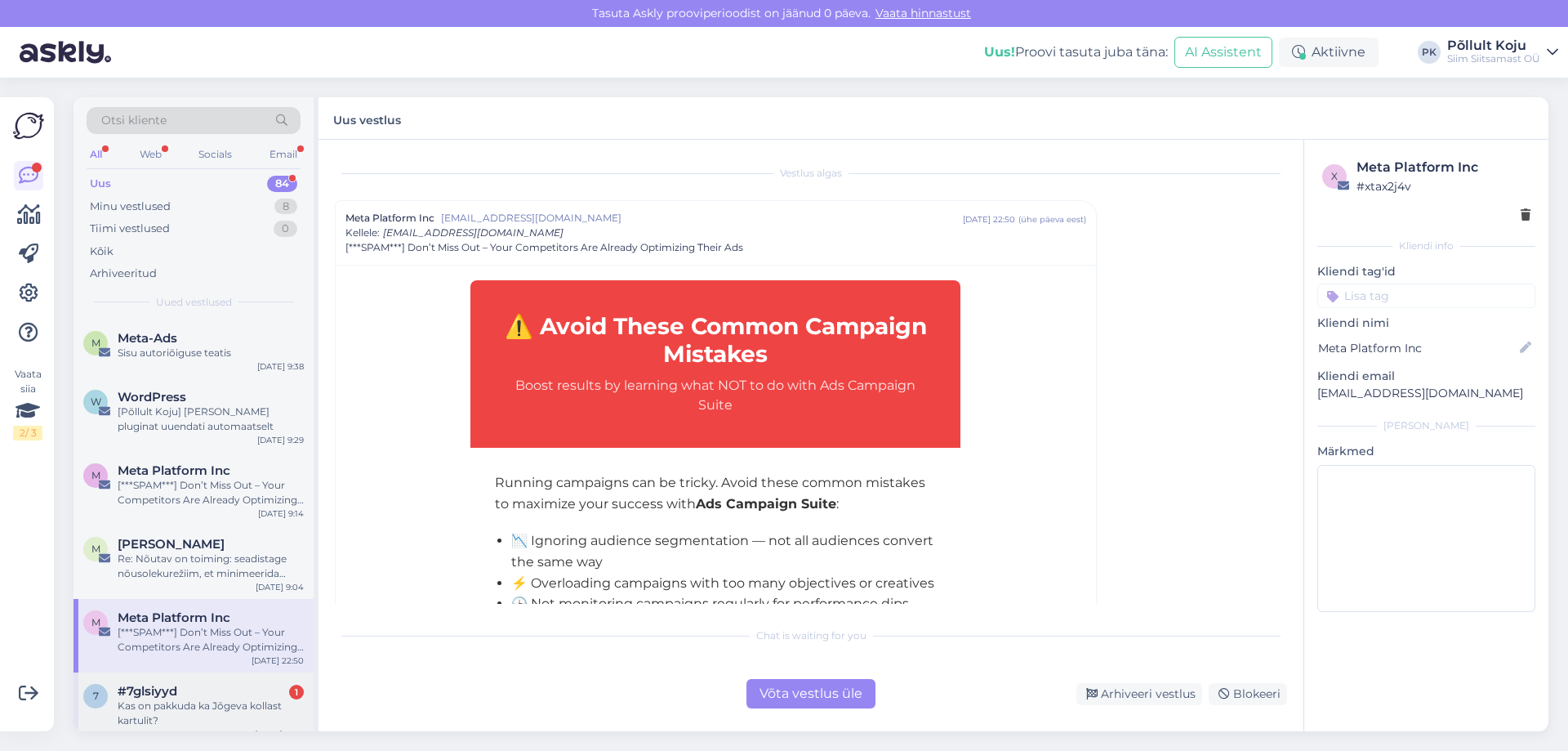
click at [255, 686] on div "#7glsiyyd 1" at bounding box center [210, 691] width 186 height 14
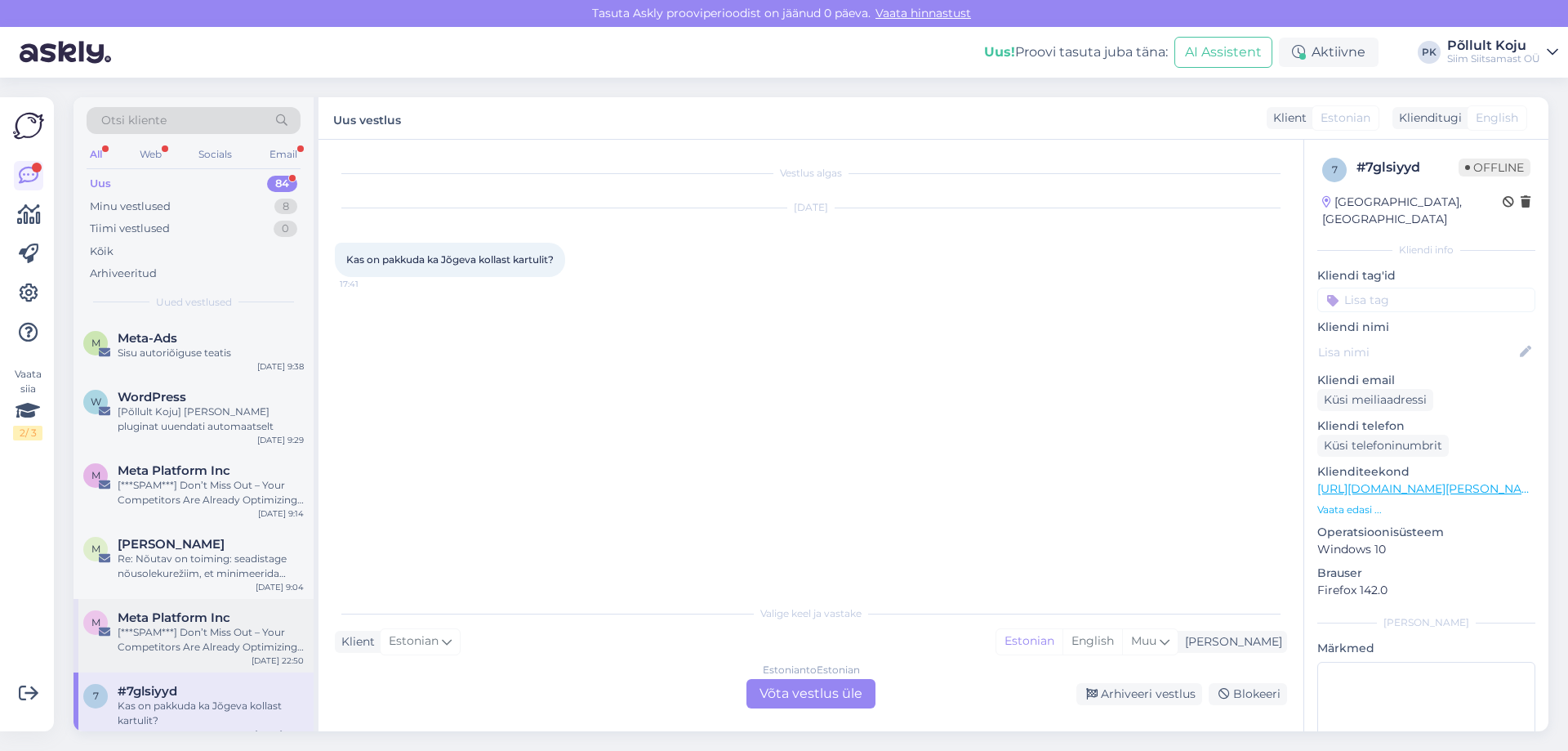
scroll to position [1634, 0]
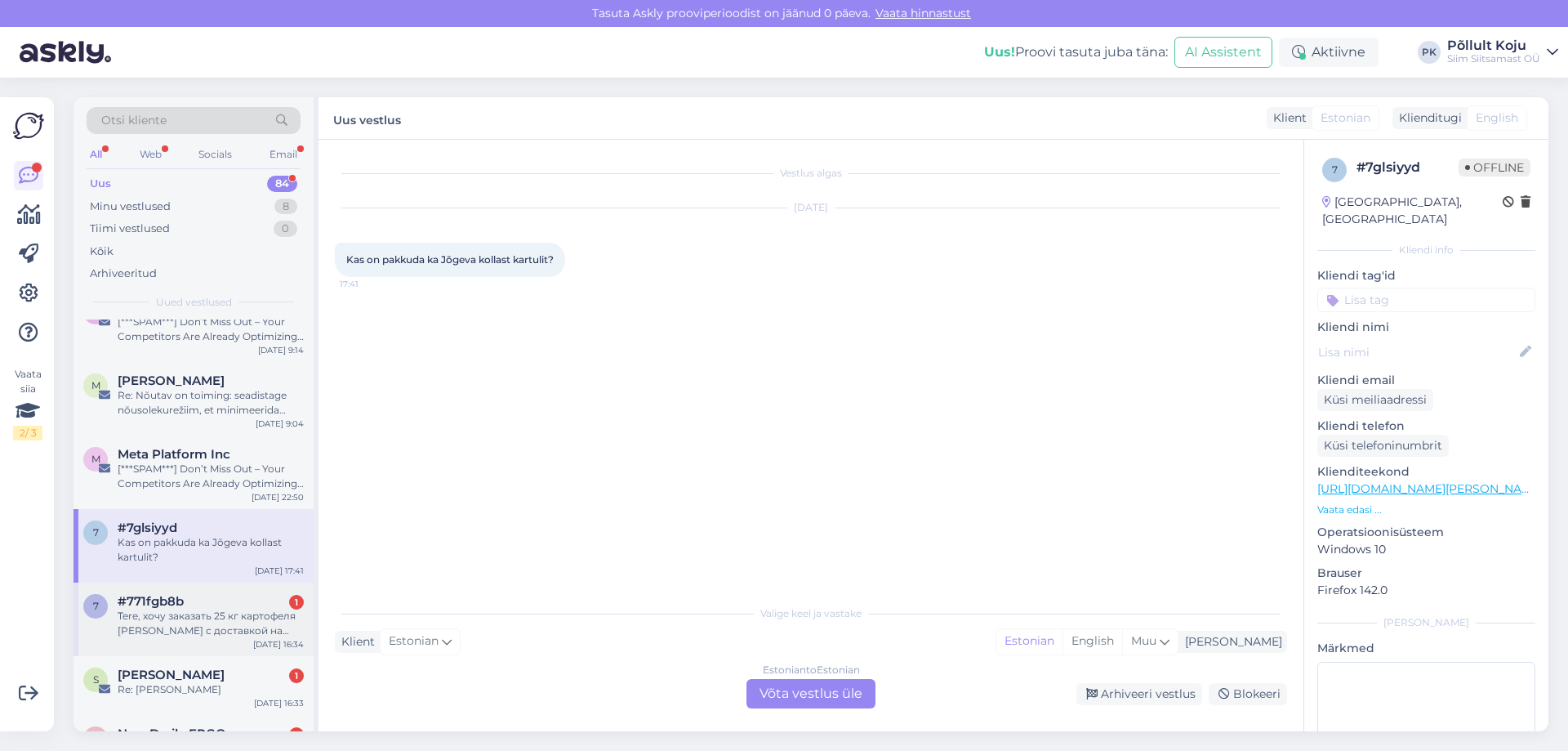
click at [248, 620] on div "Tere, хочу заказать 25 кг картофеля [PERSON_NAME] с доставкой на дом по адресу …" at bounding box center [210, 623] width 186 height 30
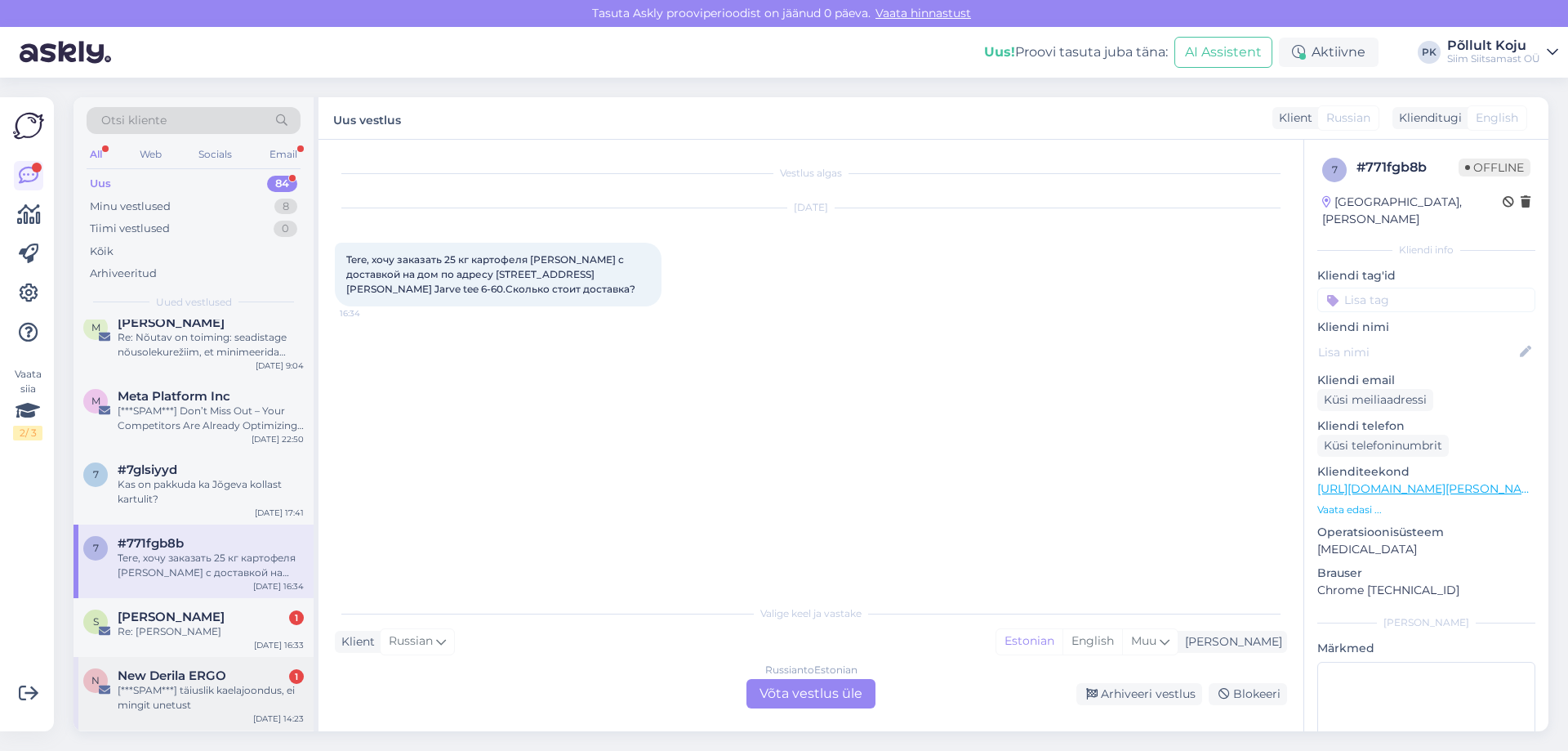
scroll to position [1716, 0]
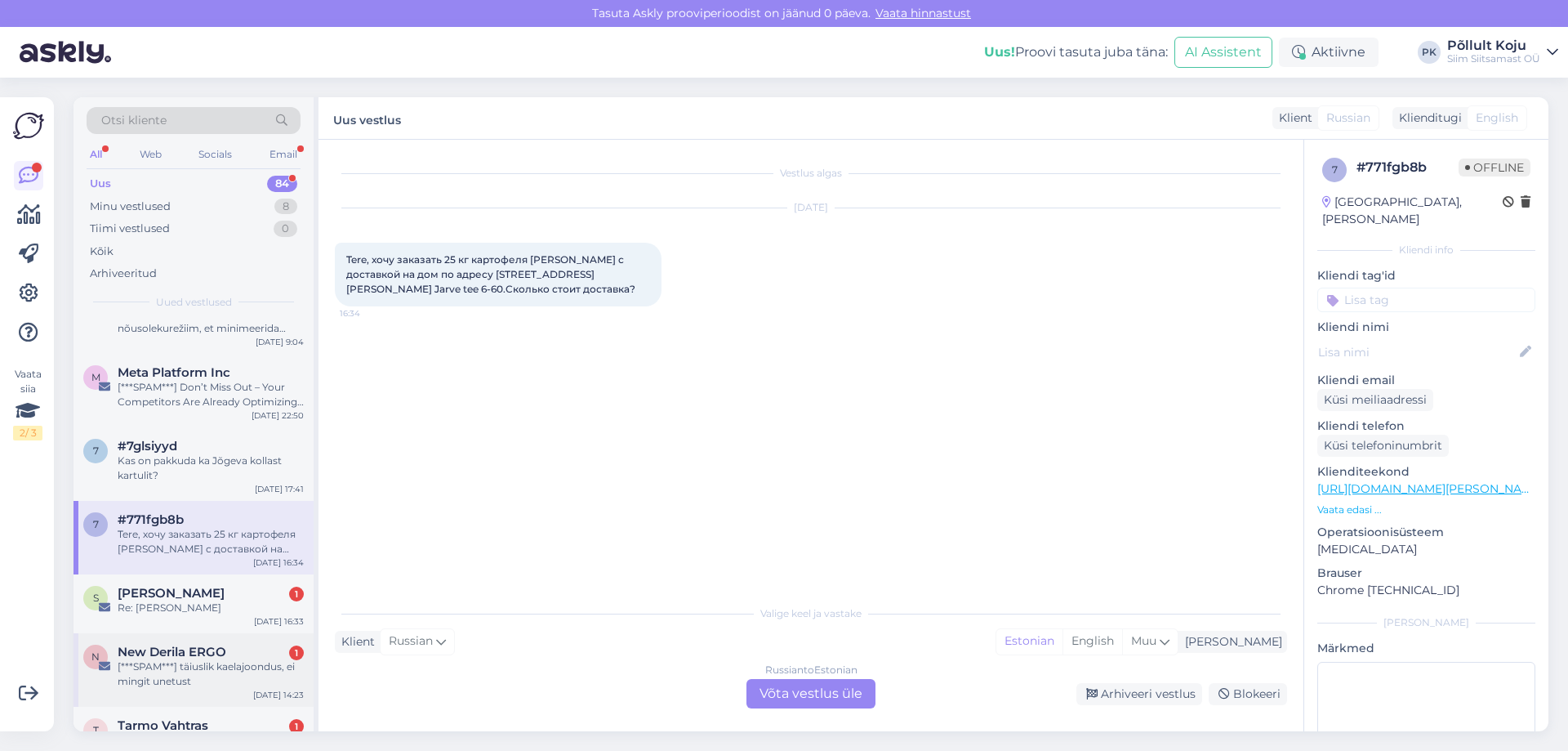
click at [250, 657] on div "New Derila ERGO 1" at bounding box center [210, 652] width 186 height 14
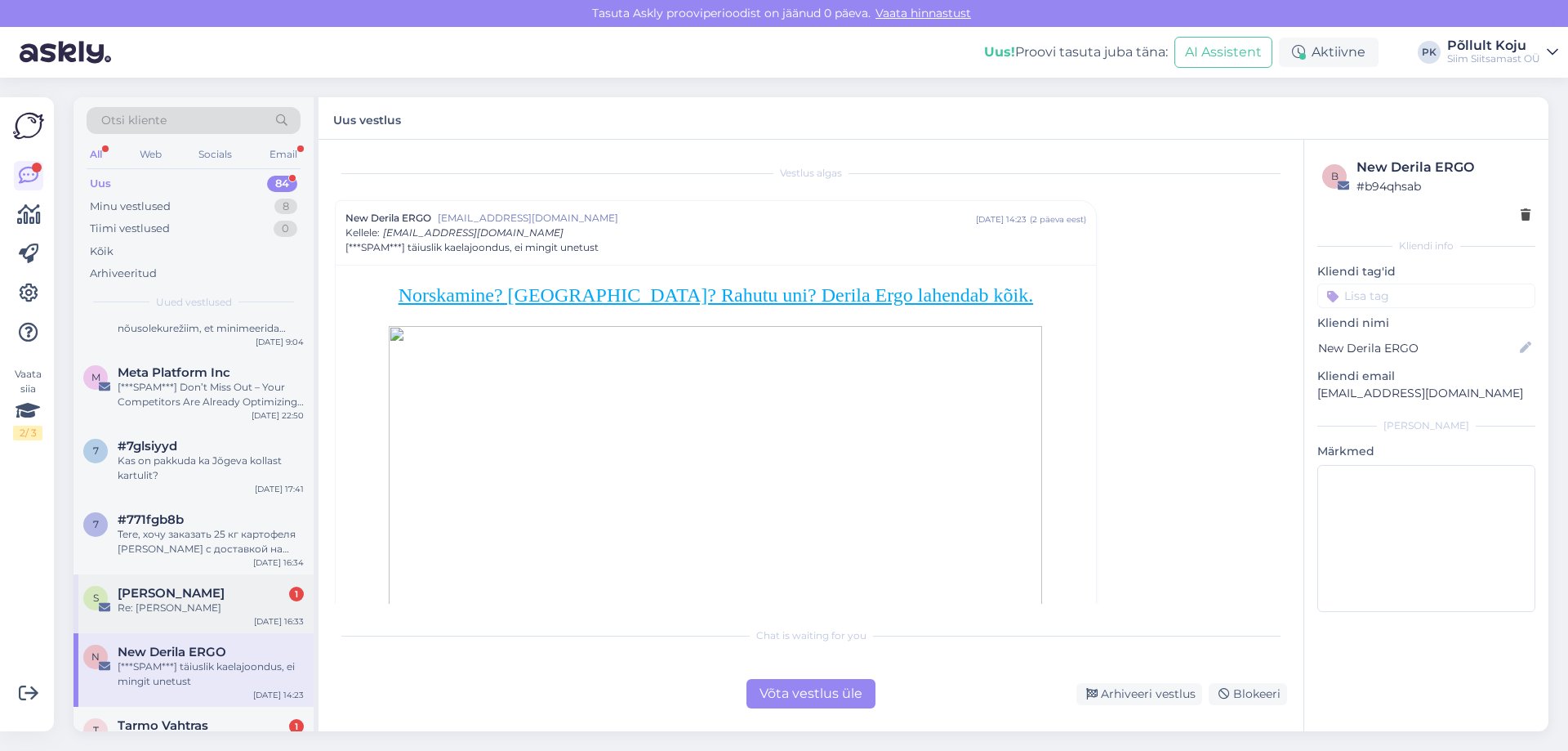
click at [260, 602] on div "Re: [PERSON_NAME]" at bounding box center [210, 608] width 186 height 14
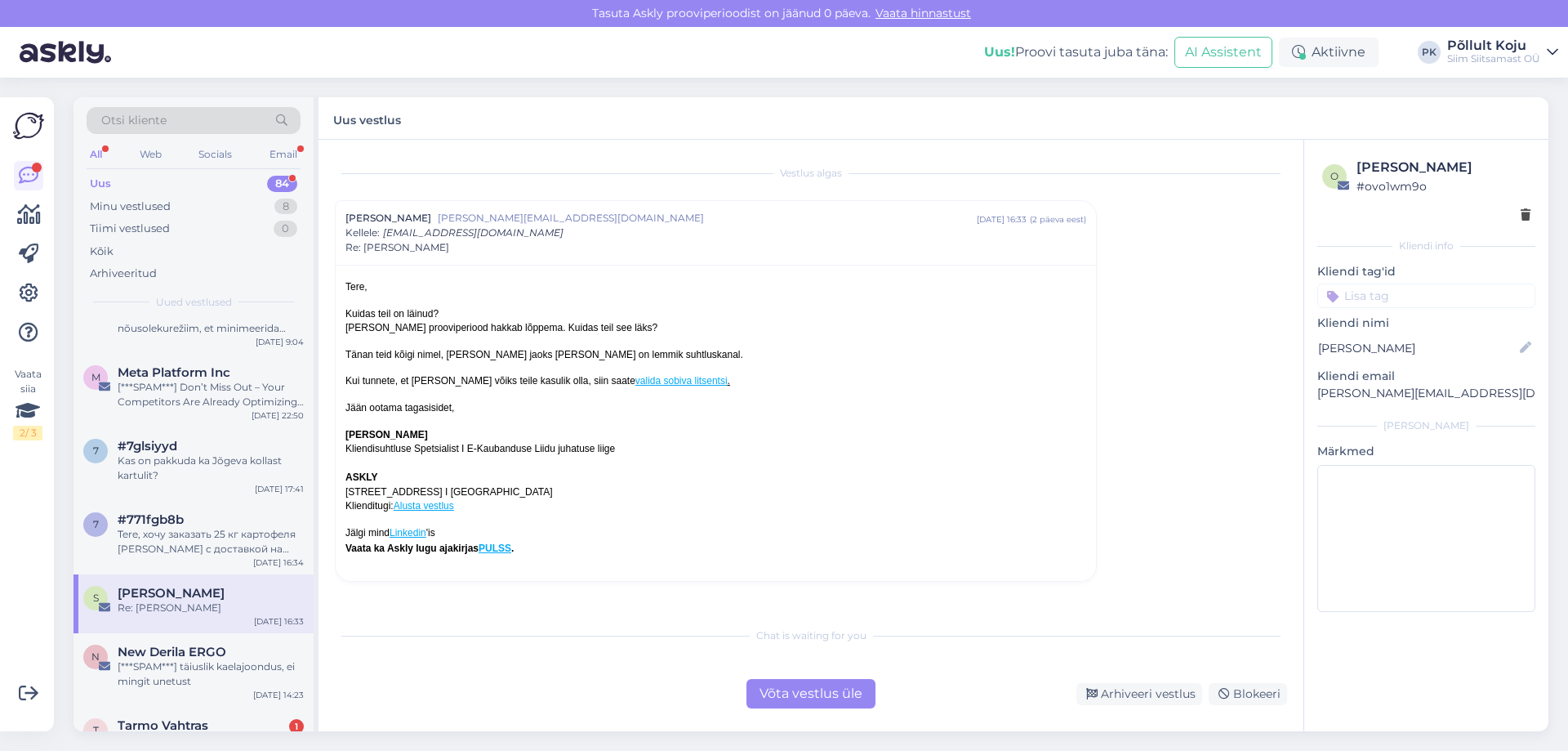
scroll to position [1880, 0]
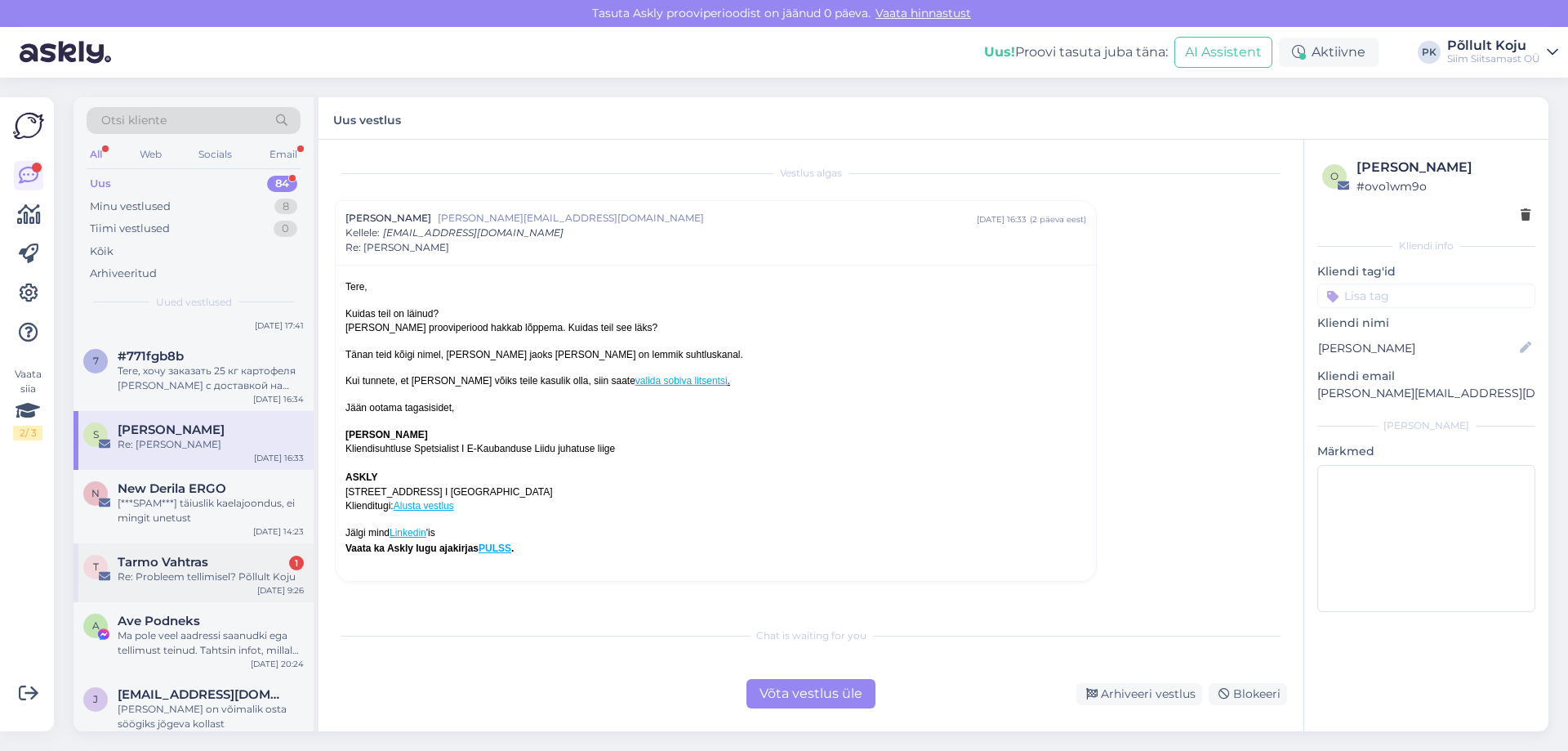
click at [259, 550] on div "T Tarmo Vahtras 1 Re: Probleem tellimisel? Põllult Koju Sep 21 9:26" at bounding box center [193, 572] width 240 height 58
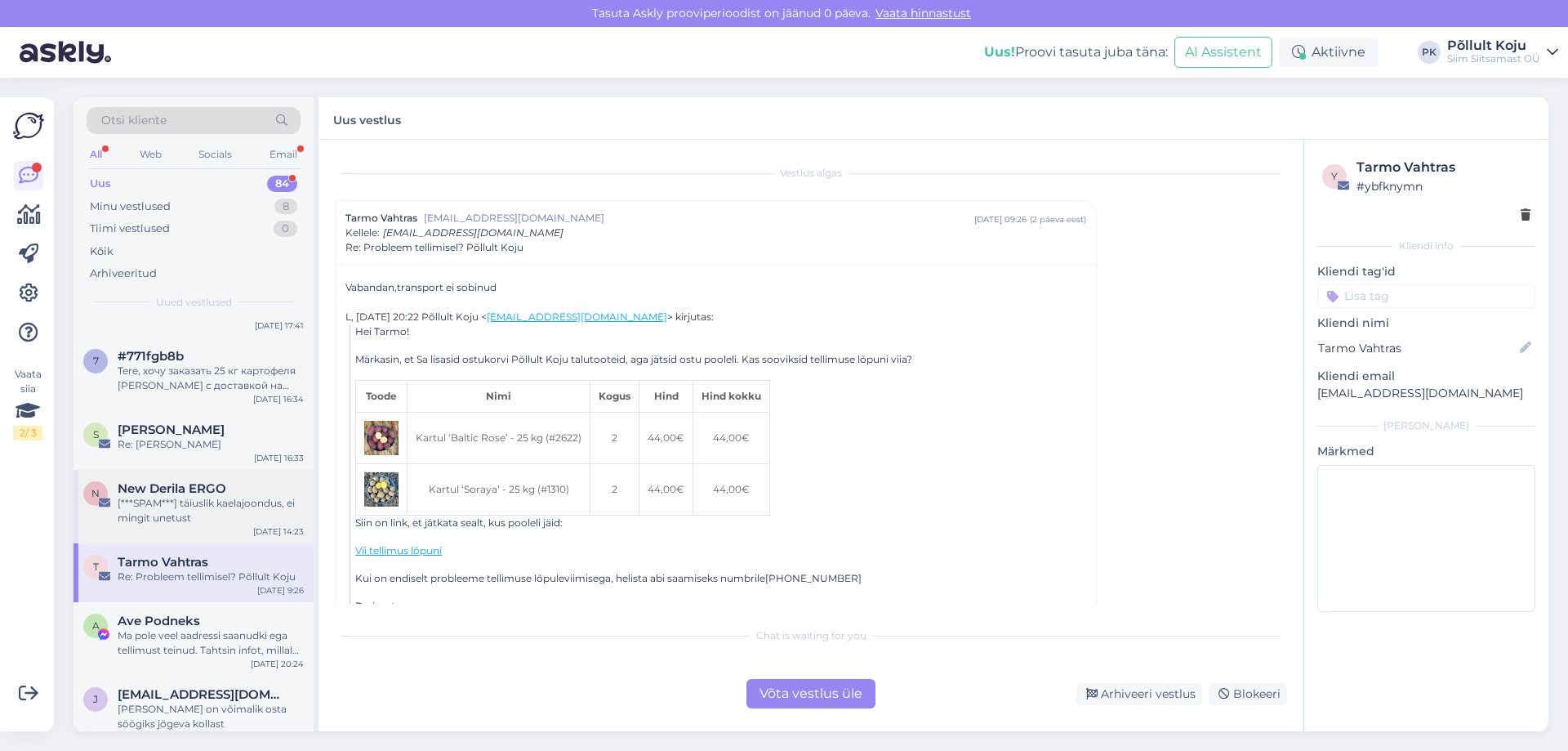
click at [254, 492] on div "New Derila ERGO" at bounding box center [210, 488] width 186 height 14
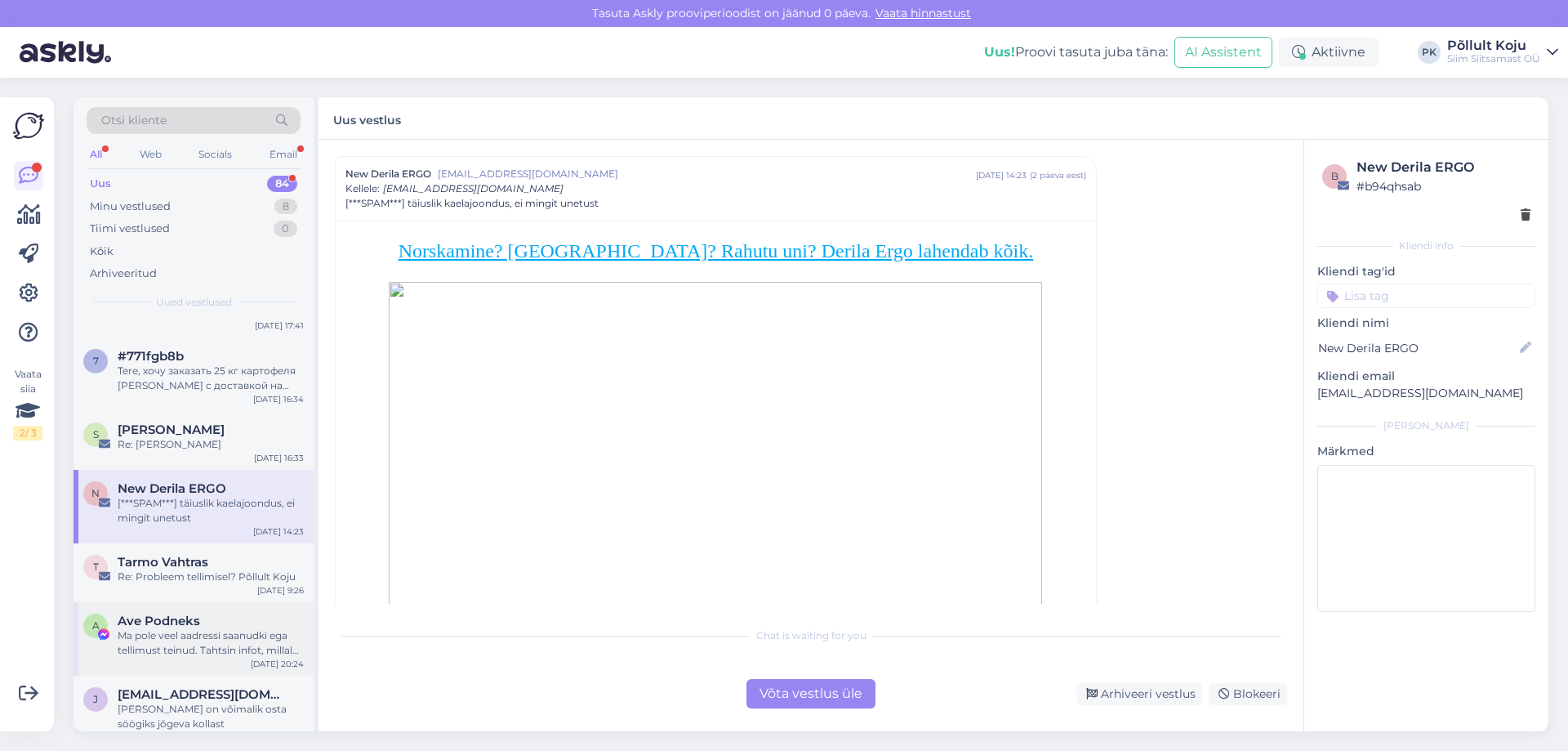
click at [255, 622] on div "Ave Podneks" at bounding box center [210, 621] width 186 height 14
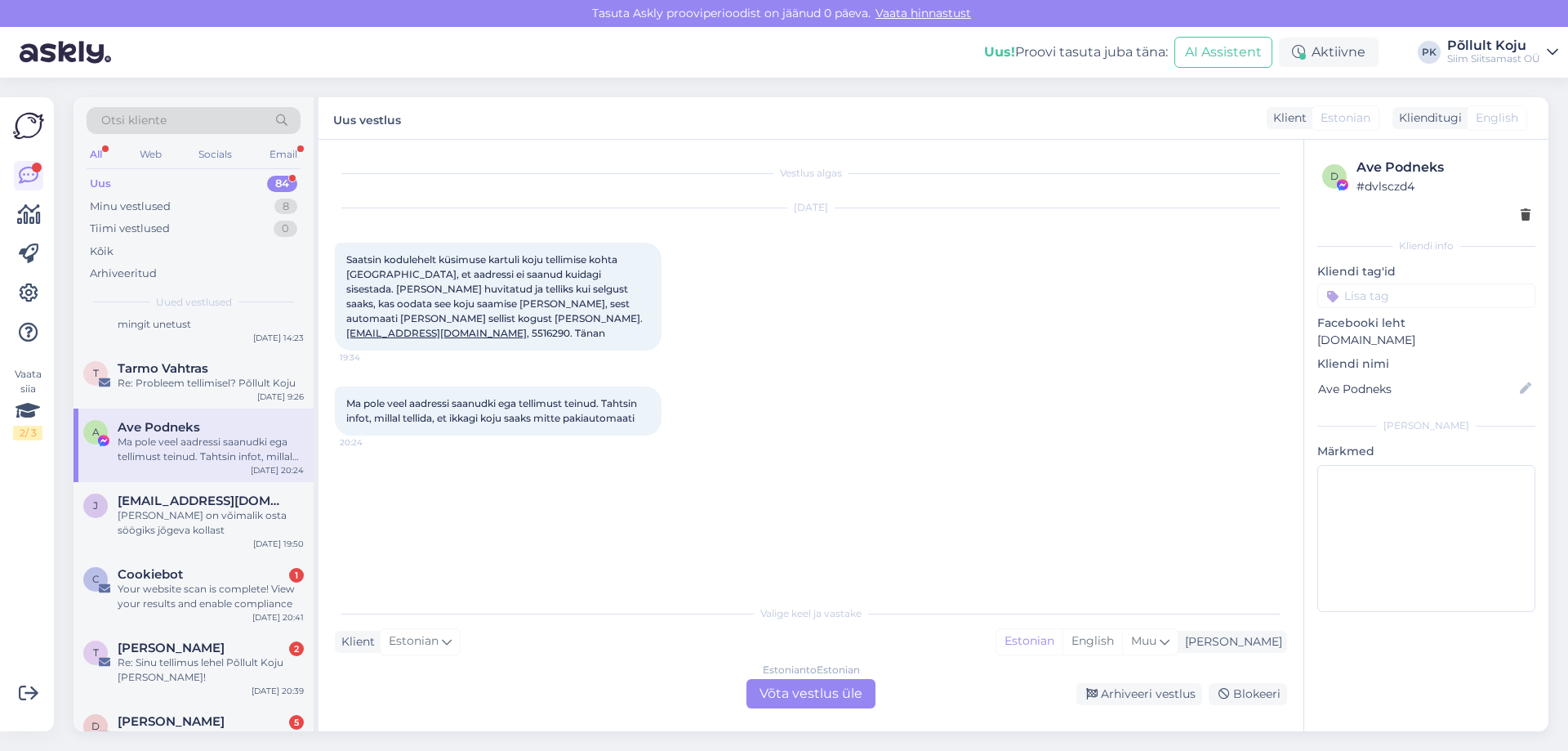
scroll to position [2206, 0]
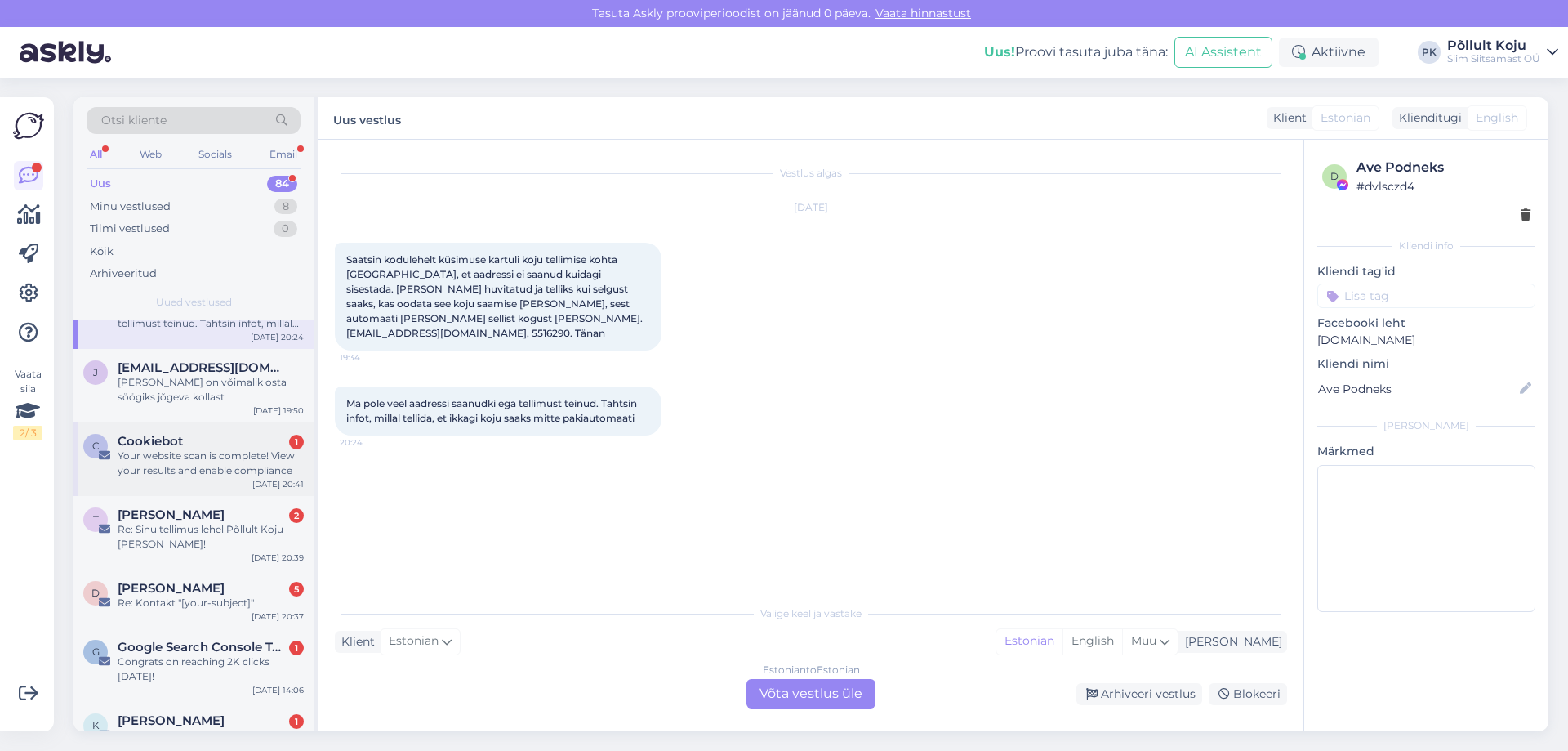
click at [263, 461] on div "Your website scan is complete! View your results and enable compliance" at bounding box center [210, 463] width 186 height 30
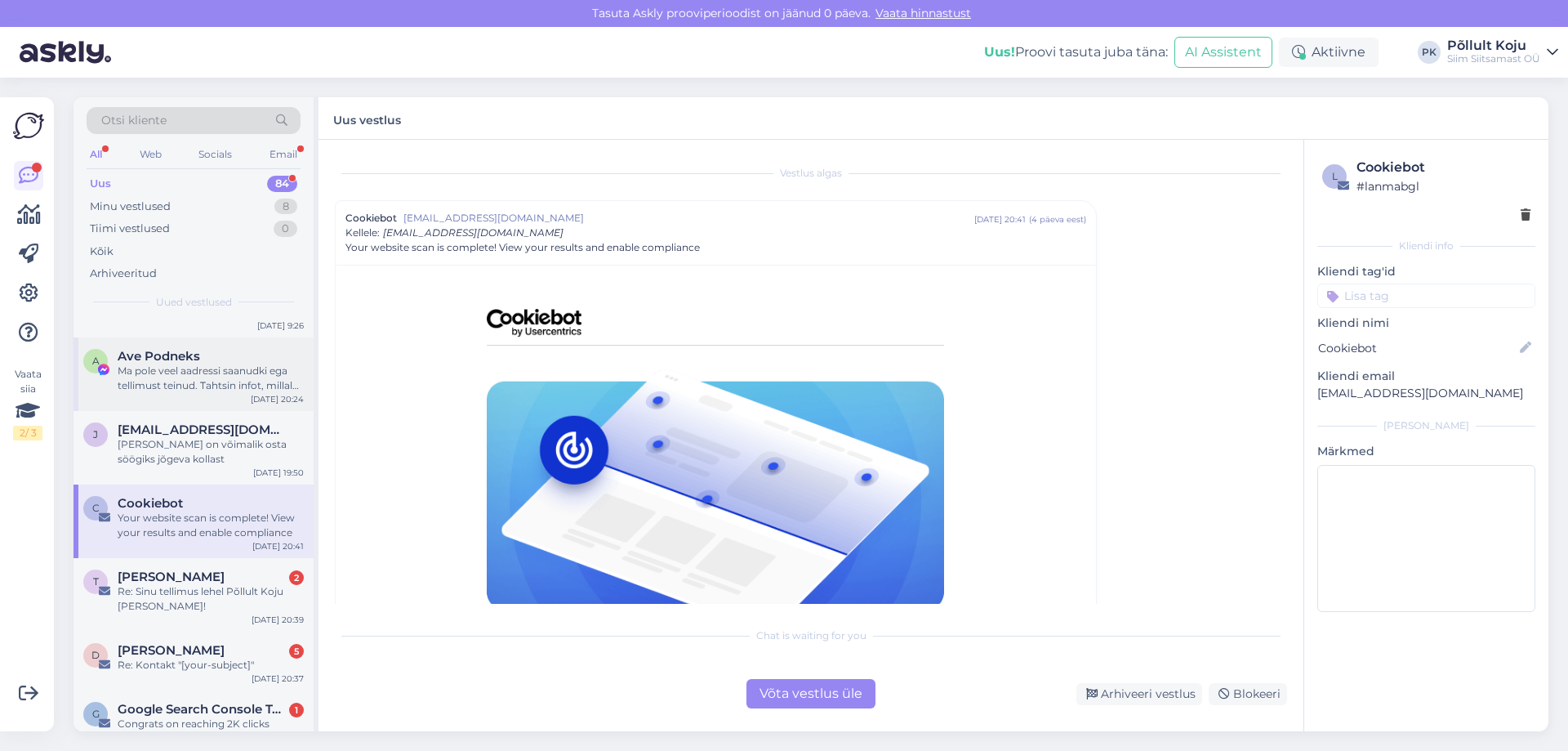
scroll to position [2043, 0]
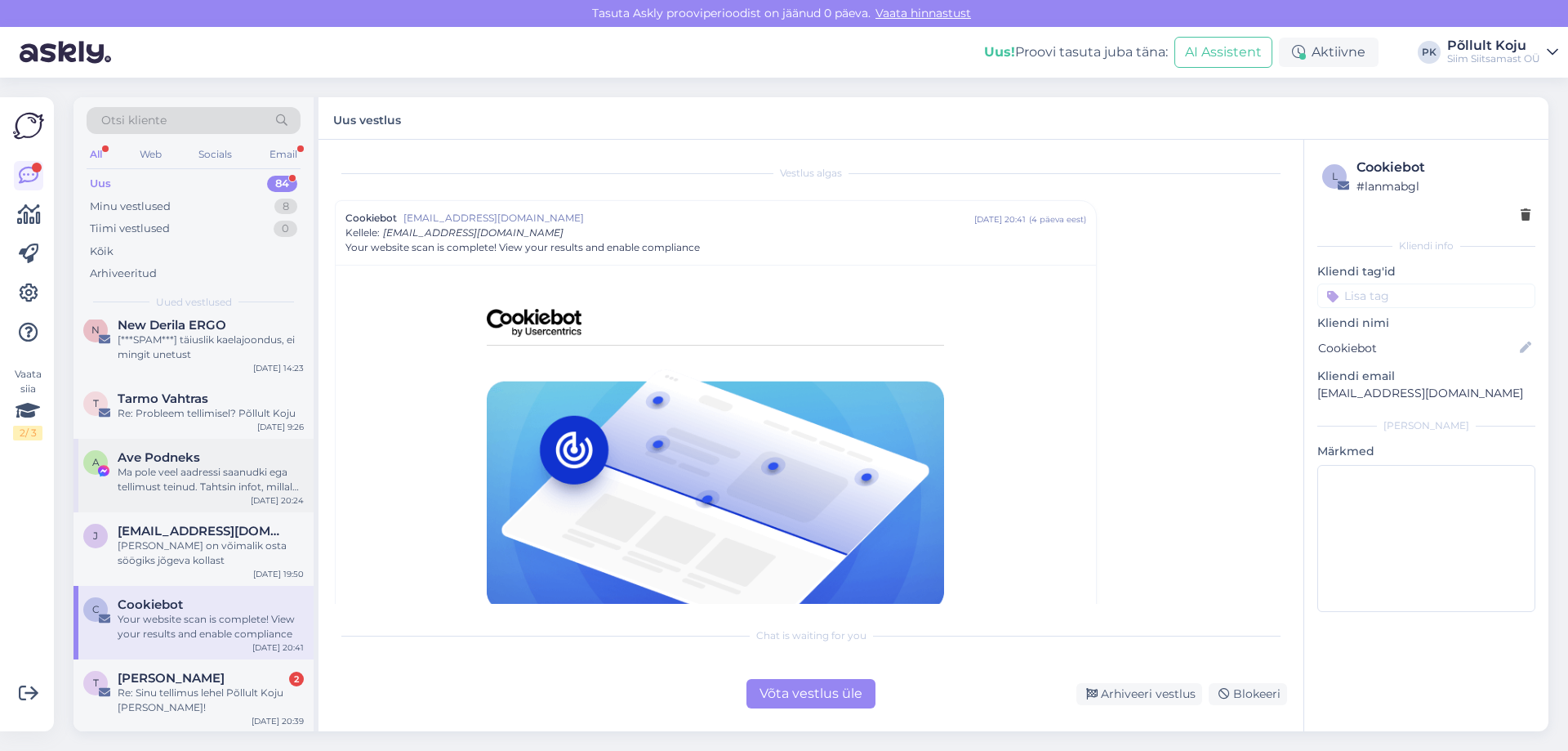
click at [260, 482] on div "Ma pole veel aadressi saanudki ega tellimust teinud. Tahtsin infot, millal tell…" at bounding box center [210, 479] width 186 height 30
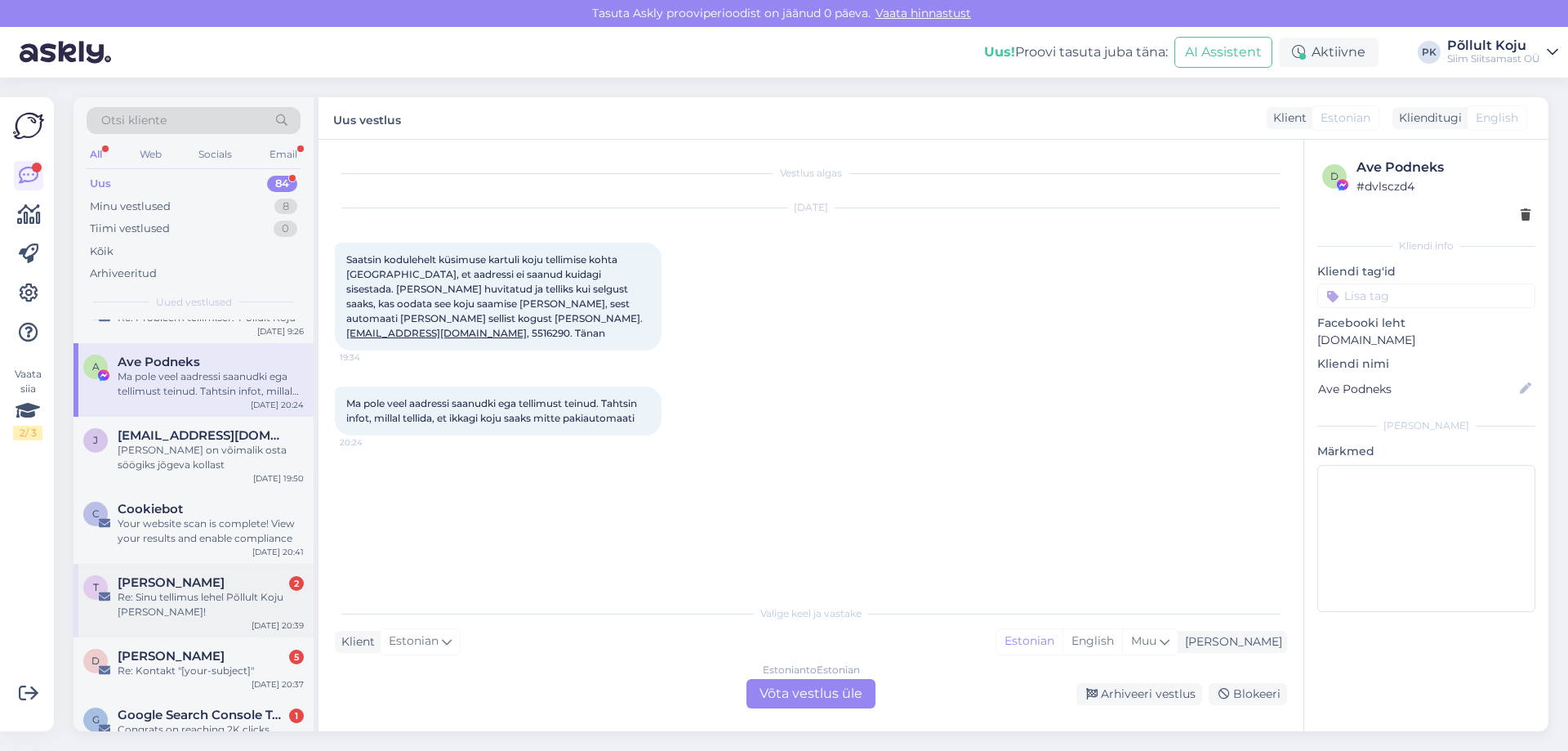
scroll to position [2206, 0]
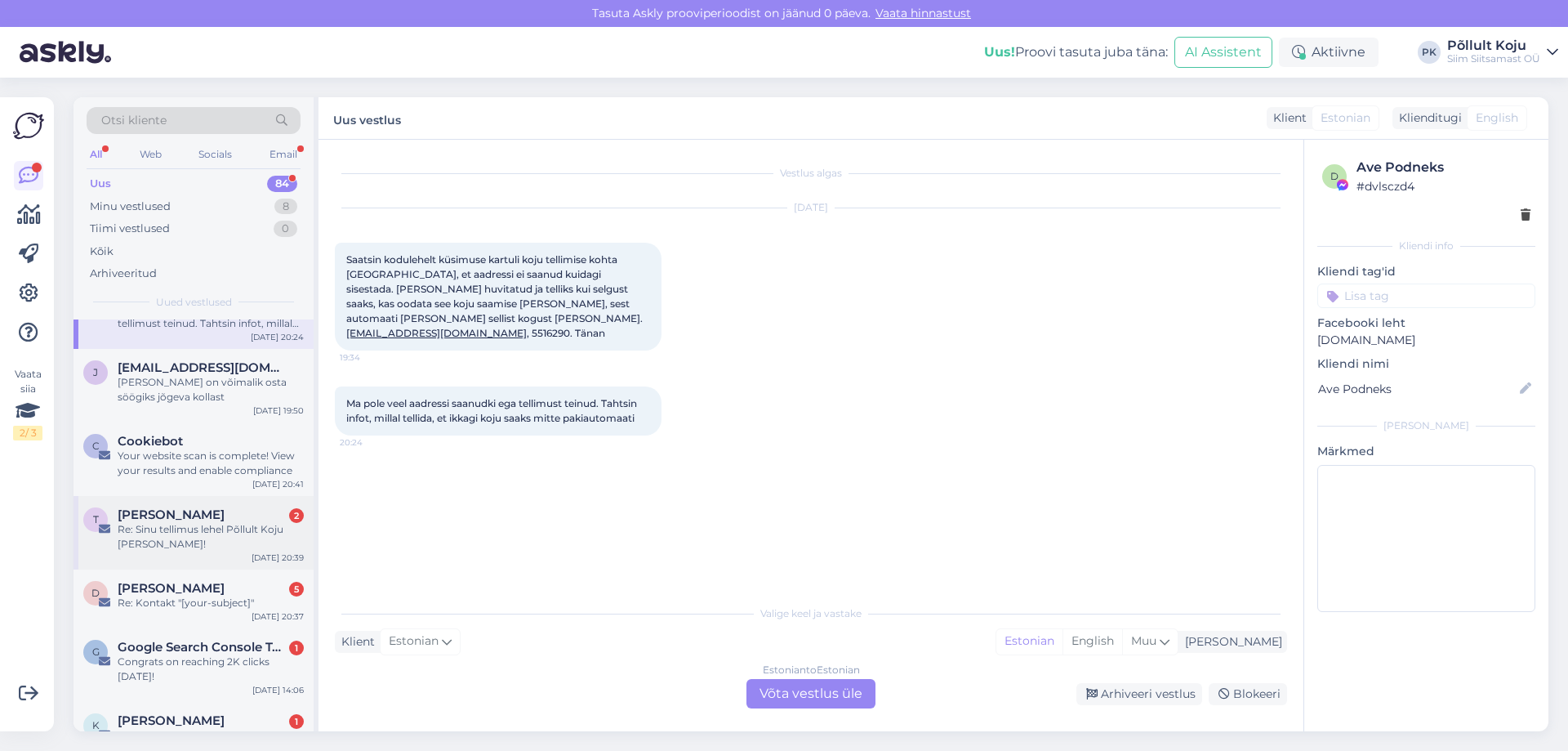
click at [244, 533] on div "Re: Sinu tellimus lehel Põllult Koju [PERSON_NAME]!" at bounding box center [210, 537] width 186 height 30
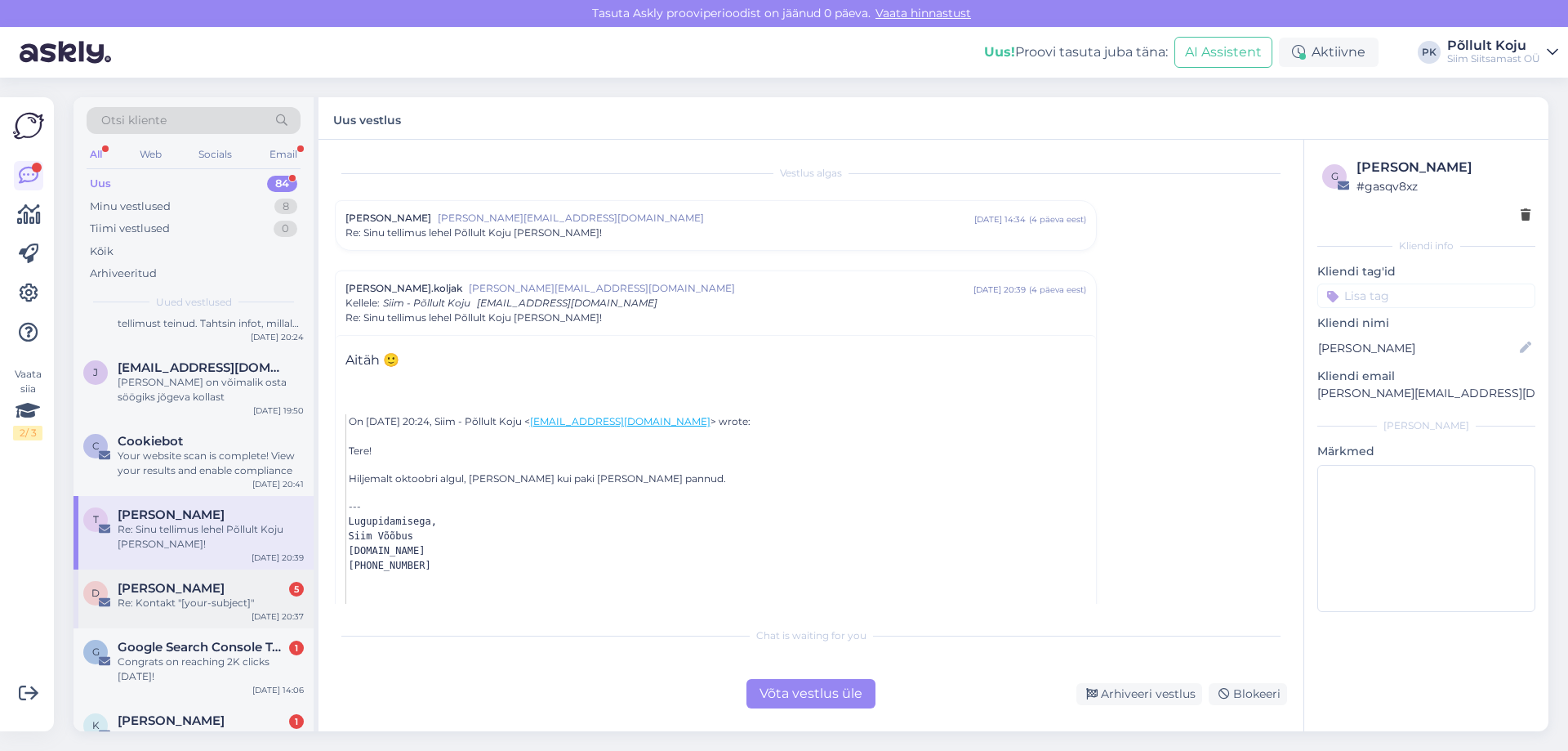
click at [245, 600] on div "Re: Kontakt "[your-subject]"" at bounding box center [210, 603] width 186 height 14
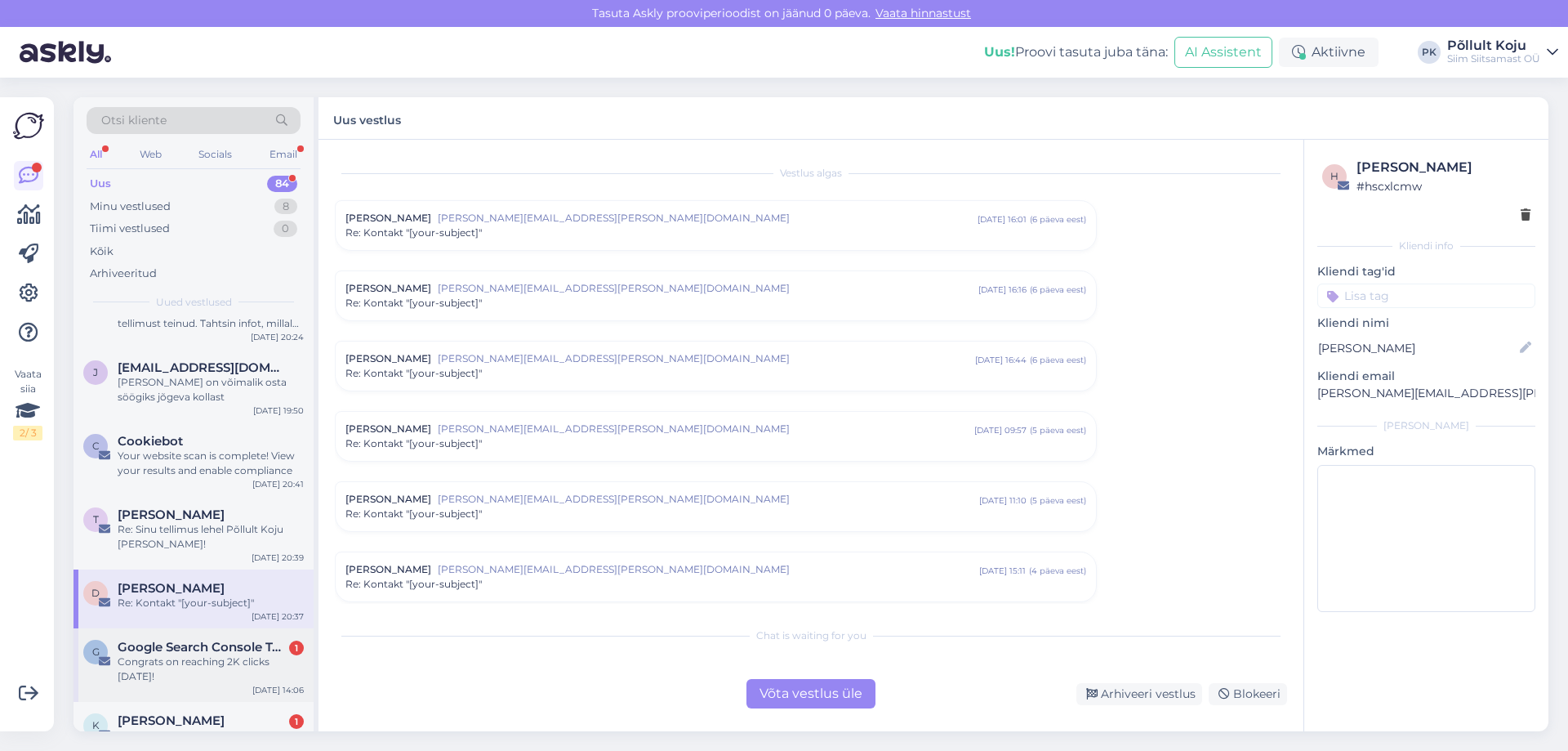
scroll to position [136, 0]
click at [241, 652] on span "Google Search Console Team" at bounding box center [202, 647] width 170 height 14
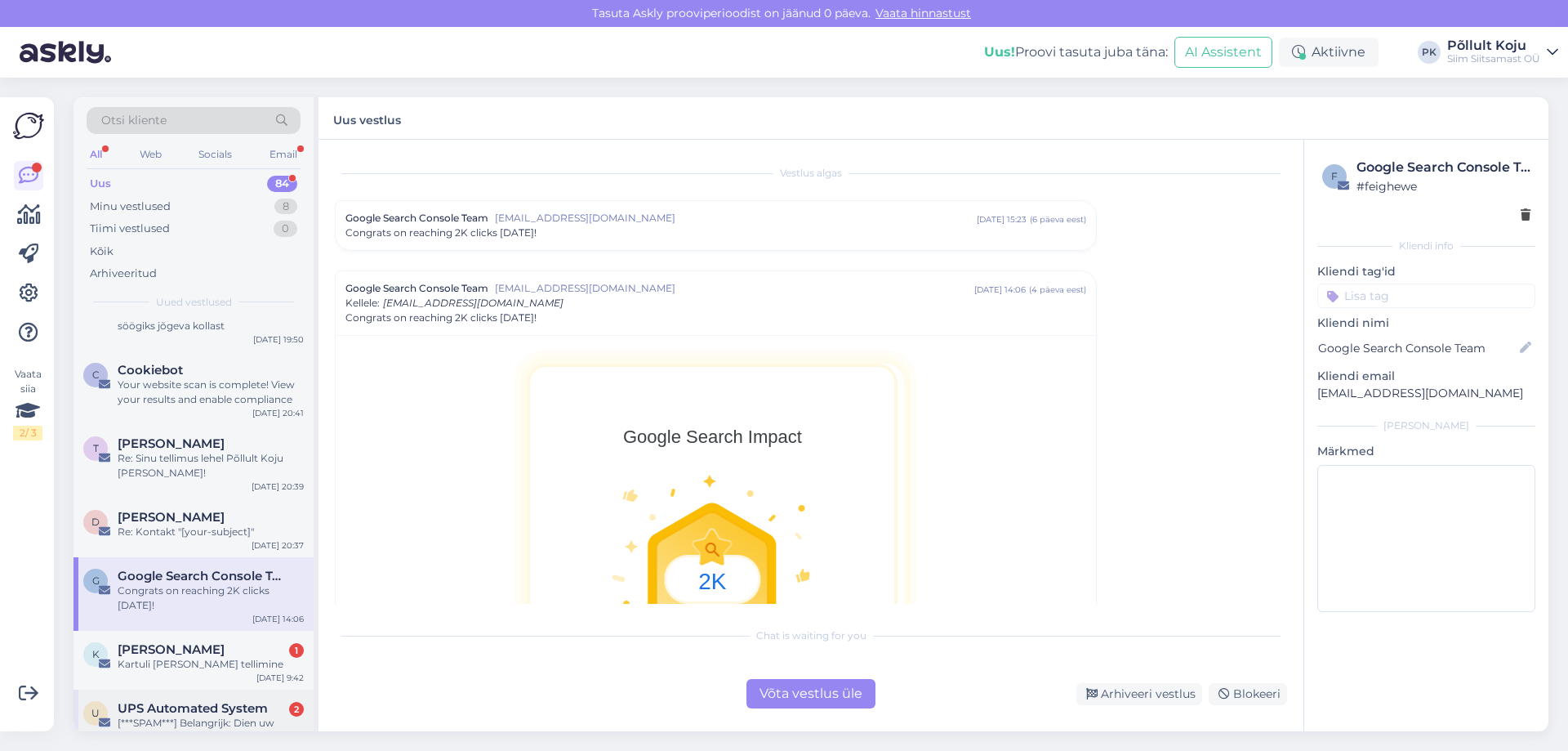
scroll to position [2370, 0]
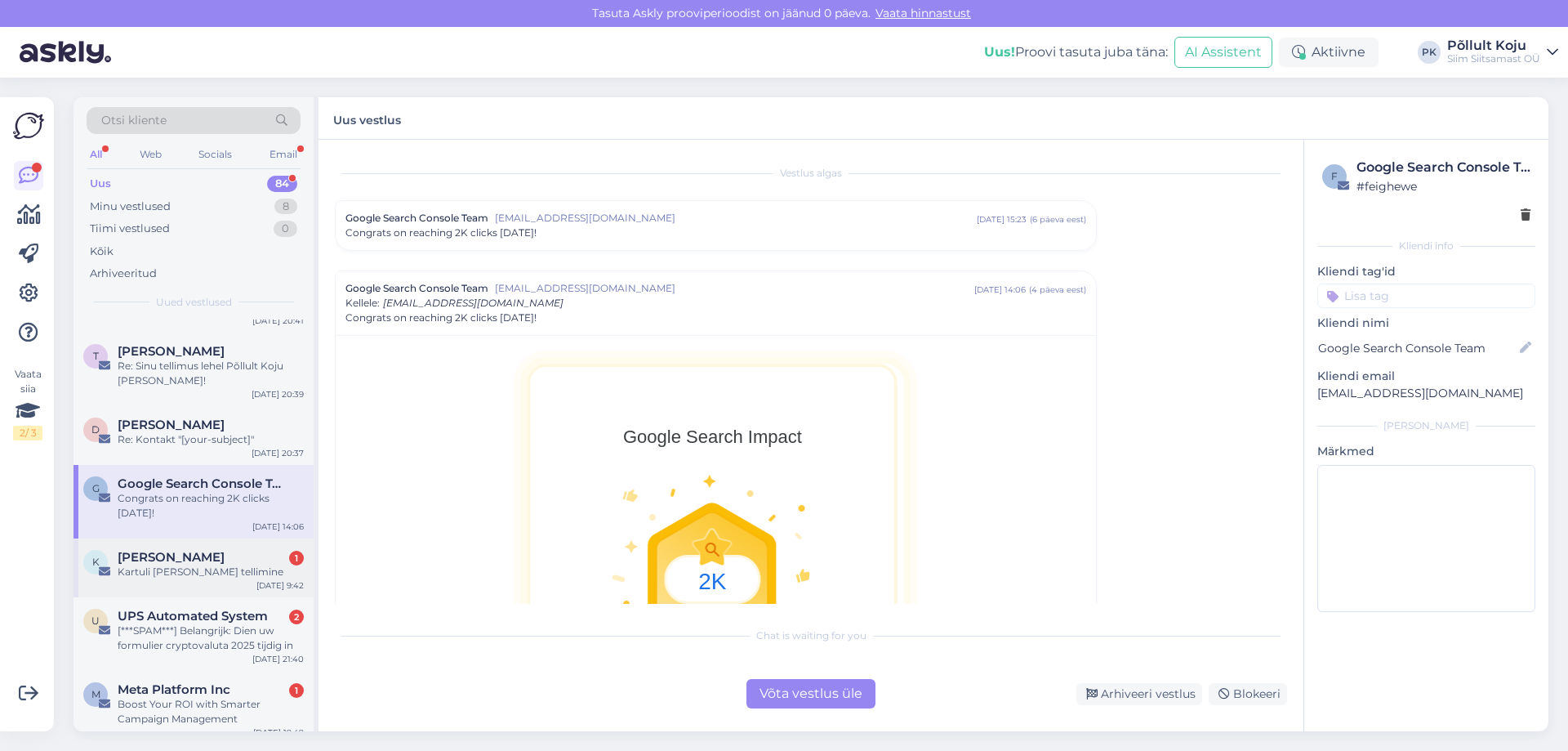
click at [254, 580] on div "K Katrin T 1 Kartuli ja mee tellimine Sep 19 9:42" at bounding box center [193, 568] width 240 height 58
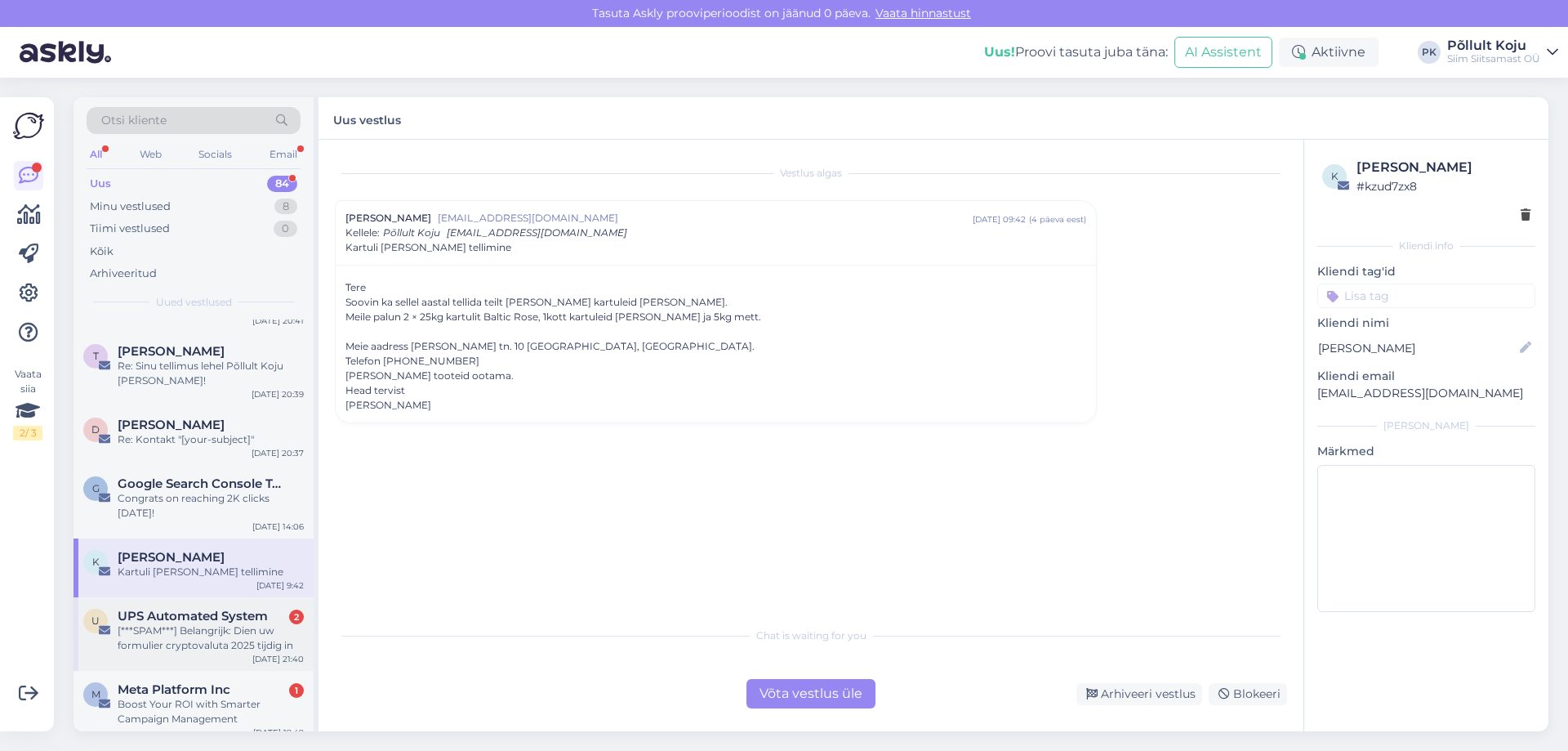
click at [240, 635] on div "[***SPAM***] Belangrijk: Dien uw formulier cryptovaluta 2025 tijdig in" at bounding box center [210, 638] width 186 height 30
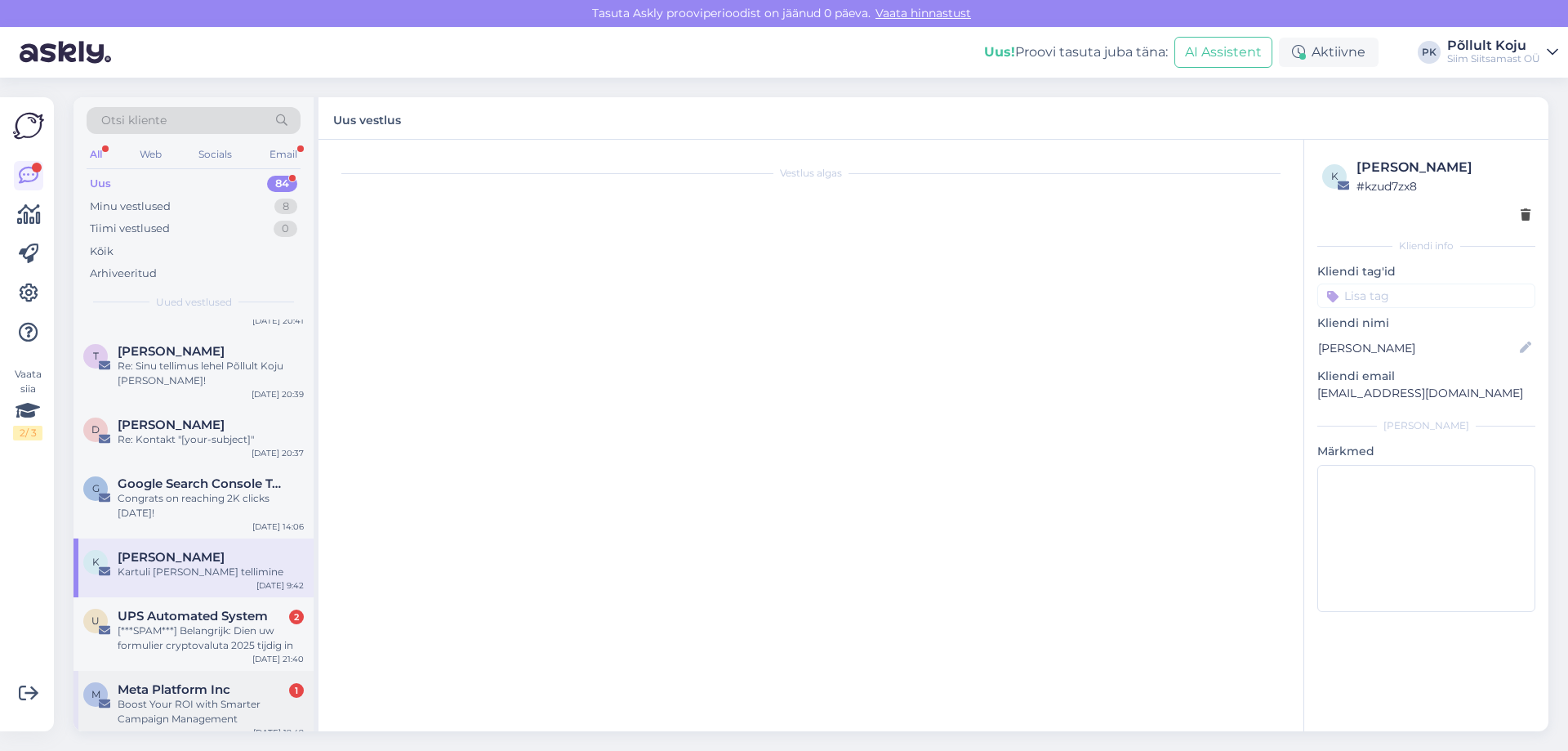
click at [236, 692] on div "Meta Platform Inc 1" at bounding box center [210, 690] width 186 height 14
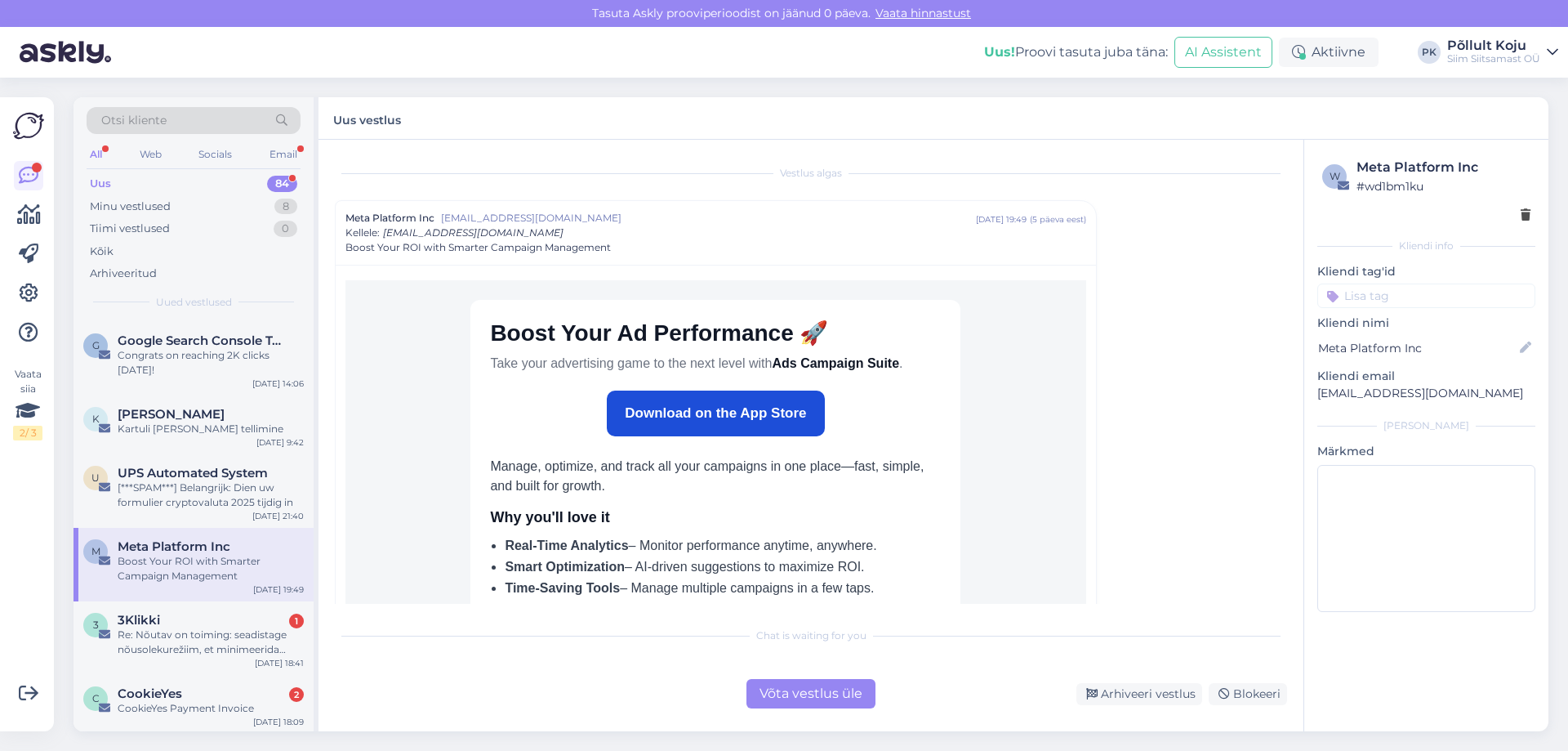
scroll to position [2615, 0]
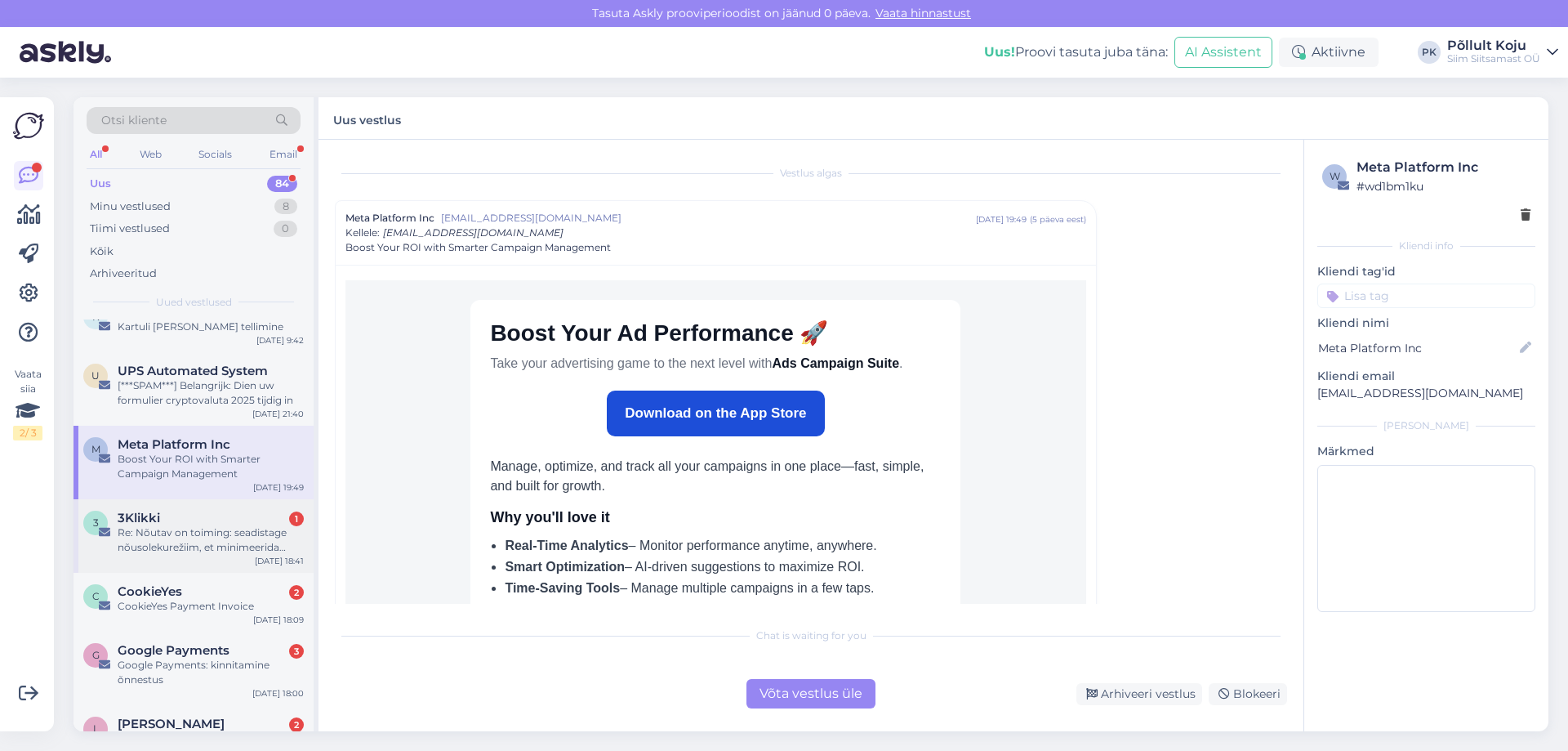
click at [250, 525] on div "Re: Nõutav on toiming: seadistage nõusolekurežiim, et minimeerida negatiivset m…" at bounding box center [210, 540] width 186 height 30
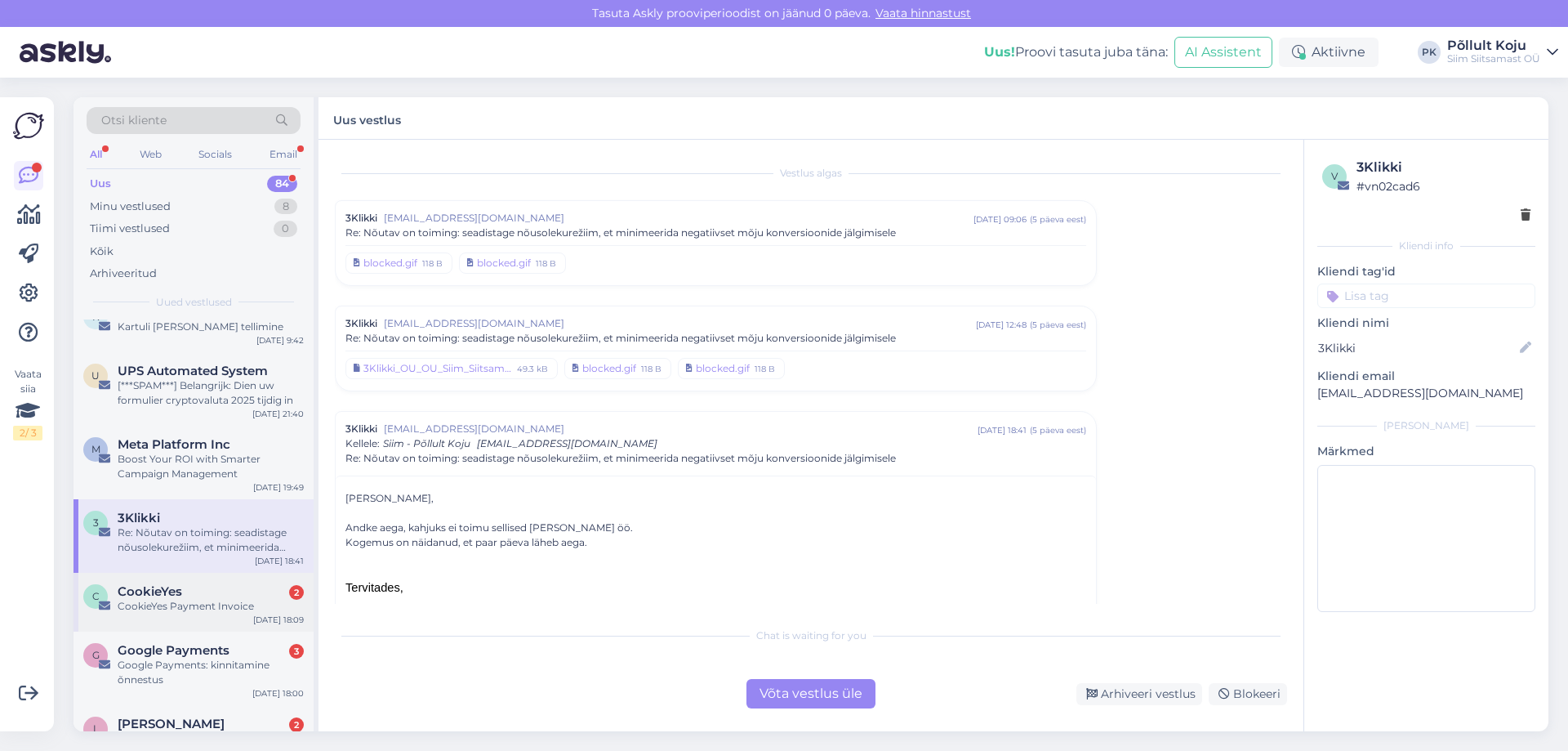
click at [244, 614] on div "C CookieYes 2 CookieYes Payment Invoice Sep 18 18:09" at bounding box center [193, 602] width 240 height 58
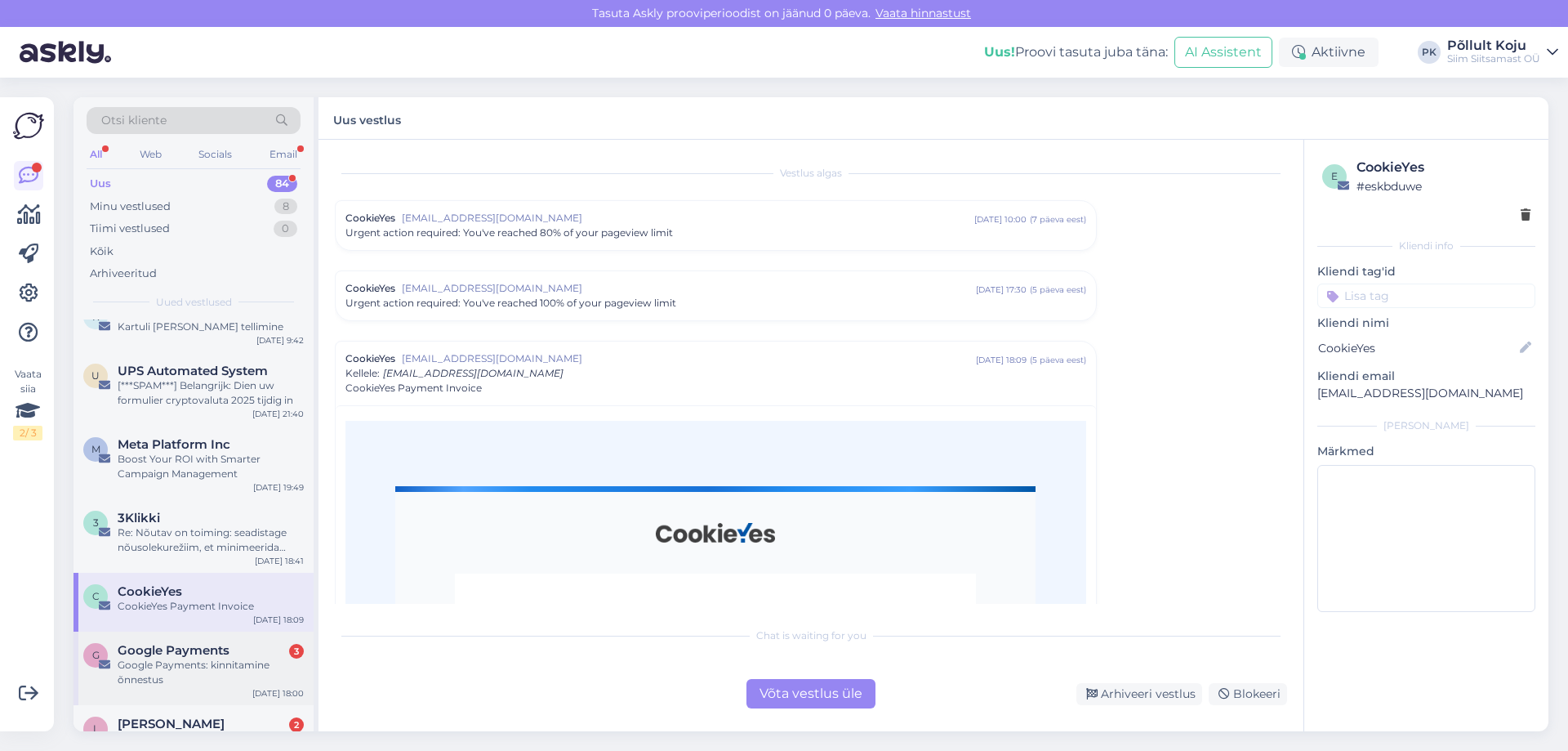
click at [236, 654] on div "Google Payments 3" at bounding box center [210, 650] width 186 height 14
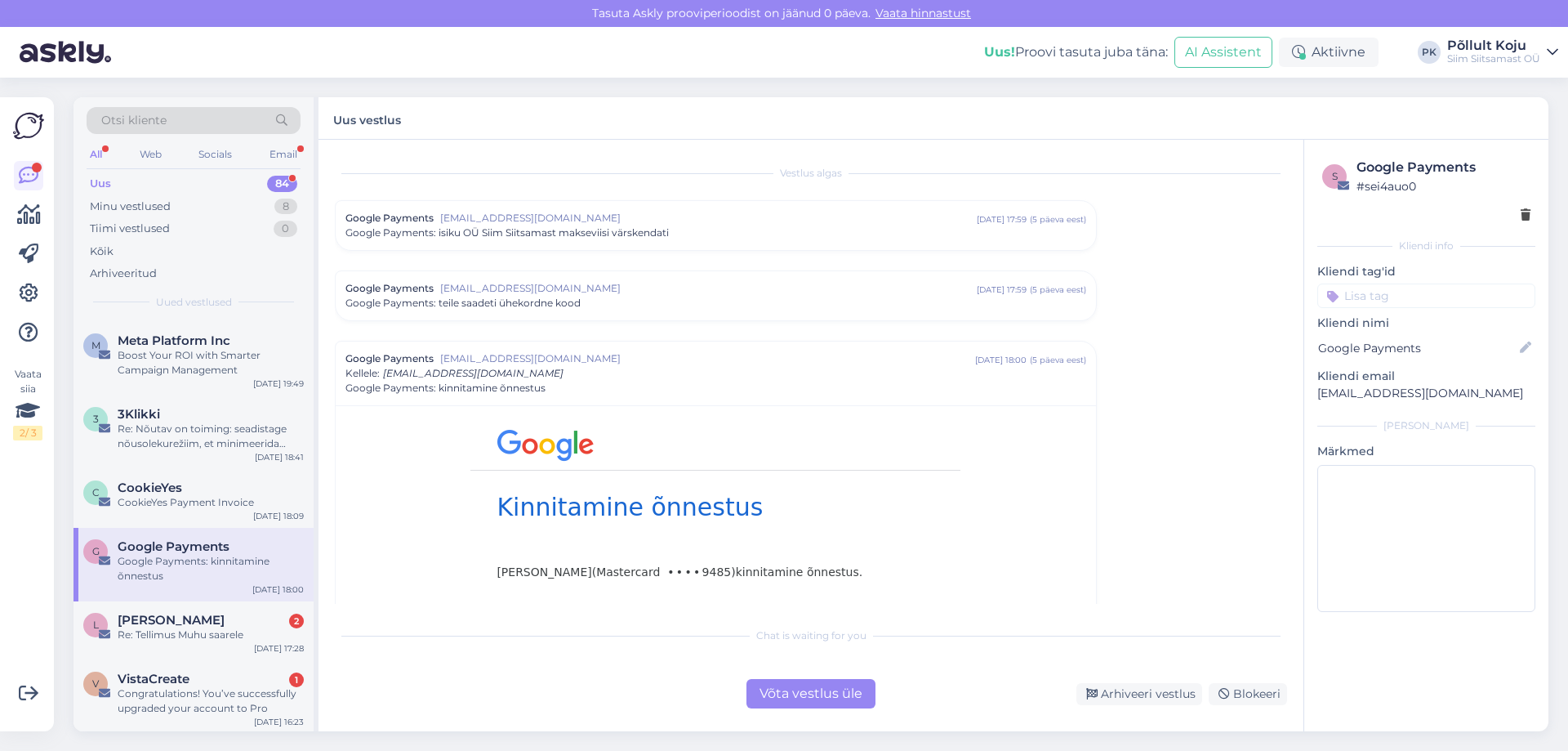
scroll to position [2778, 0]
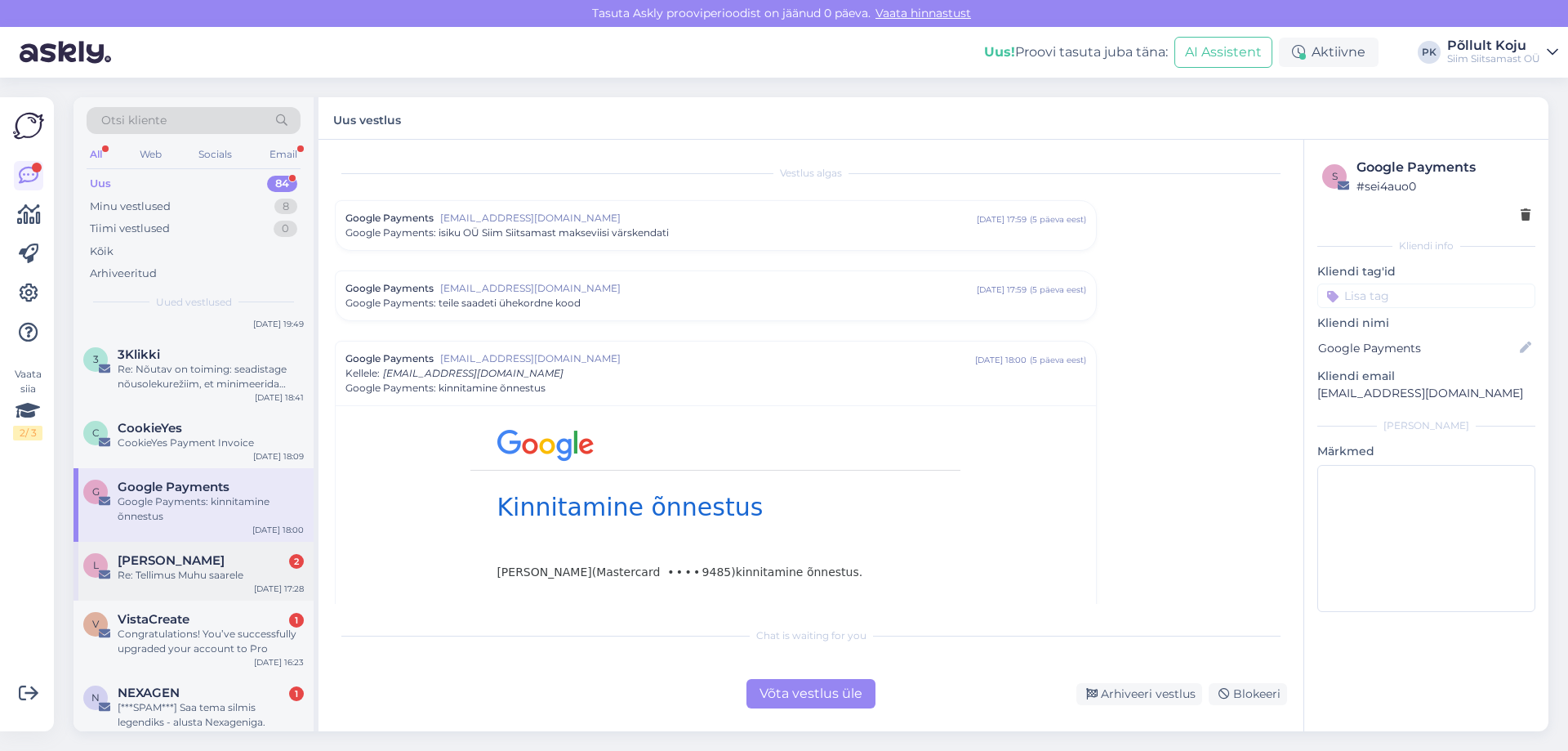
click at [237, 579] on div "Re: Tellimus Muhu saarele" at bounding box center [210, 575] width 186 height 14
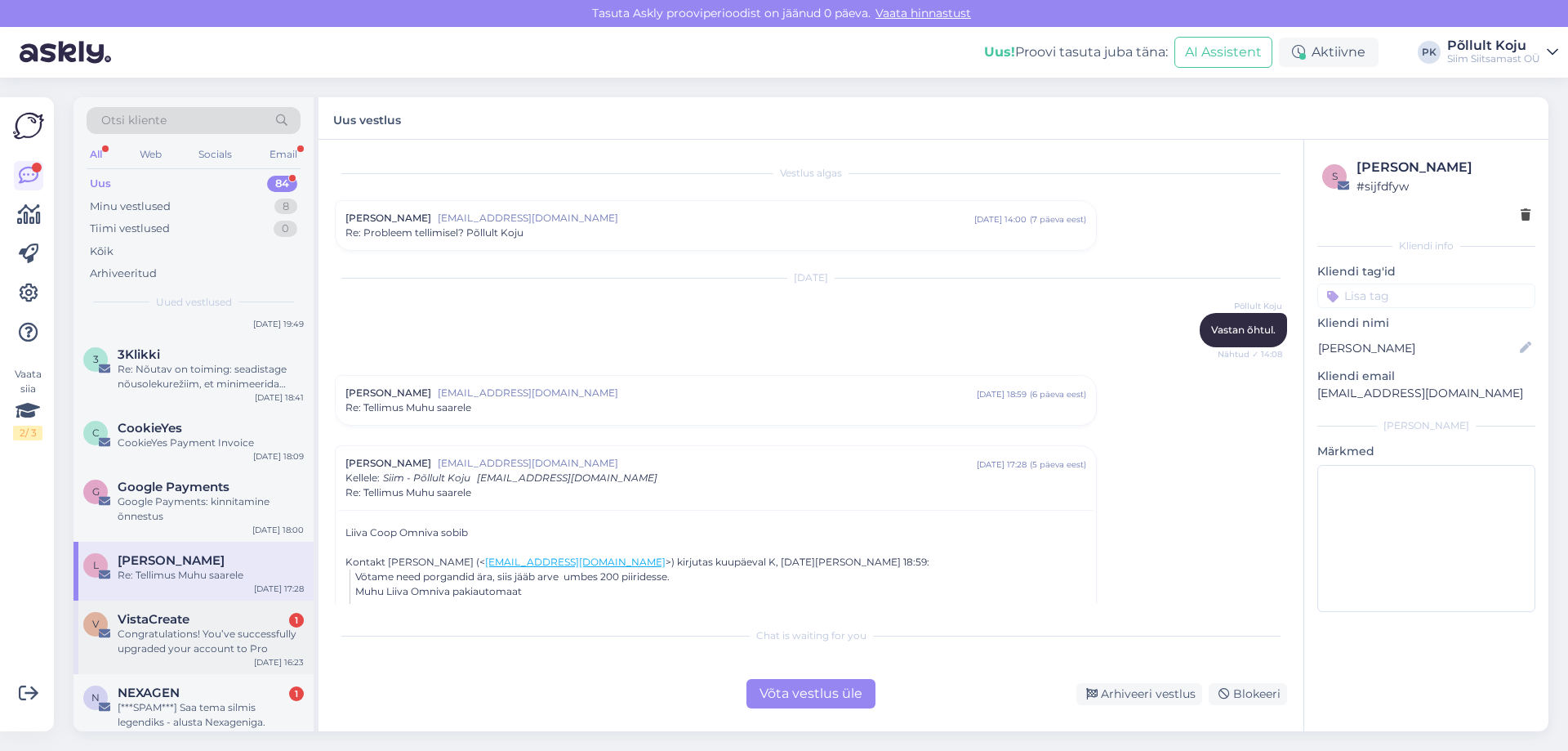
click at [238, 623] on div "VistaCreate 1" at bounding box center [210, 620] width 186 height 14
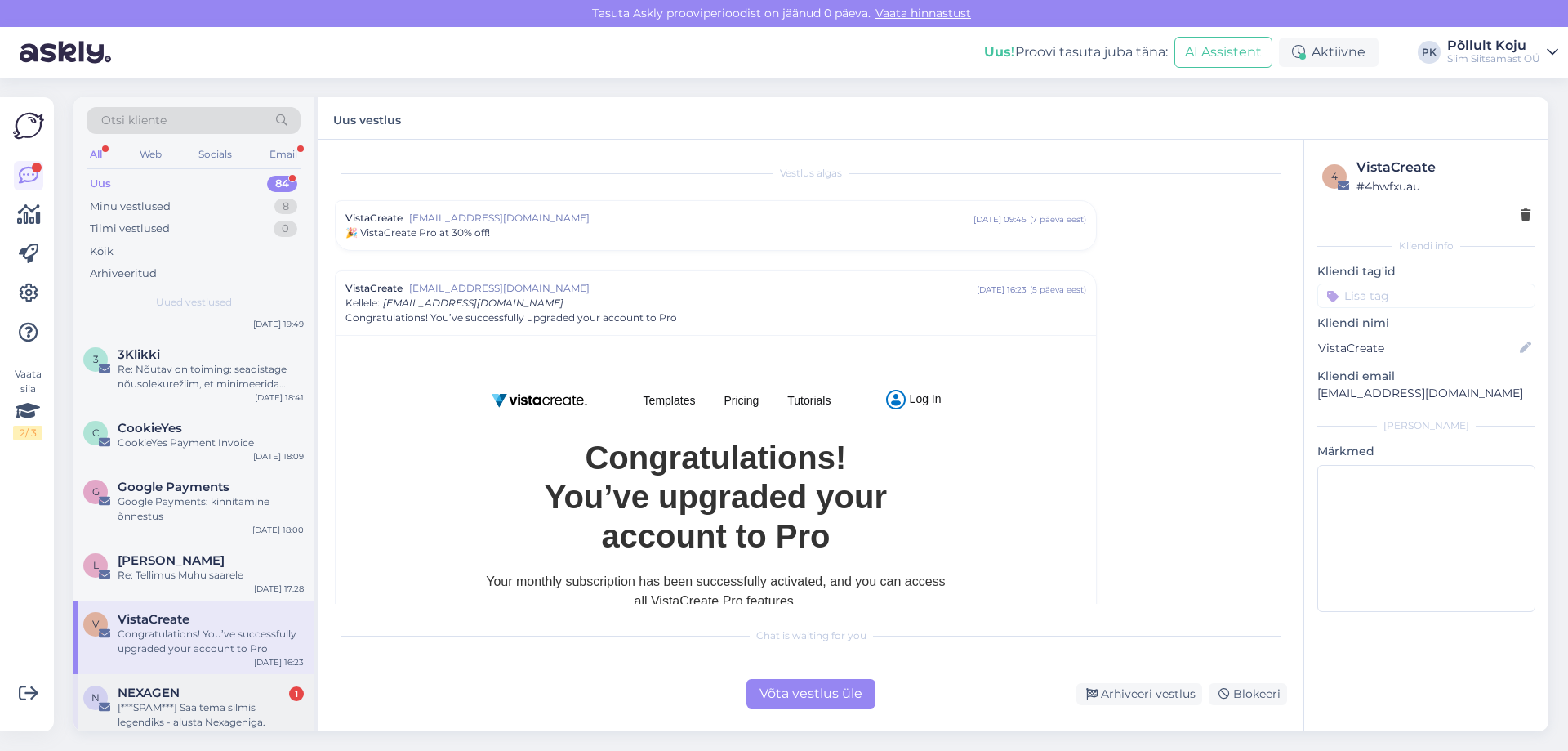
click at [241, 693] on div "NEXAGEN 1" at bounding box center [210, 693] width 186 height 14
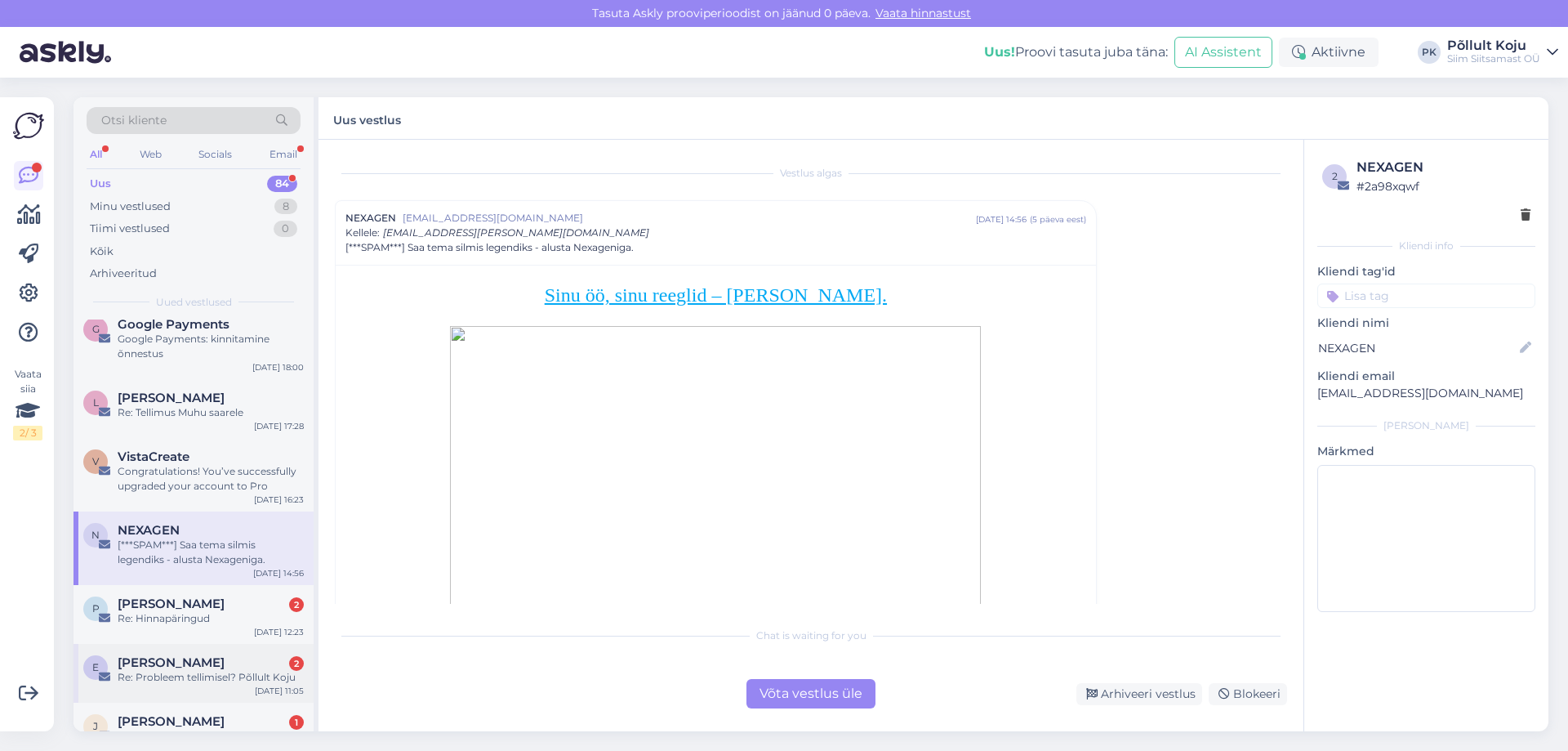
scroll to position [2942, 0]
click at [236, 628] on div "P Priit Paal 2 Re: Hinnapäringud Sep 18 12:23" at bounding box center [193, 613] width 240 height 58
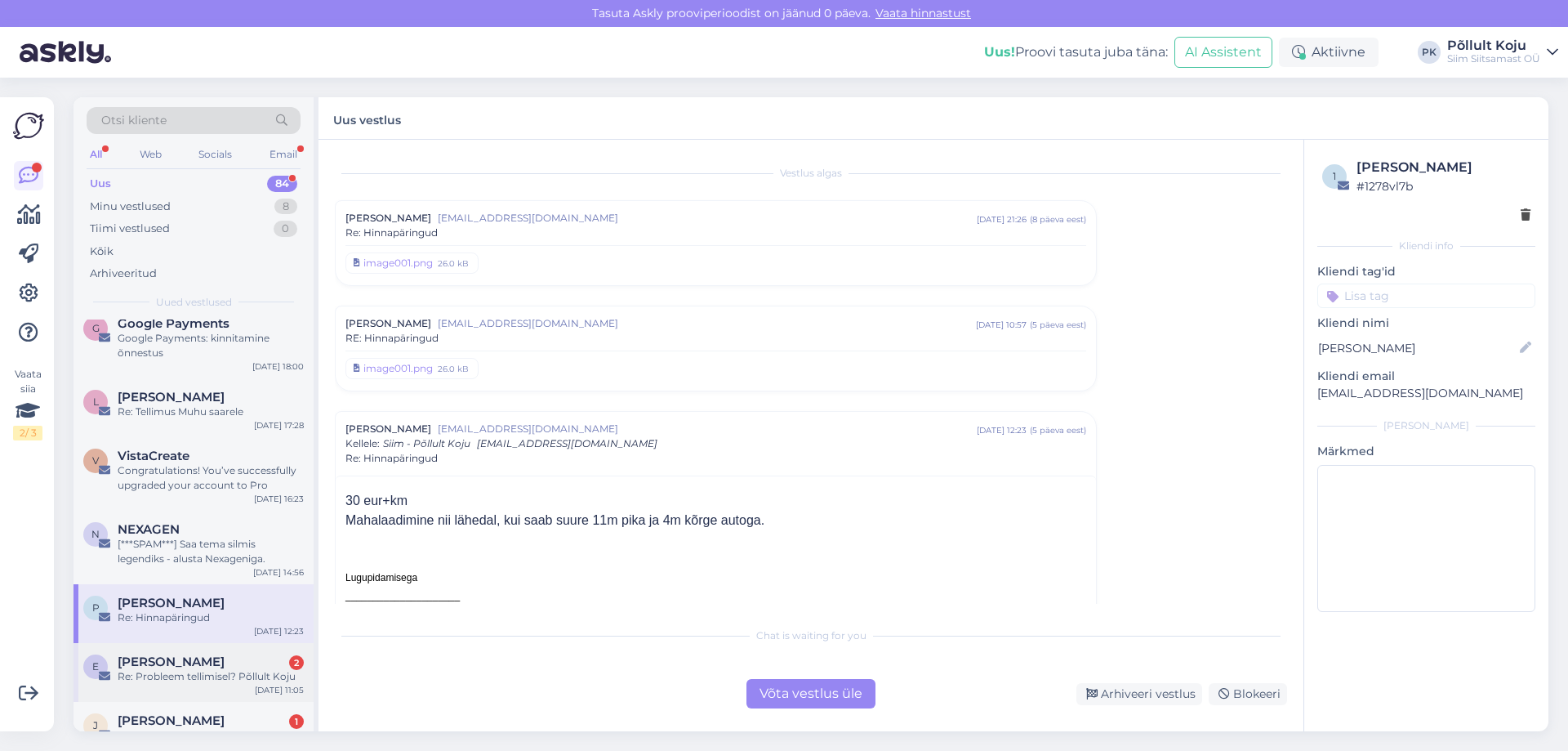
click at [243, 669] on div "Re: Probleem tellimisel? Põllult Koju" at bounding box center [210, 676] width 186 height 14
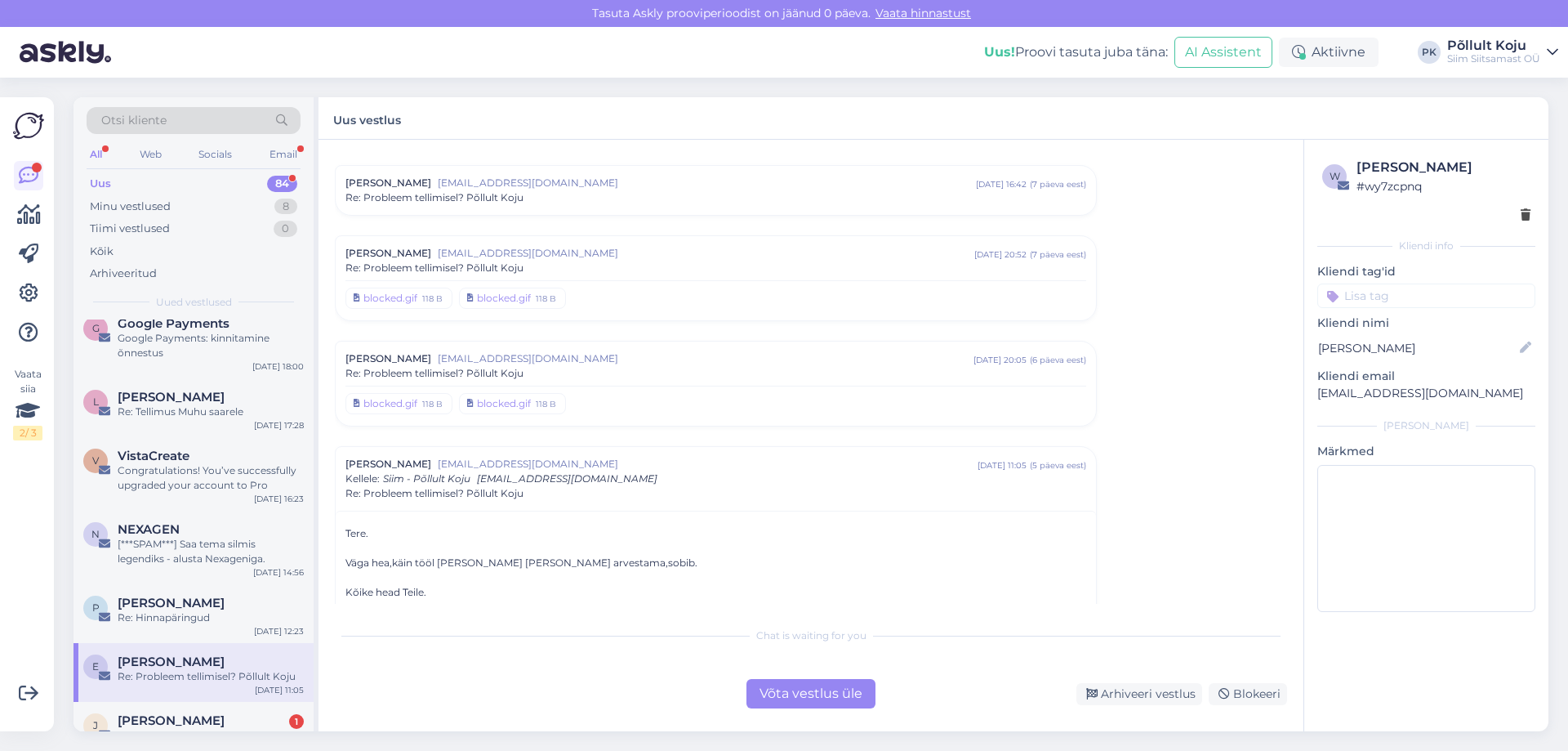
click at [250, 688] on div "E Eve Ruus Re: Probleem tellimisel? Põllult Koju Sep 18 11:05" at bounding box center [193, 672] width 240 height 58
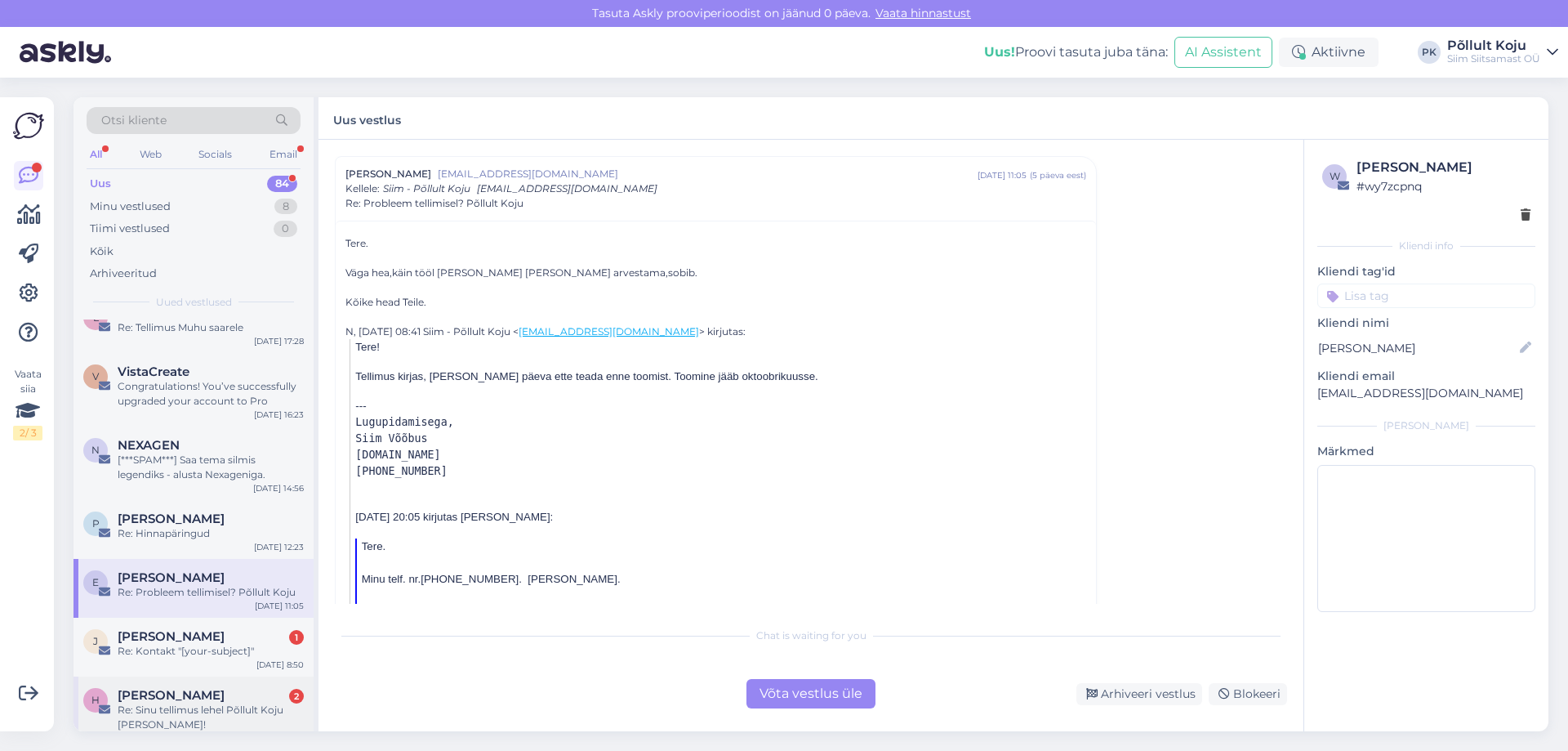
scroll to position [3106, 0]
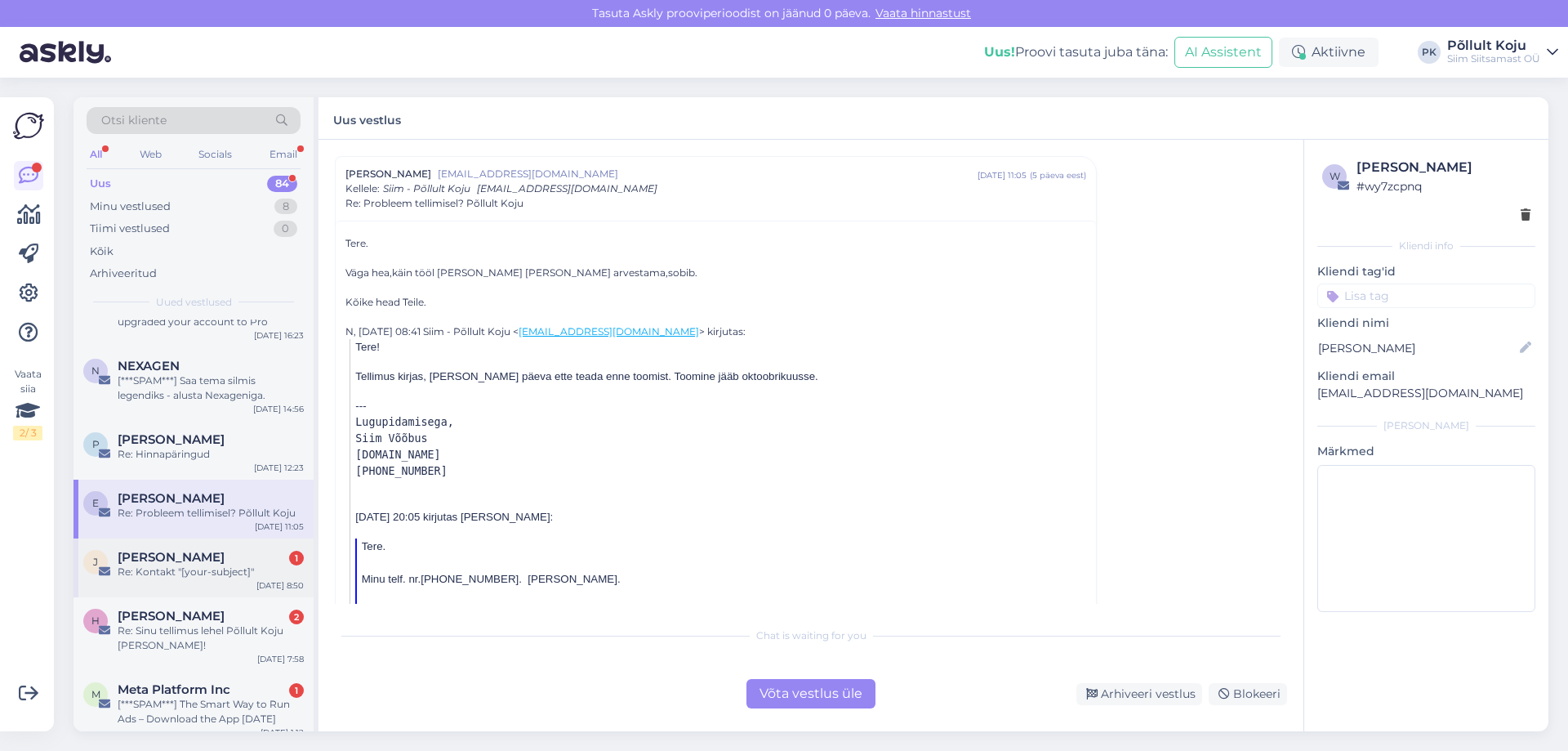
click at [250, 560] on div "Juulia Jyrgens 1" at bounding box center [210, 557] width 186 height 14
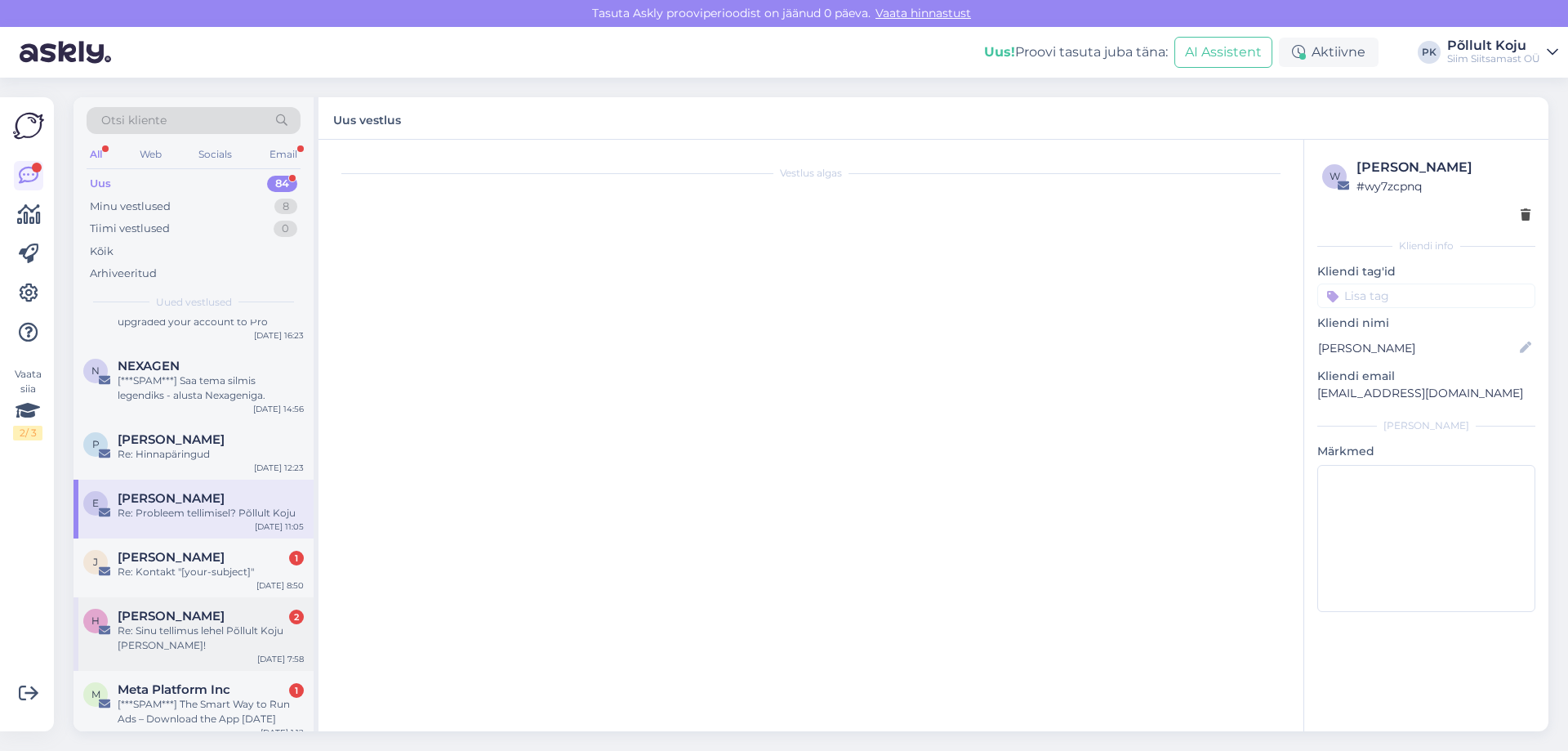
scroll to position [0, 0]
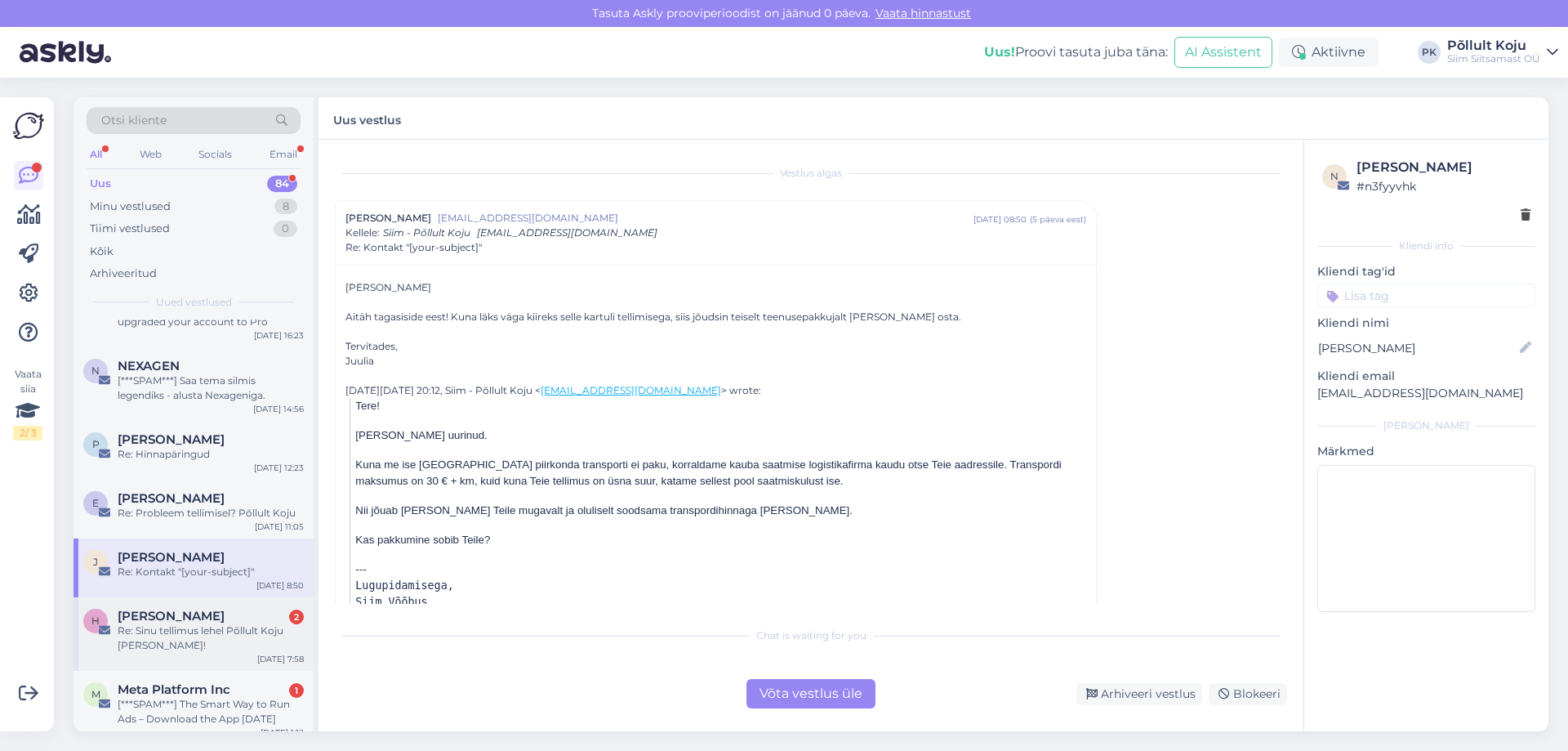
click at [245, 633] on div "Re: Sinu tellimus lehel Põllult Koju [PERSON_NAME]!" at bounding box center [210, 638] width 186 height 30
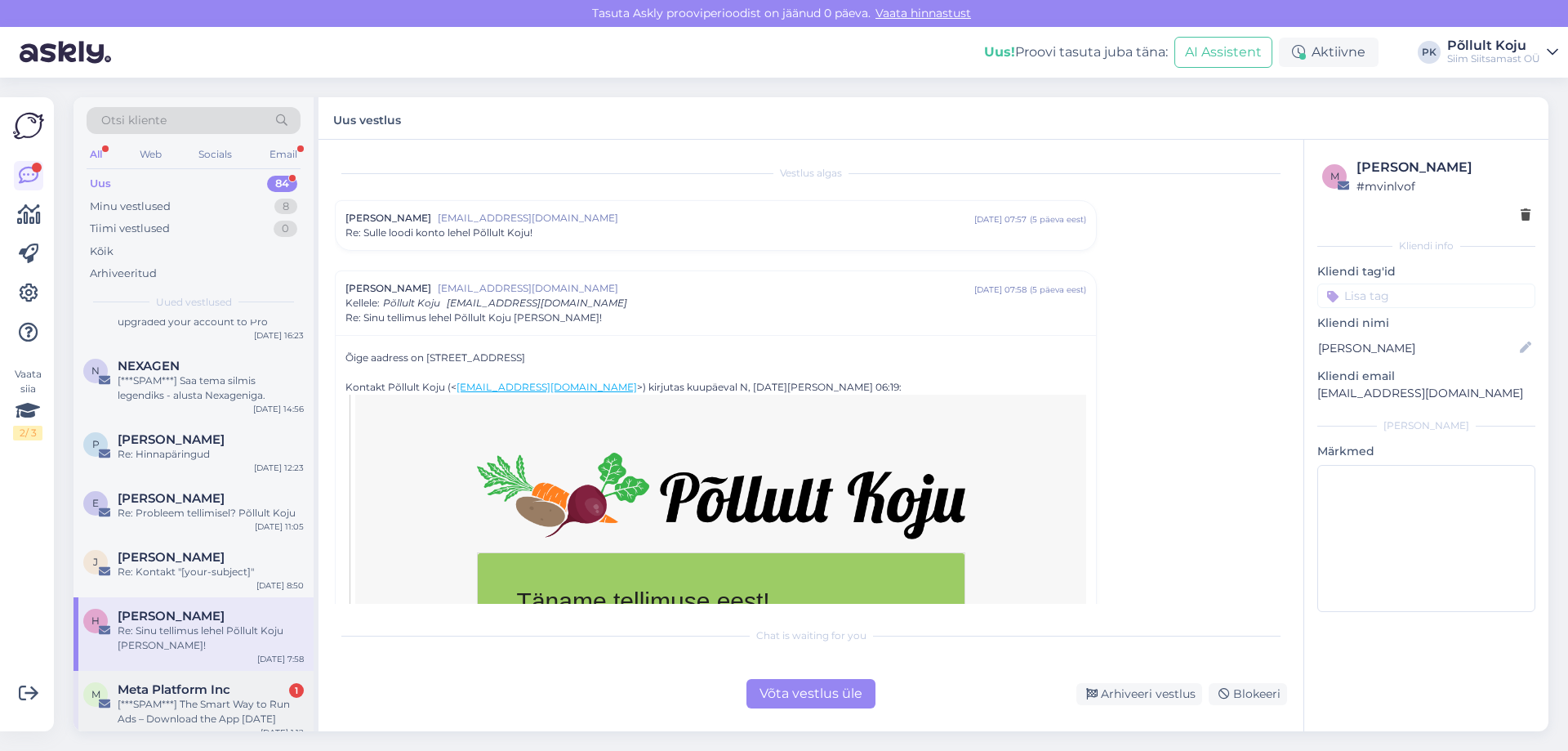
click at [237, 678] on div "M Meta Platform Inc 1 [***SPAM***] The Smart Way to Run Ads – Download the App …" at bounding box center [193, 708] width 240 height 74
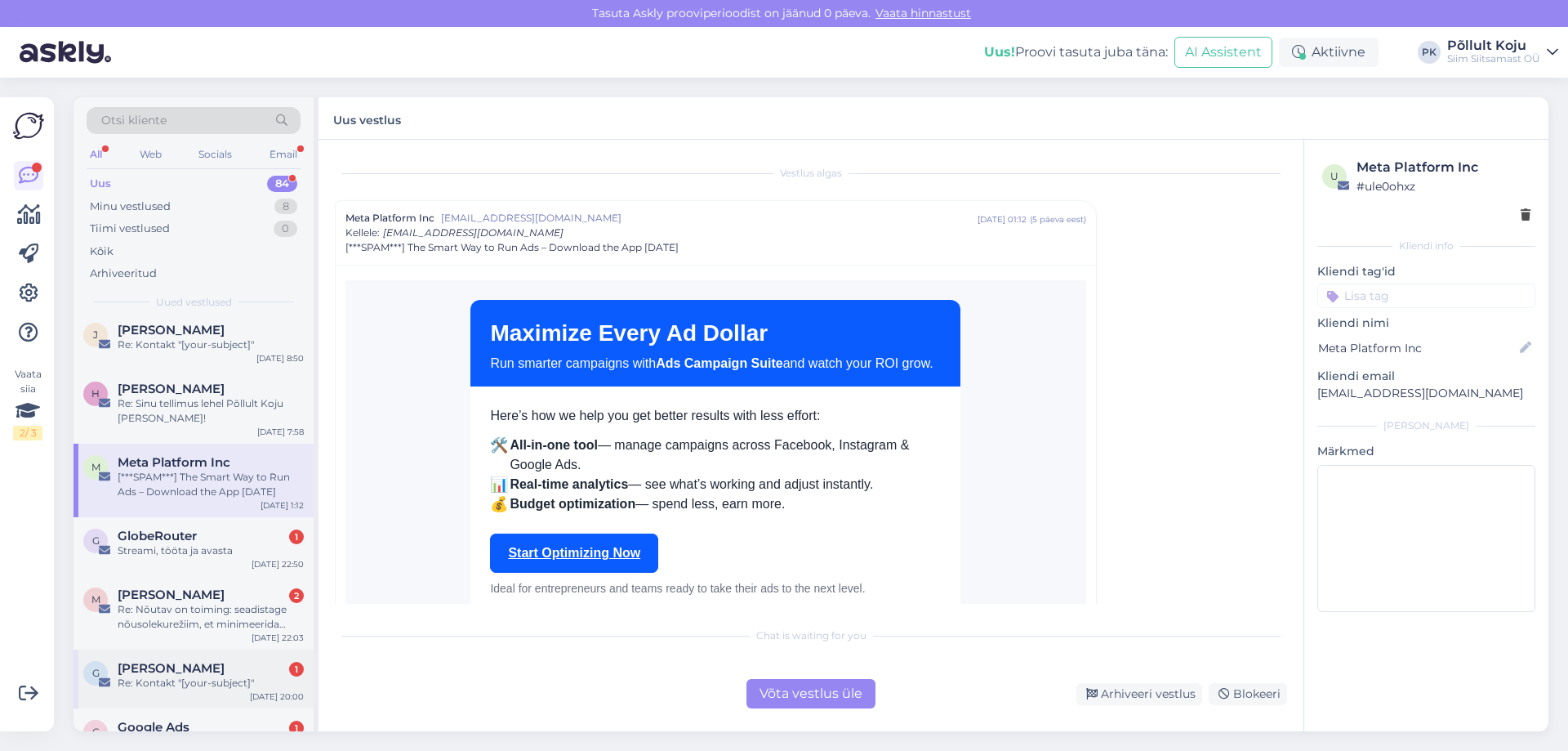
scroll to position [3350, 0]
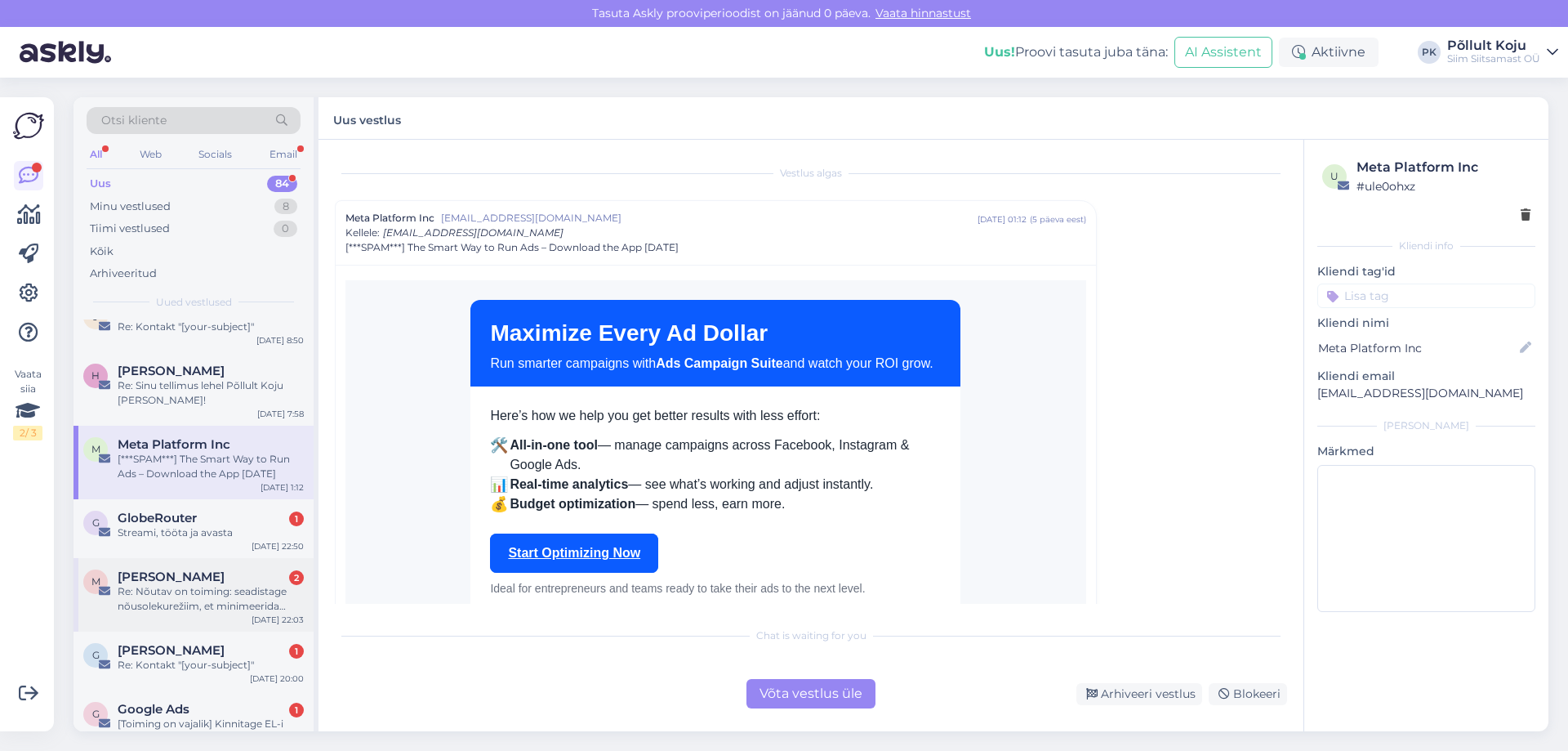
click at [245, 569] on div "Marek Kivitalo 2" at bounding box center [210, 577] width 186 height 14
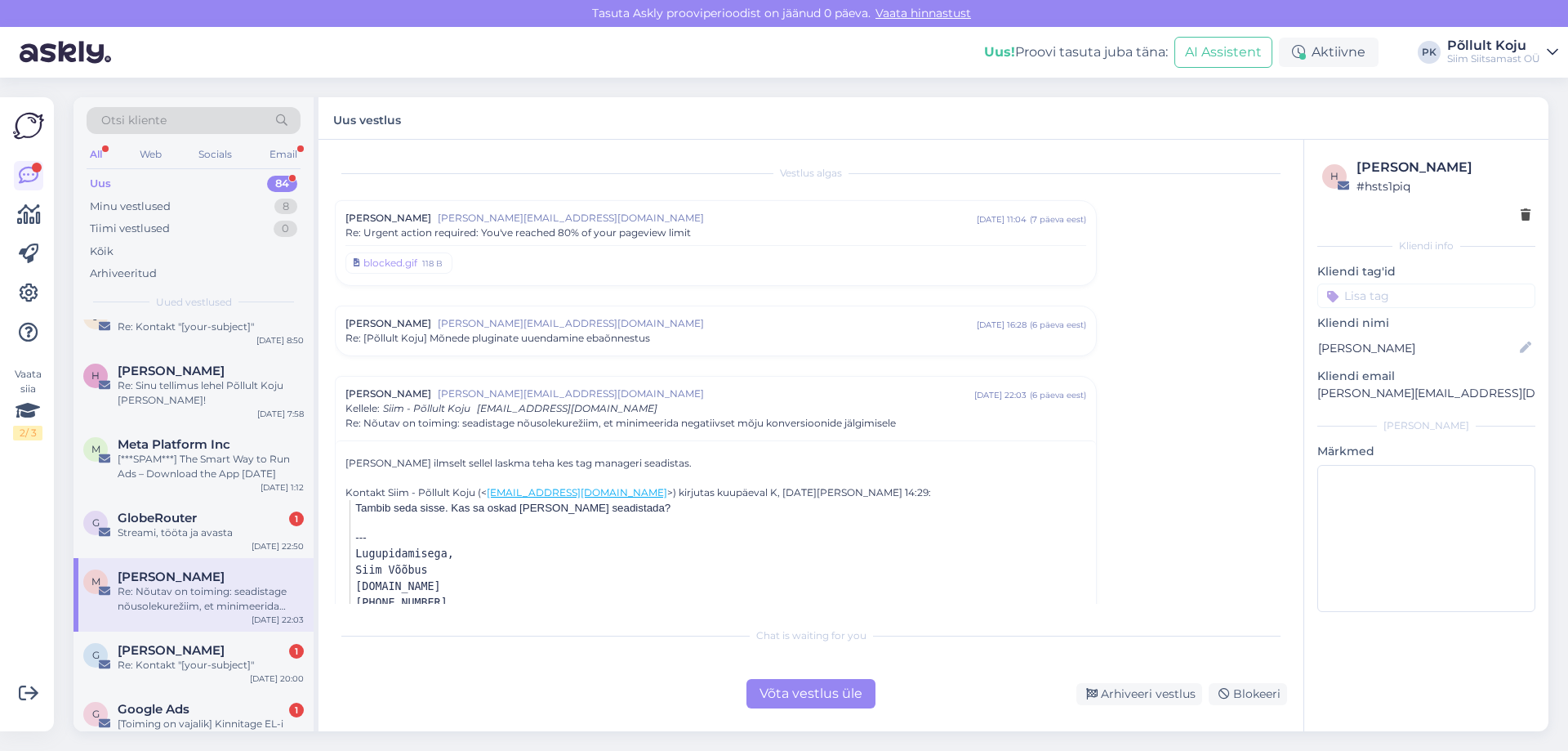
click at [249, 548] on div "G GlobeRouter 1 Streami, tööta ja avasta Sep 17 22:50" at bounding box center [193, 528] width 240 height 58
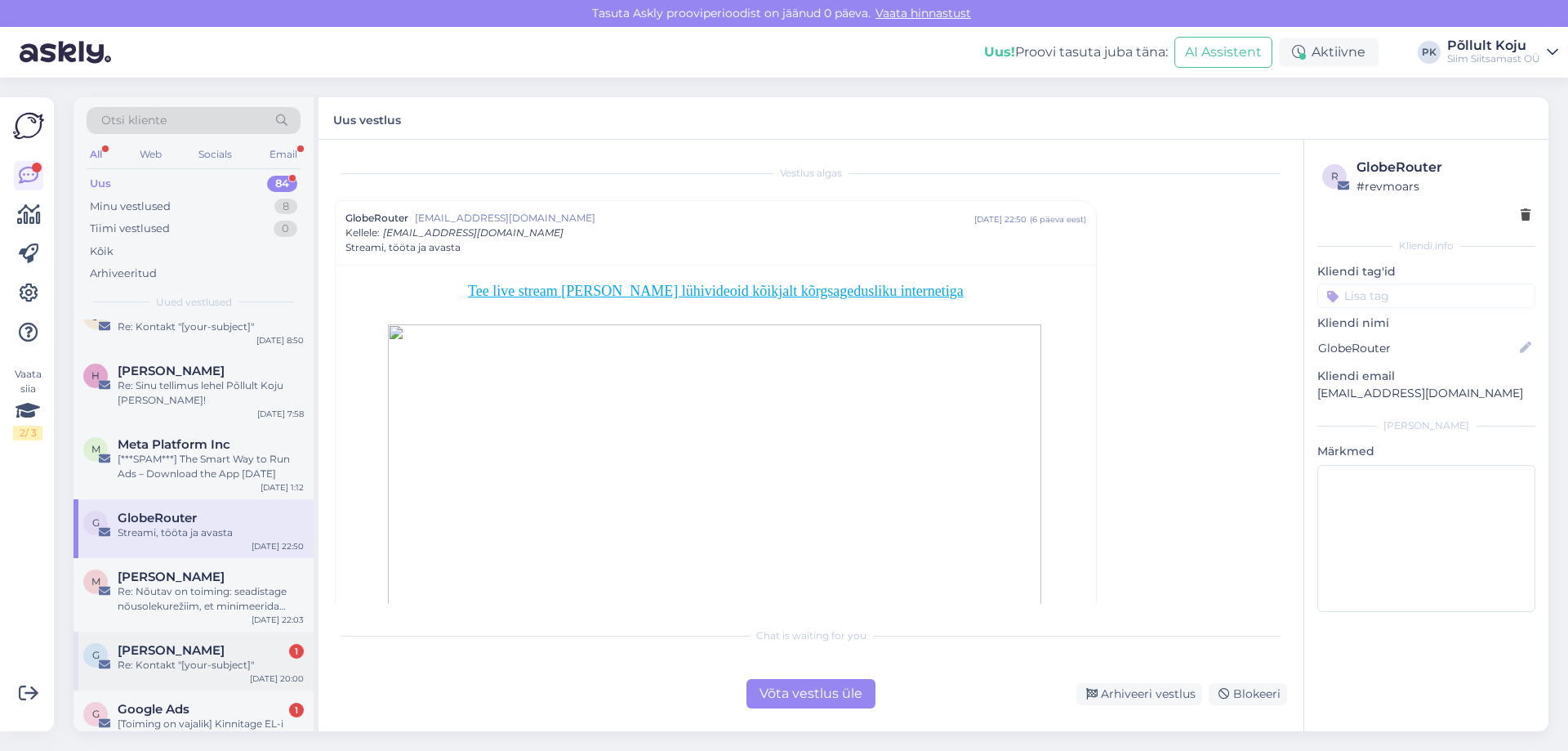
click at [241, 658] on div "Re: Kontakt "[your-subject]"" at bounding box center [210, 665] width 186 height 14
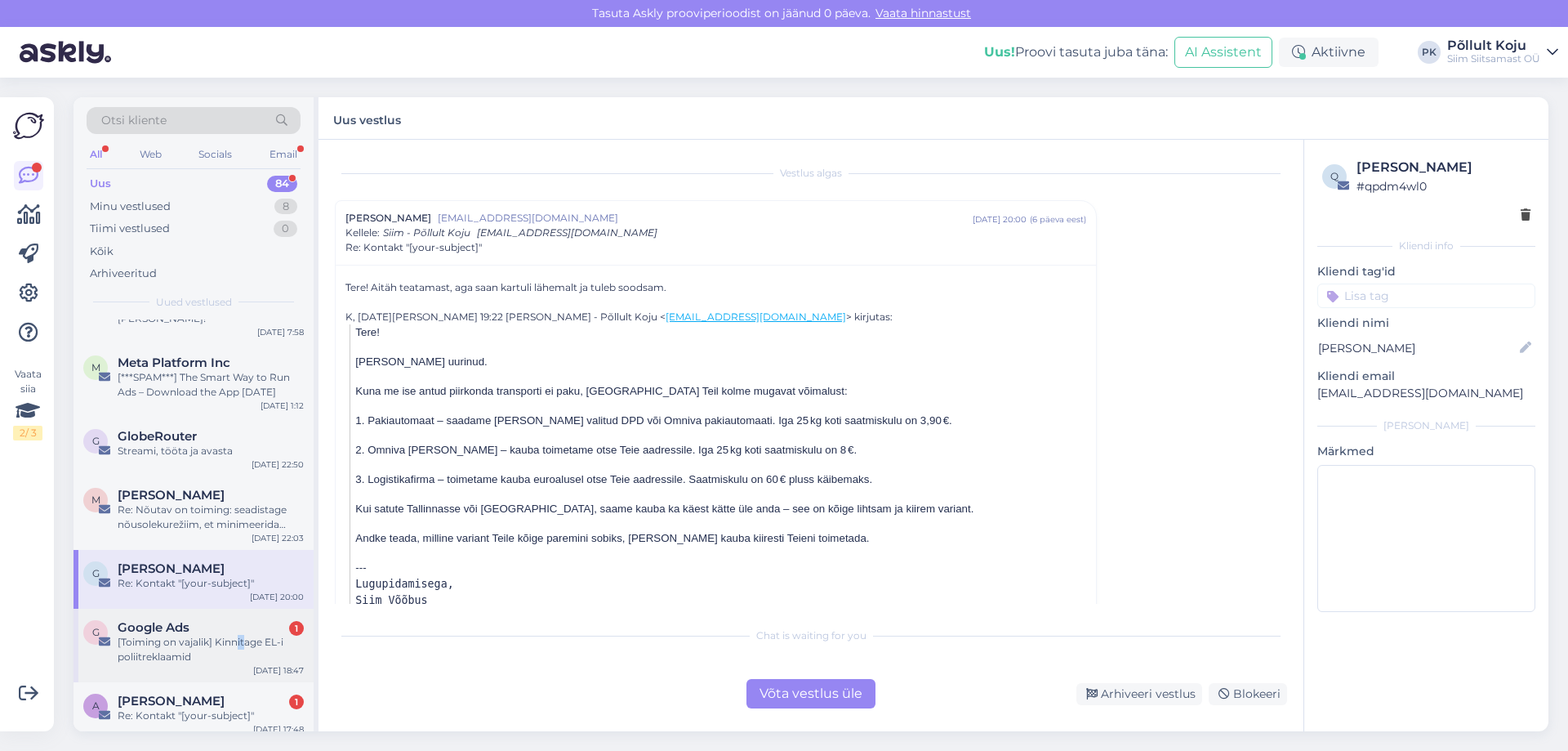
click at [238, 639] on div "[Toiming on vajalik] Kinnitage EL-i poliitreklaamid" at bounding box center [210, 649] width 186 height 30
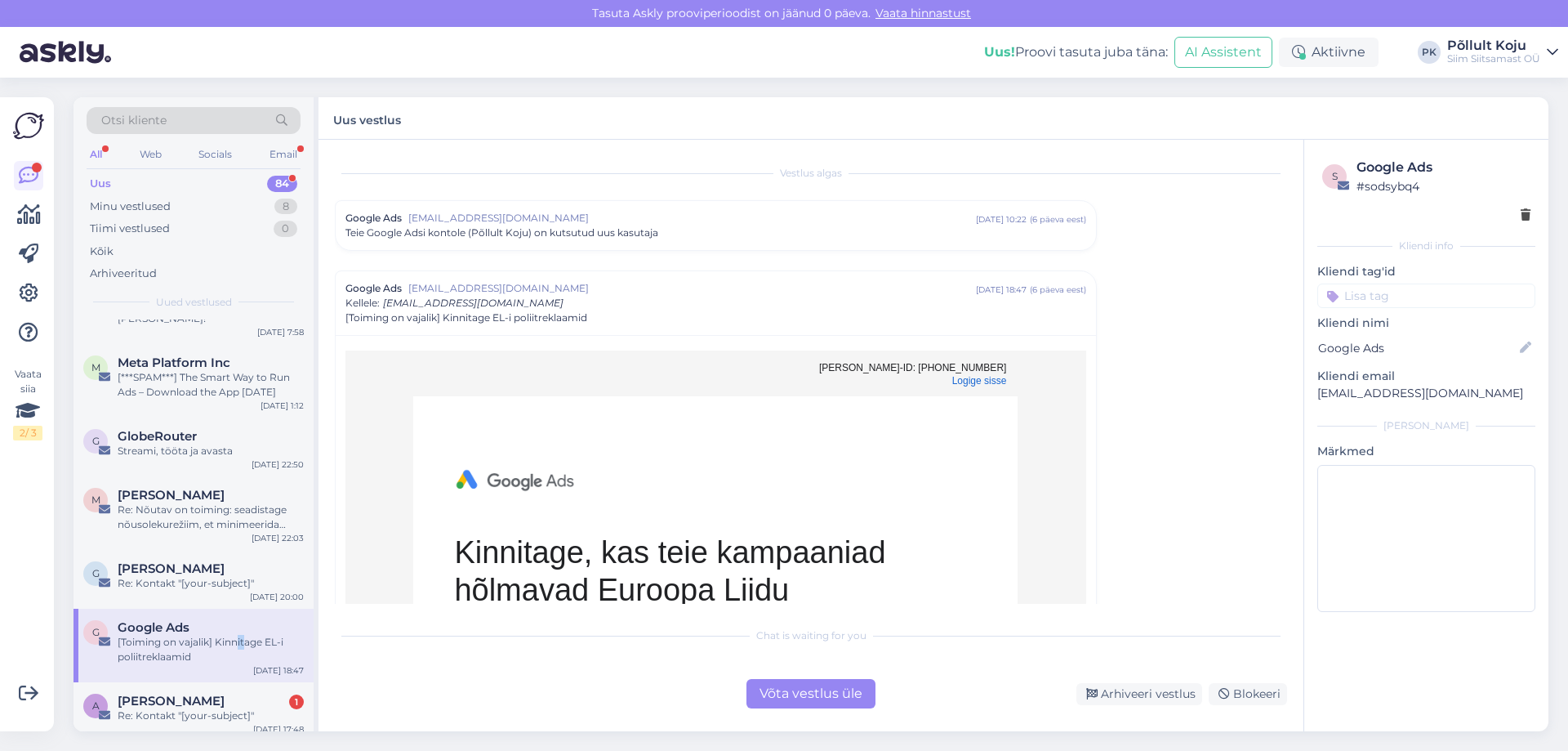
scroll to position [3596, 0]
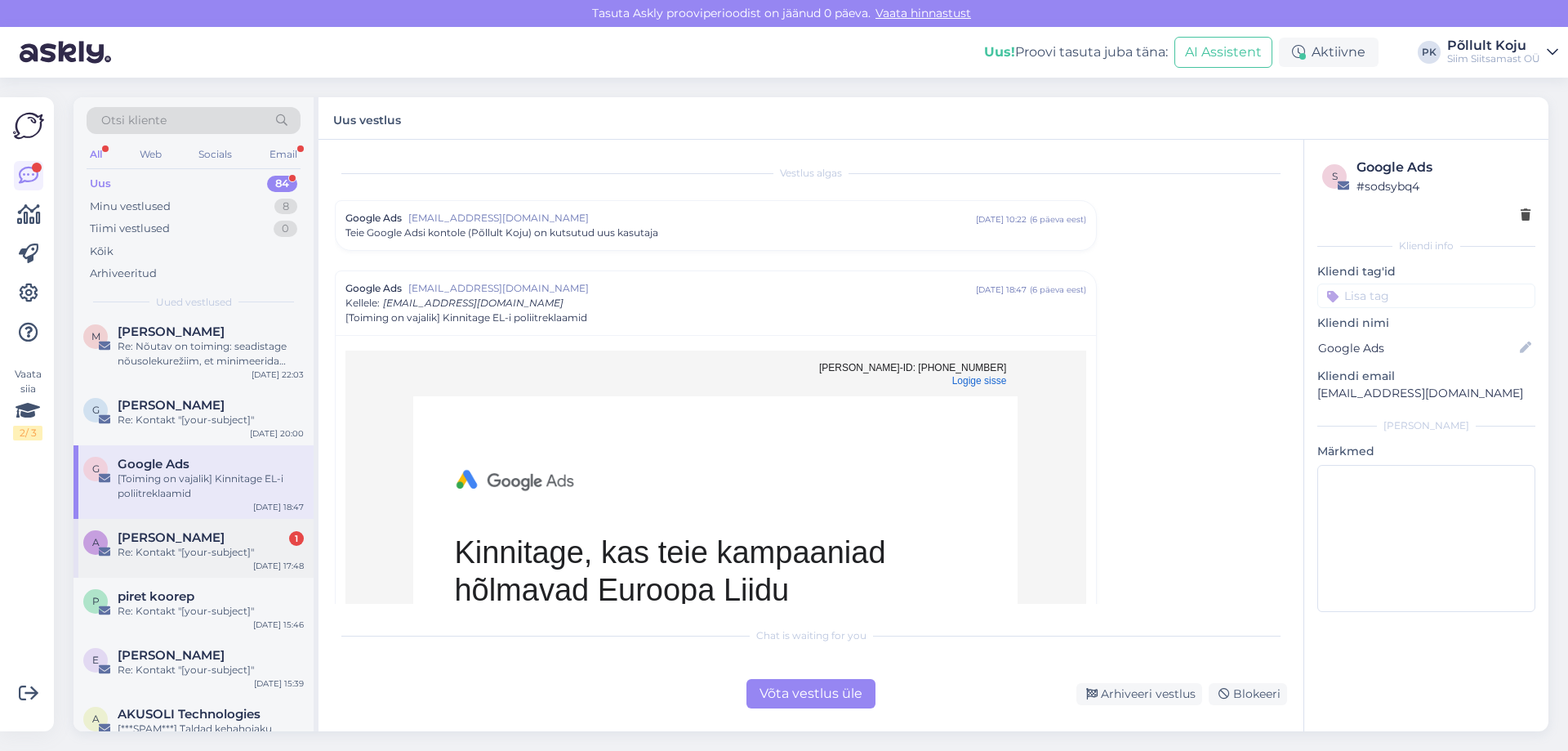
click at [255, 558] on div "Re: Kontakt "[your-subject]"" at bounding box center [210, 552] width 186 height 14
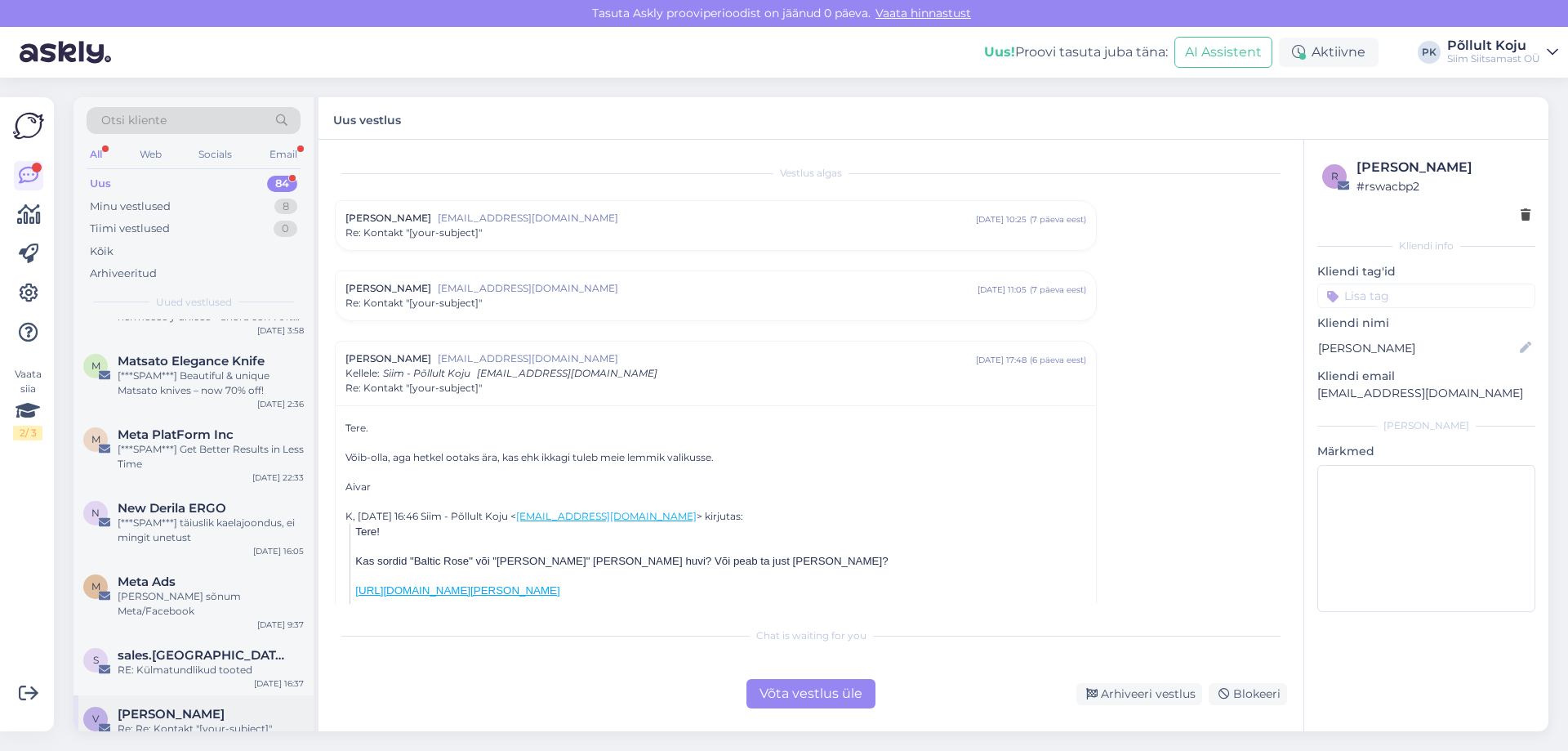
scroll to position [0, 0]
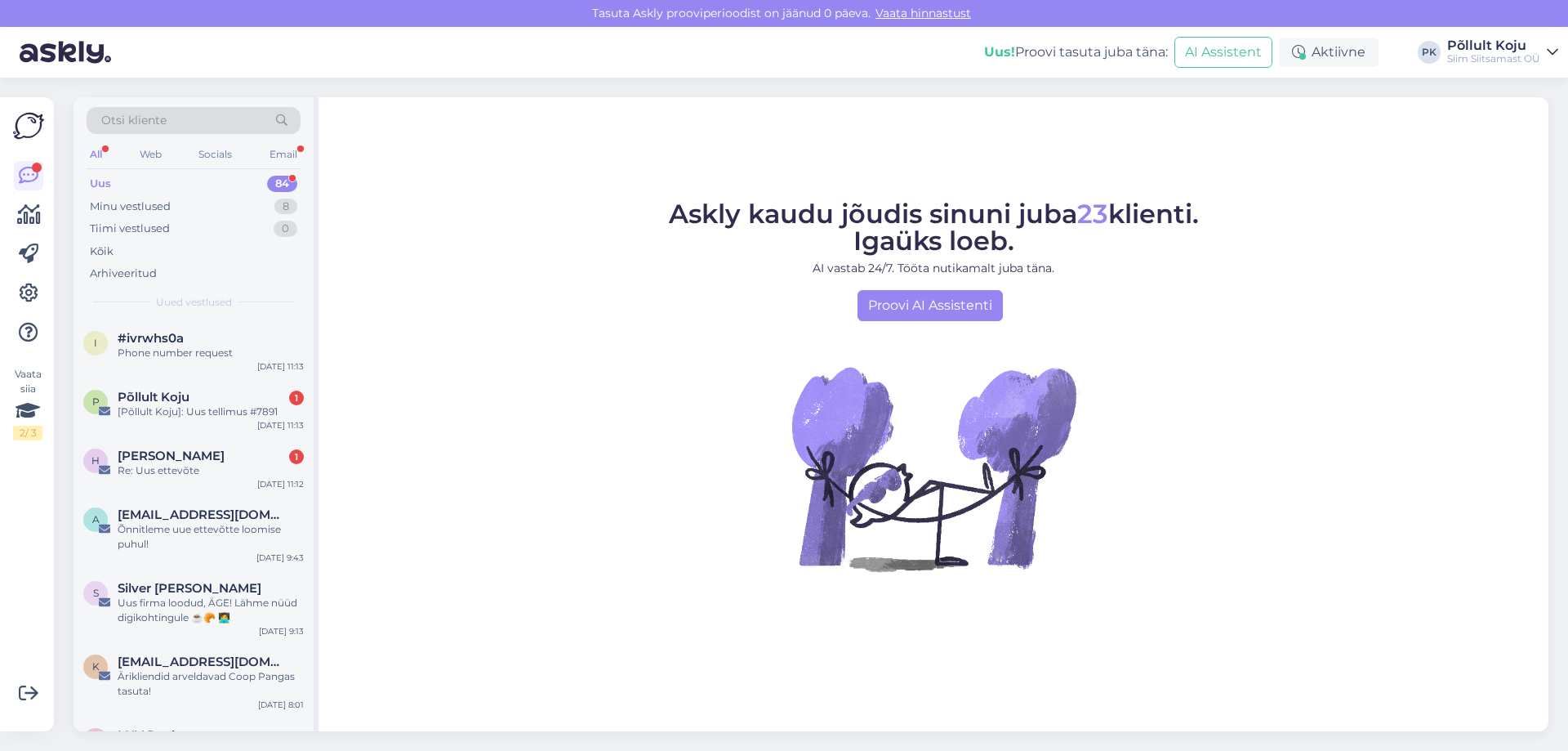
click at [229, 191] on div "Uus 84" at bounding box center [193, 183] width 214 height 22
click at [233, 209] on div "Minu vestlused 8" at bounding box center [193, 206] width 214 height 22
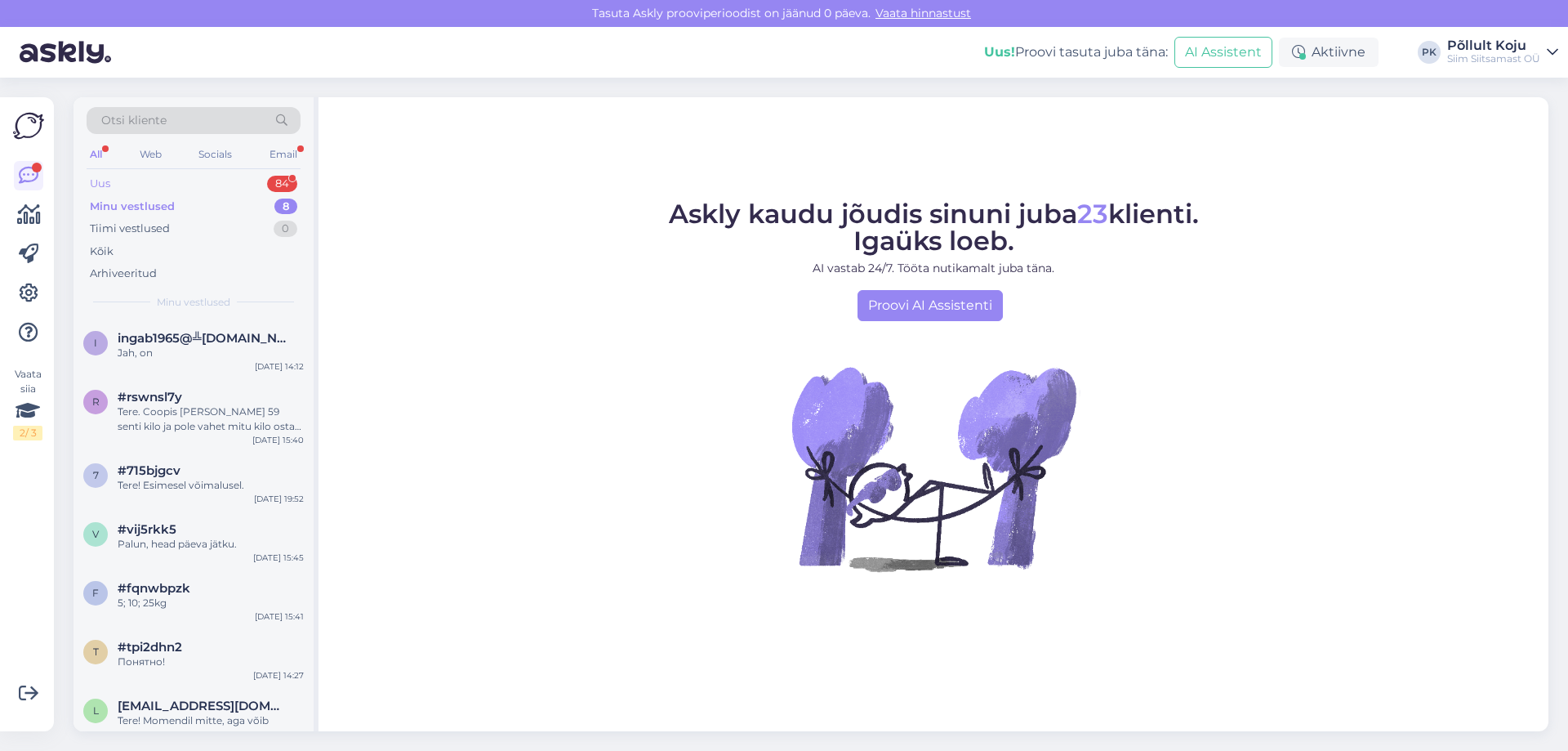
click at [239, 183] on div "Uus 84" at bounding box center [193, 183] width 214 height 22
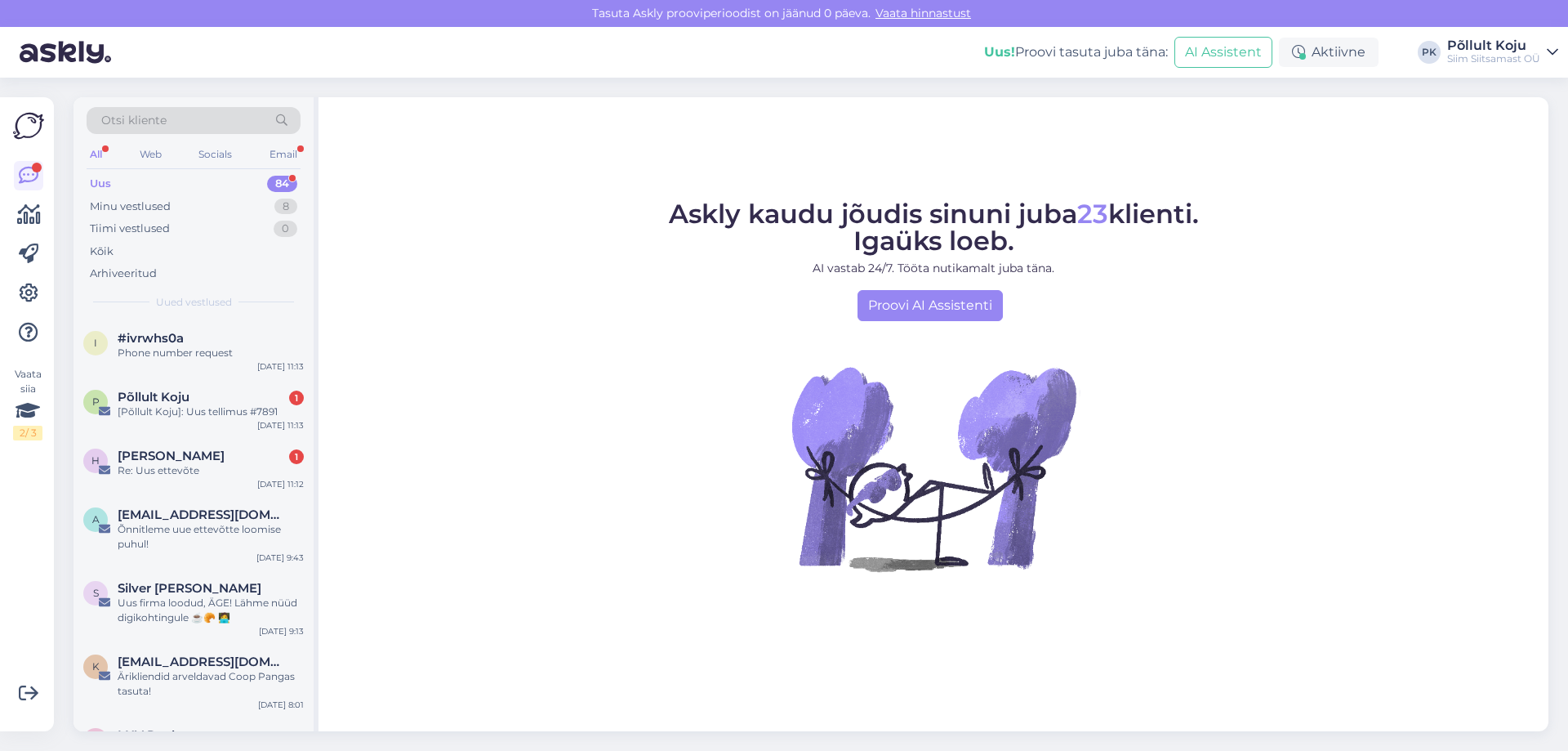
click at [289, 183] on div "84" at bounding box center [282, 183] width 31 height 16
click at [288, 183] on div "84" at bounding box center [282, 183] width 31 height 16
click at [284, 182] on div "84" at bounding box center [282, 183] width 31 height 16
click at [295, 413] on div "[Põllult Koju]: Uus tellimus #7891" at bounding box center [210, 412] width 186 height 14
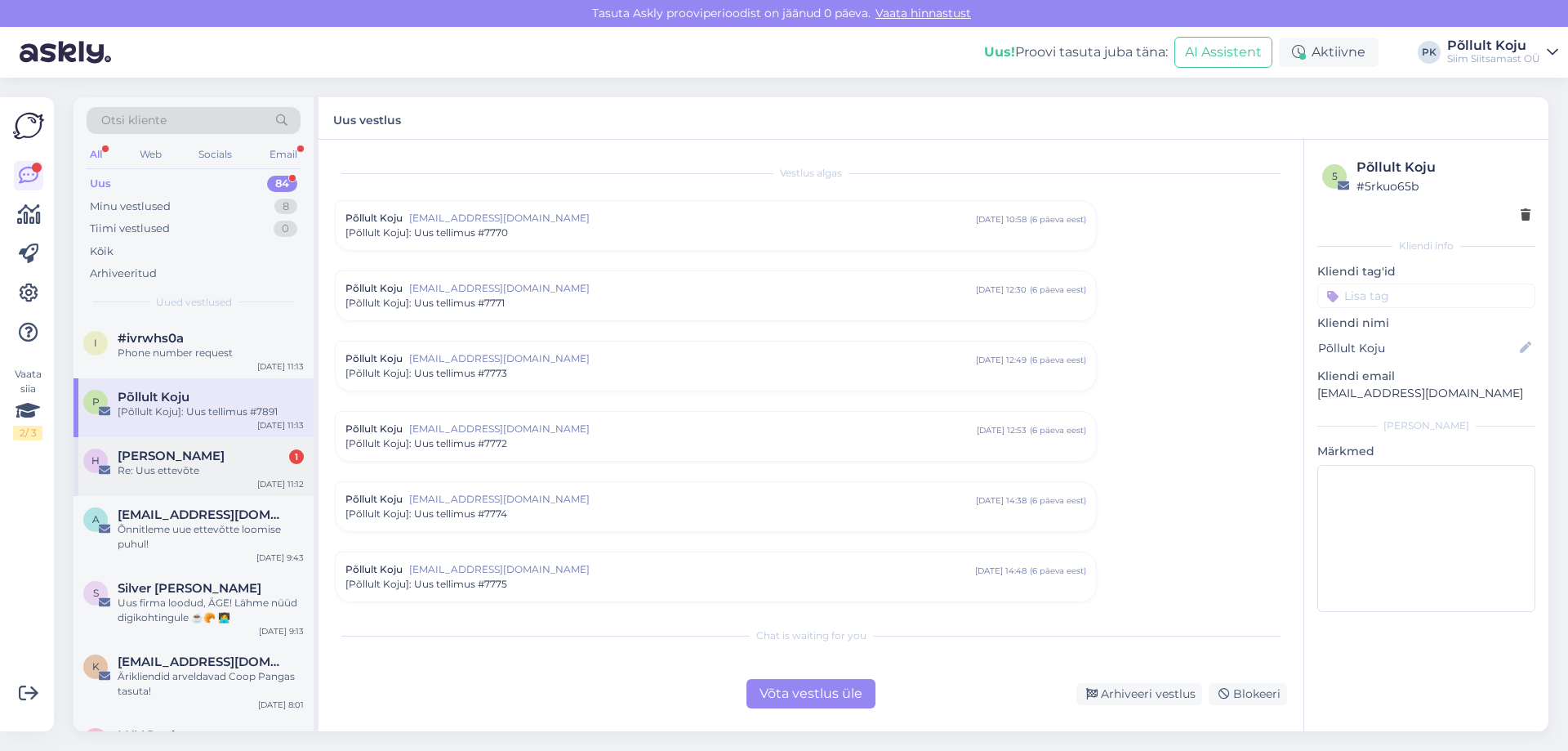
scroll to position [6672, 0]
click at [294, 478] on div "Re: Uus ettevõte" at bounding box center [210, 470] width 186 height 14
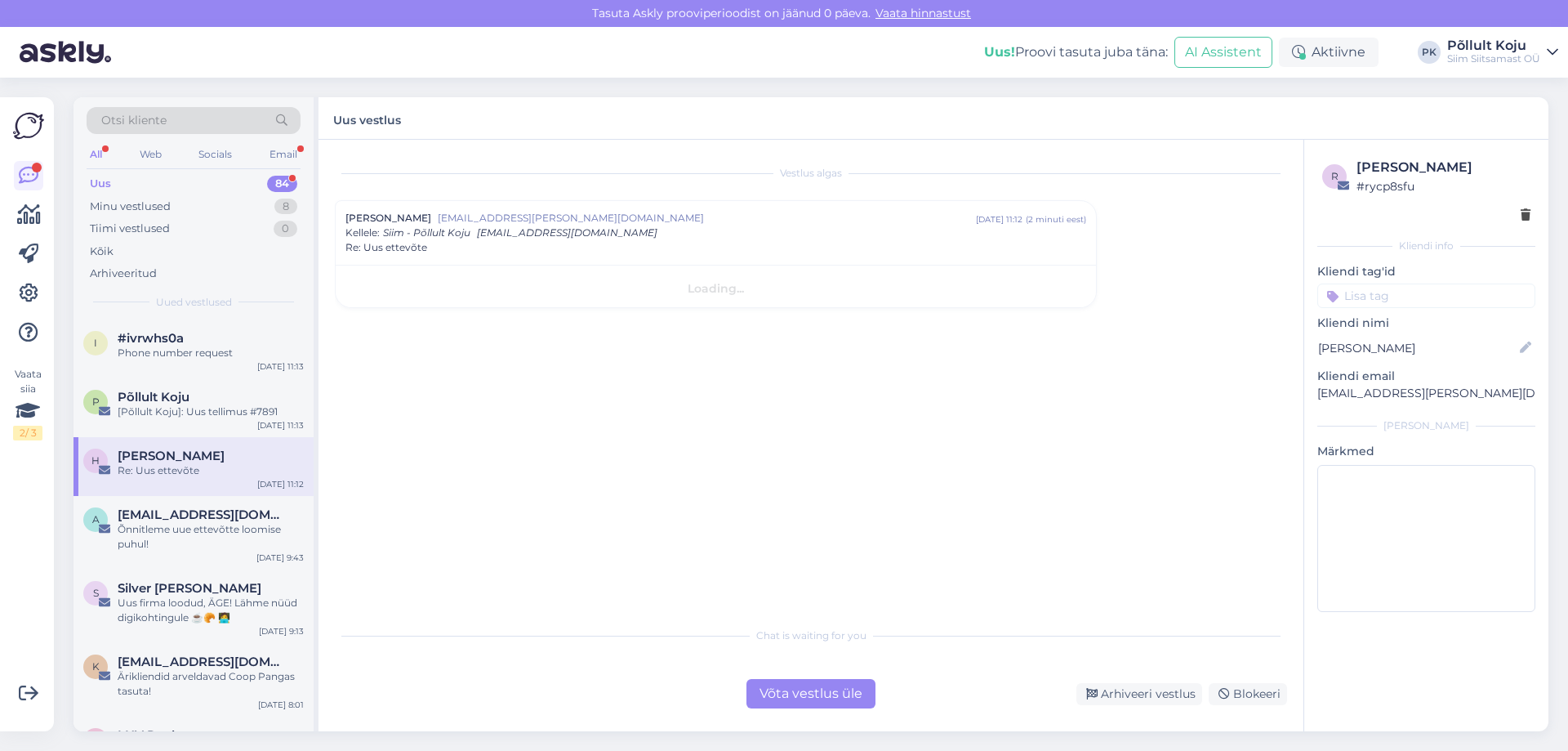
scroll to position [0, 0]
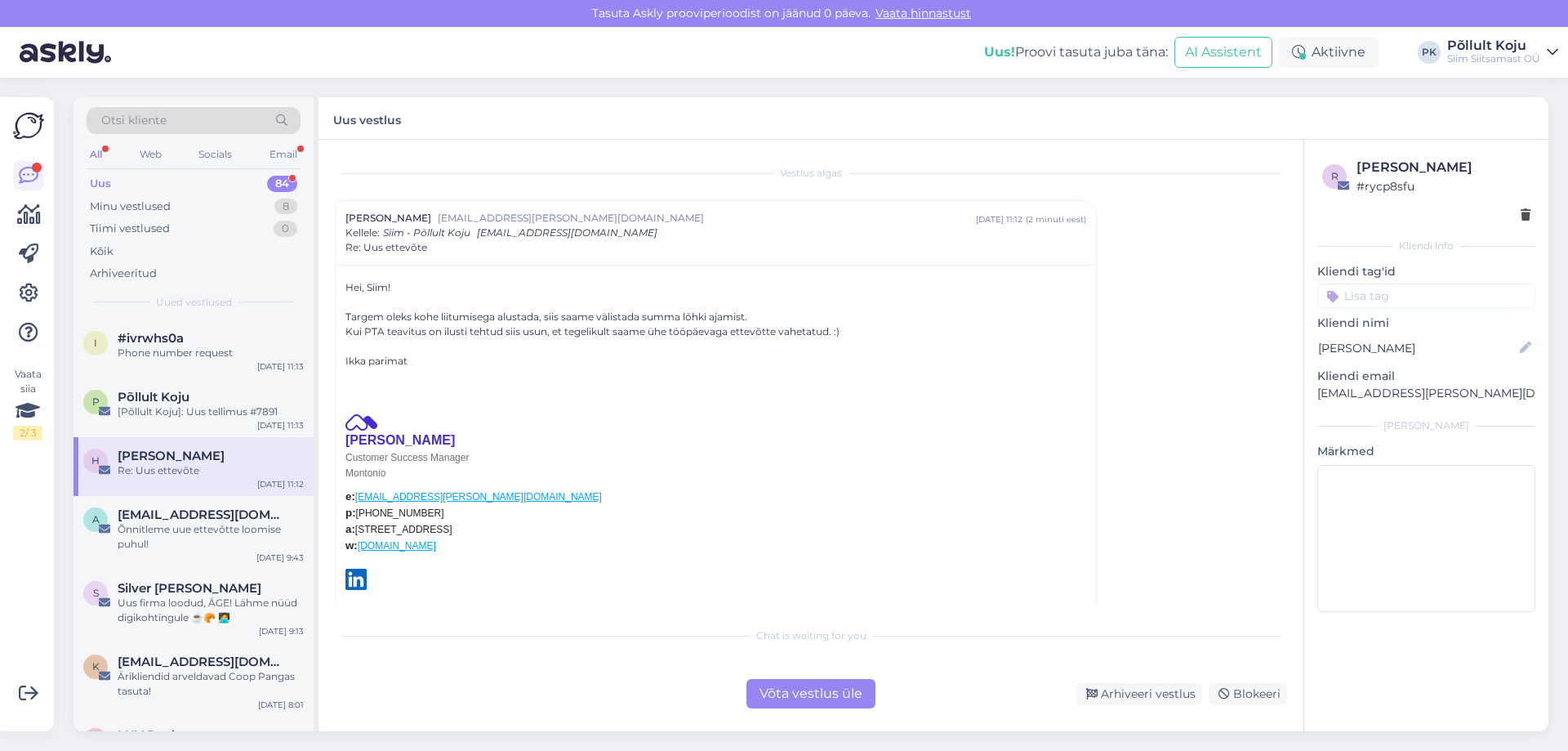
click at [283, 182] on div "84" at bounding box center [282, 183] width 31 height 16
click at [276, 202] on div "8" at bounding box center [285, 207] width 22 height 16
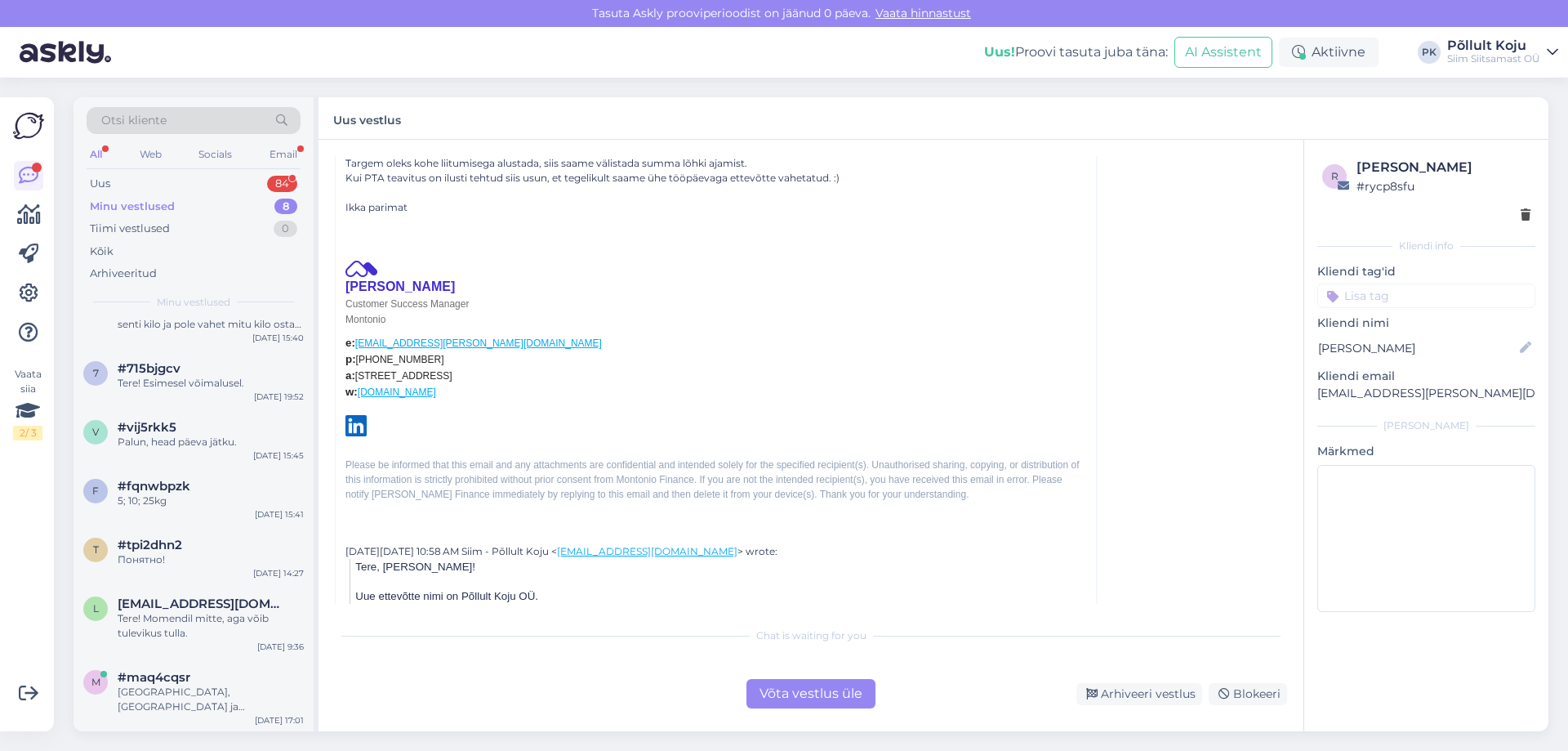
scroll to position [164, 0]
